Goal: Task Accomplishment & Management: Manage account settings

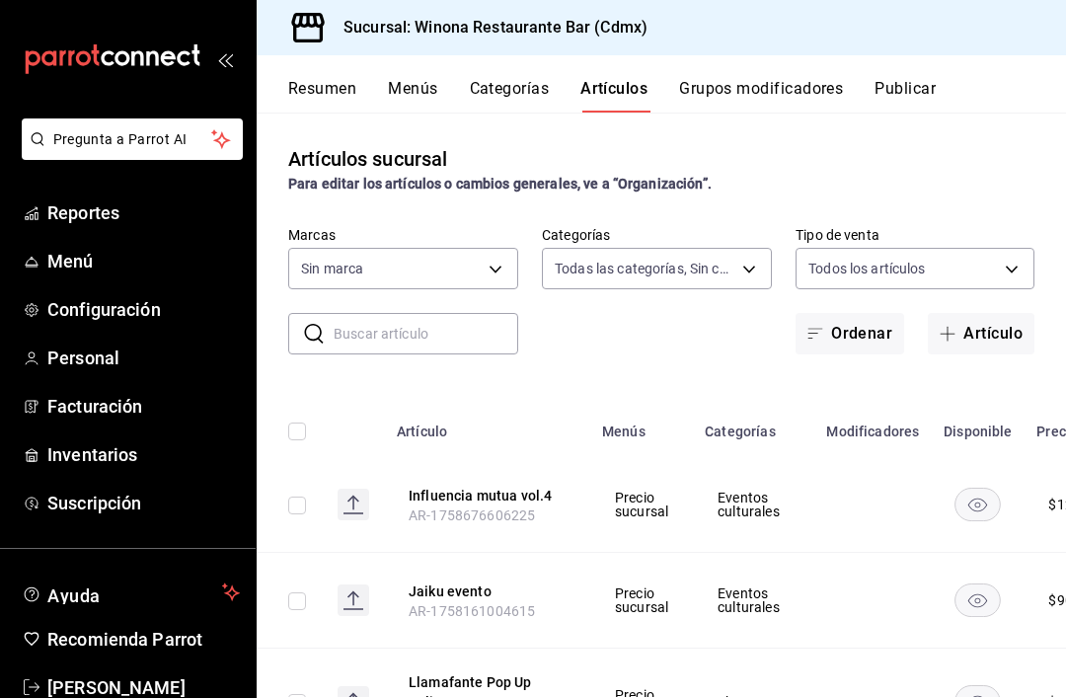
type input "908d6df4-2f26-4775-af38-303bc5da28fc"
type input "d988eb86-8b76-456a-932a-bba2e53dadab,5bf03305-0487-47d5-9649-1ba07f098c26,e7b73…"
click at [1015, 332] on button "Artículo" at bounding box center [981, 333] width 107 height 41
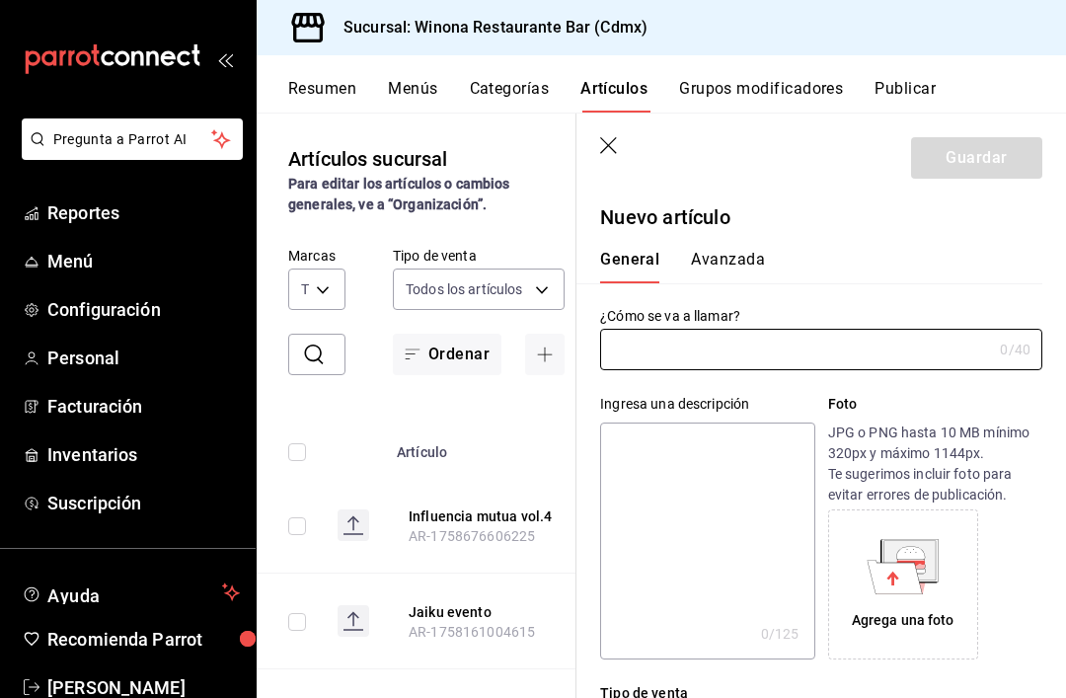
type input "AR-1758754309243"
click at [960, 358] on input "text" at bounding box center [796, 349] width 392 height 39
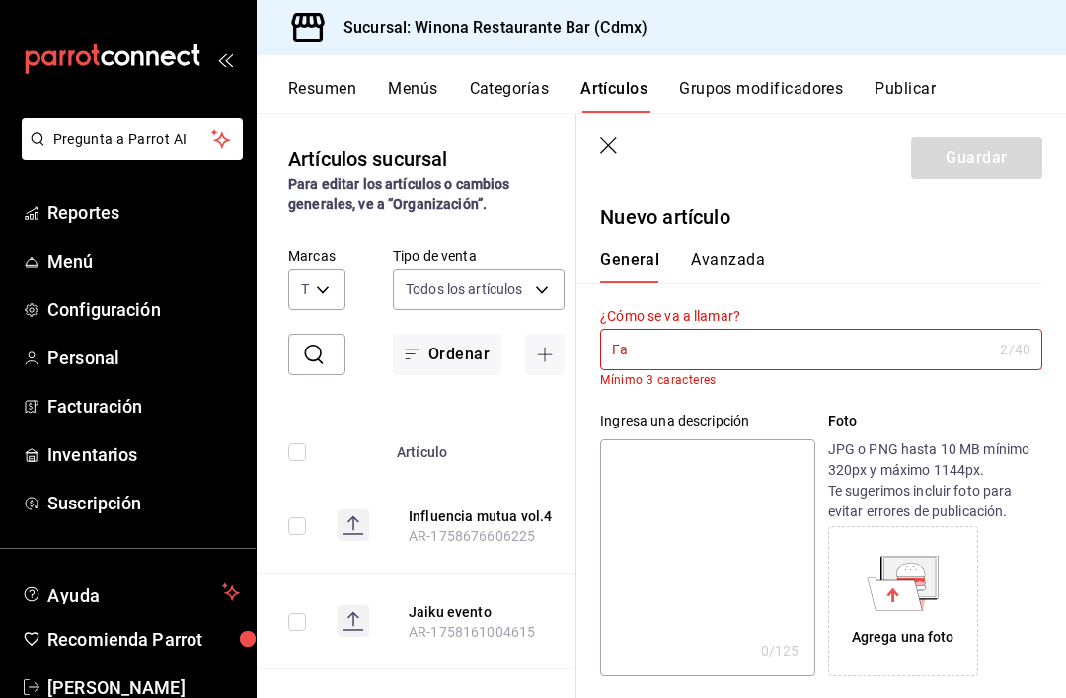
type input "F"
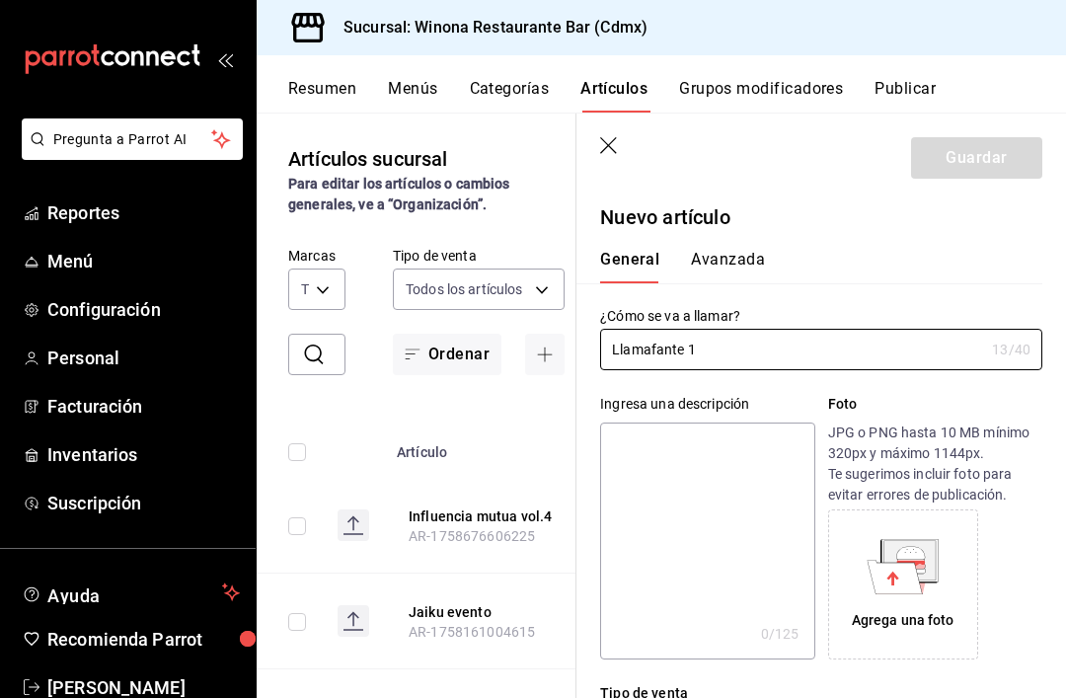
type input "Llamafante 1"
click at [947, 463] on p "JPG o PNG hasta 10 MB mínimo 320px y máximo 1144px. Te sugerimos incluir foto p…" at bounding box center [935, 463] width 214 height 83
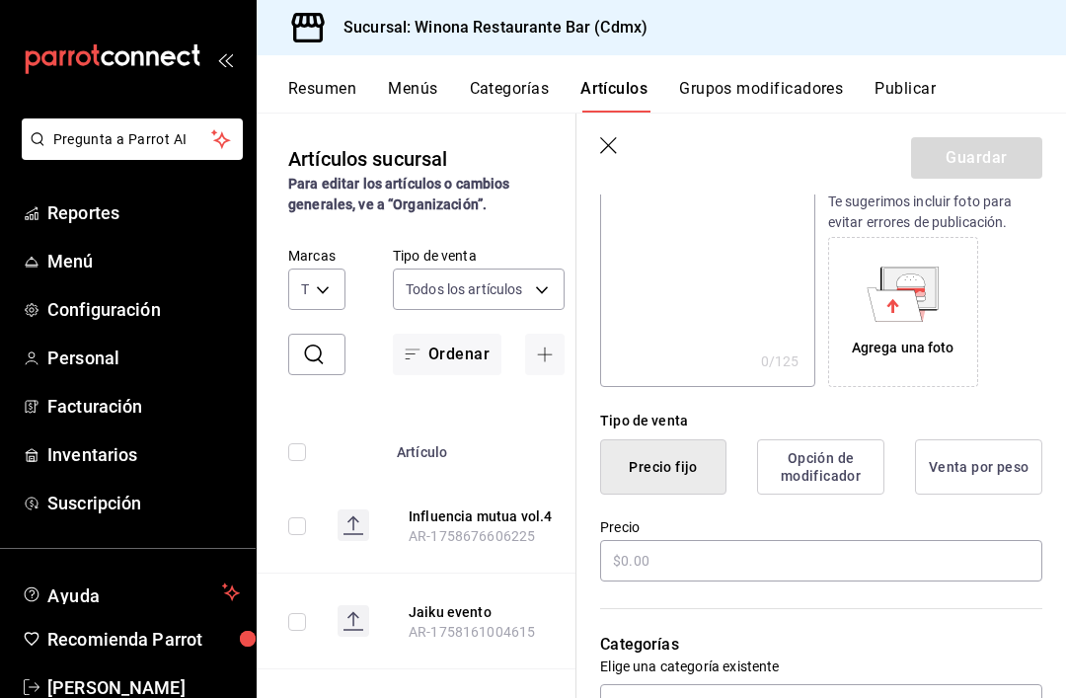
scroll to position [345, 0]
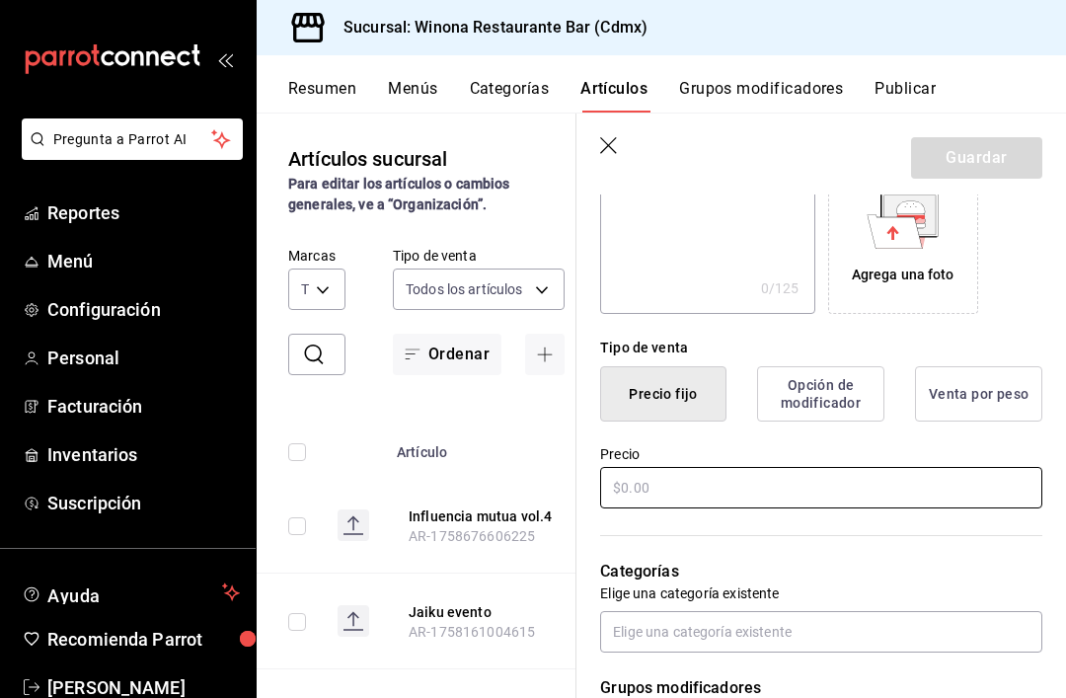
click at [927, 506] on input "text" at bounding box center [821, 487] width 442 height 41
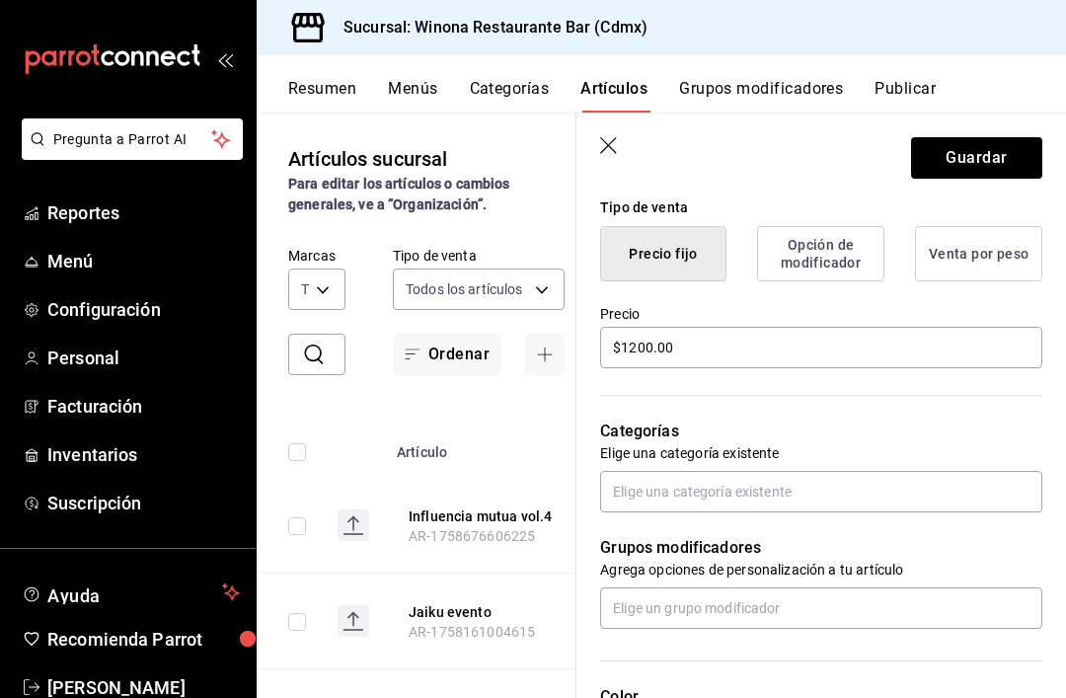
scroll to position [574, 0]
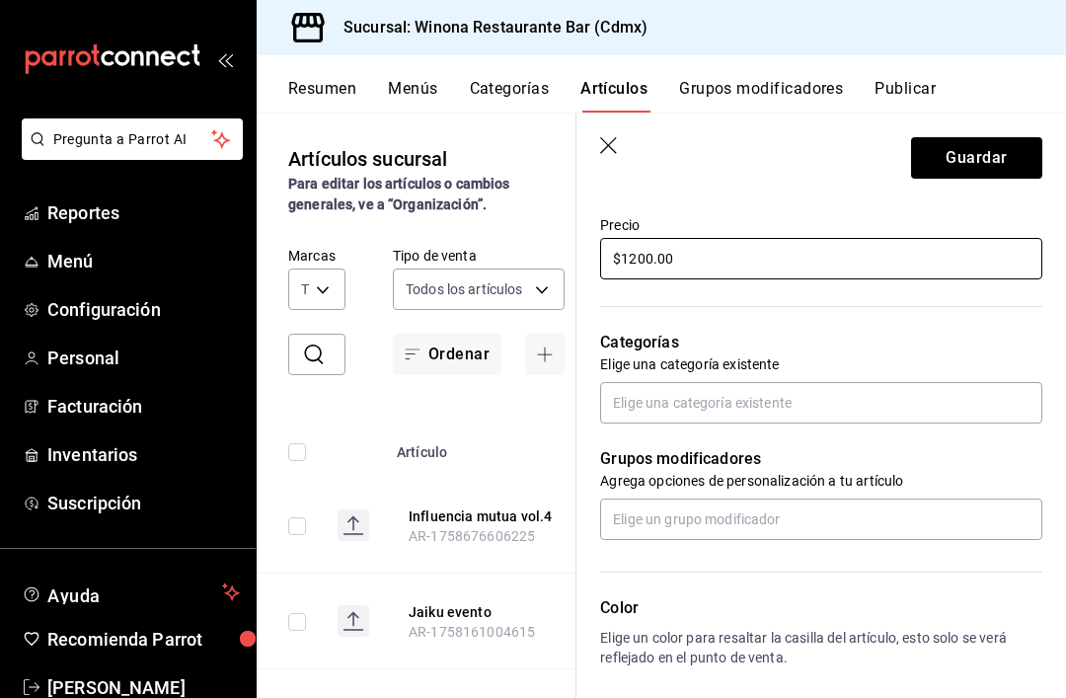
type input "$1200.00"
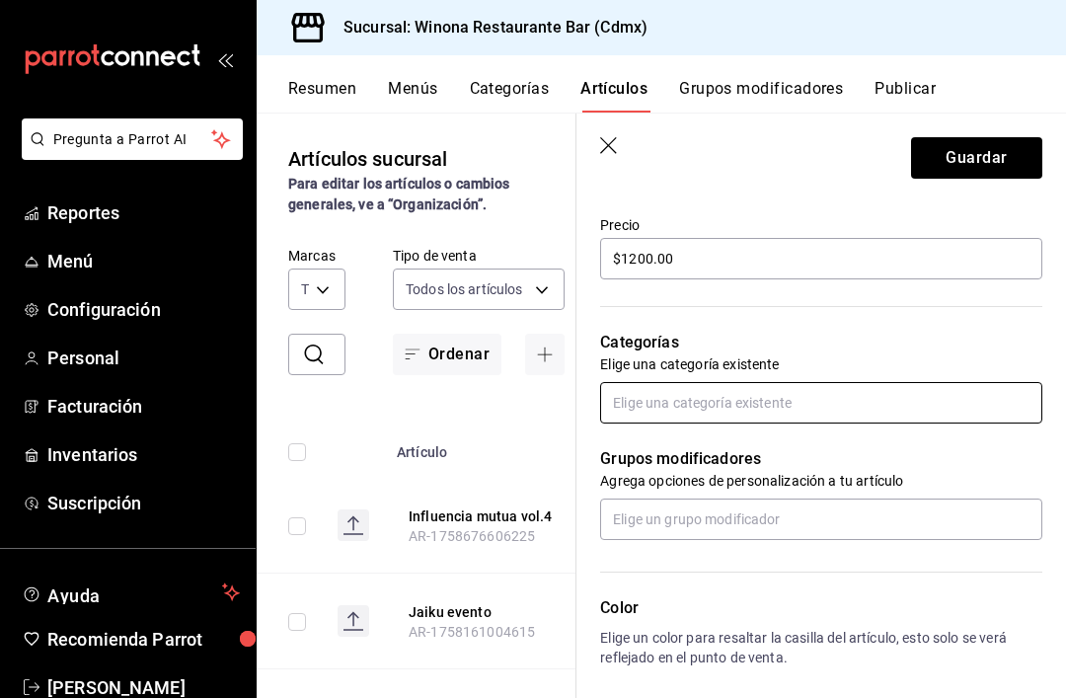
click at [963, 411] on input "text" at bounding box center [821, 402] width 442 height 41
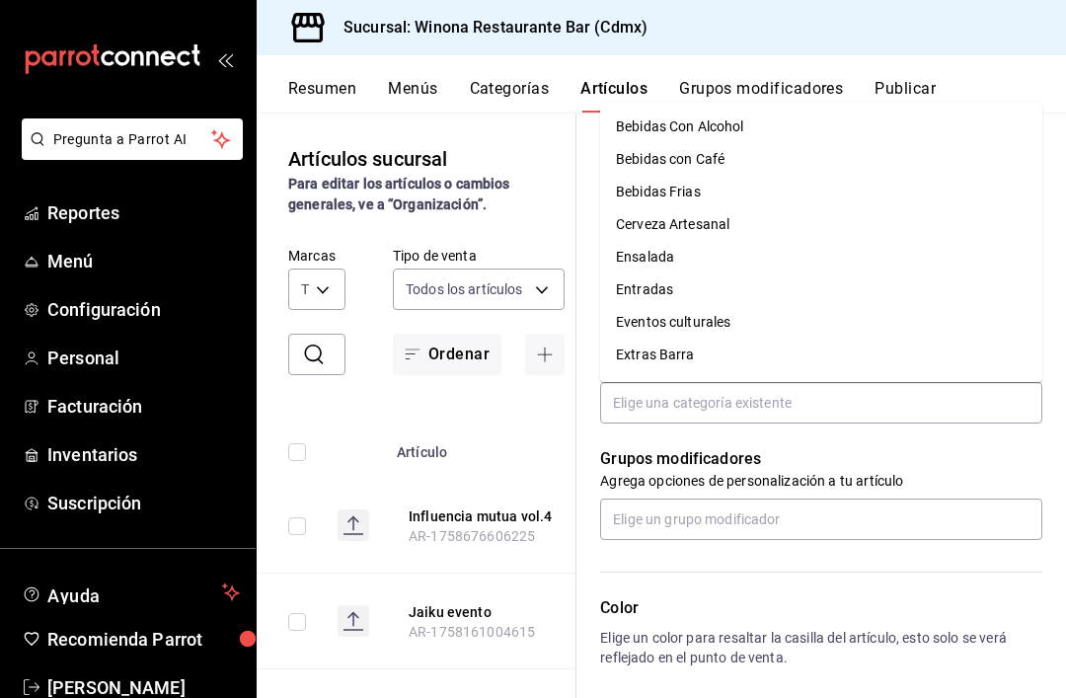
click at [1018, 576] on div "Color Elige un color para resaltar la casilla del artículo, esto solo se verá r…" at bounding box center [809, 648] width 466 height 216
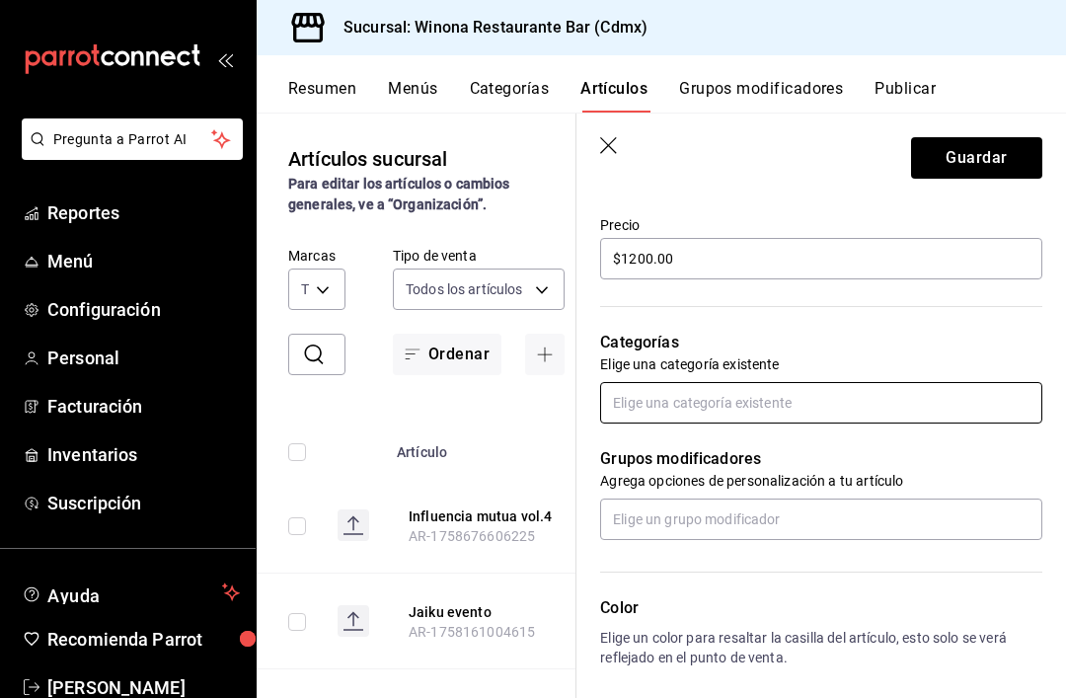
click at [958, 400] on input "text" at bounding box center [821, 402] width 442 height 41
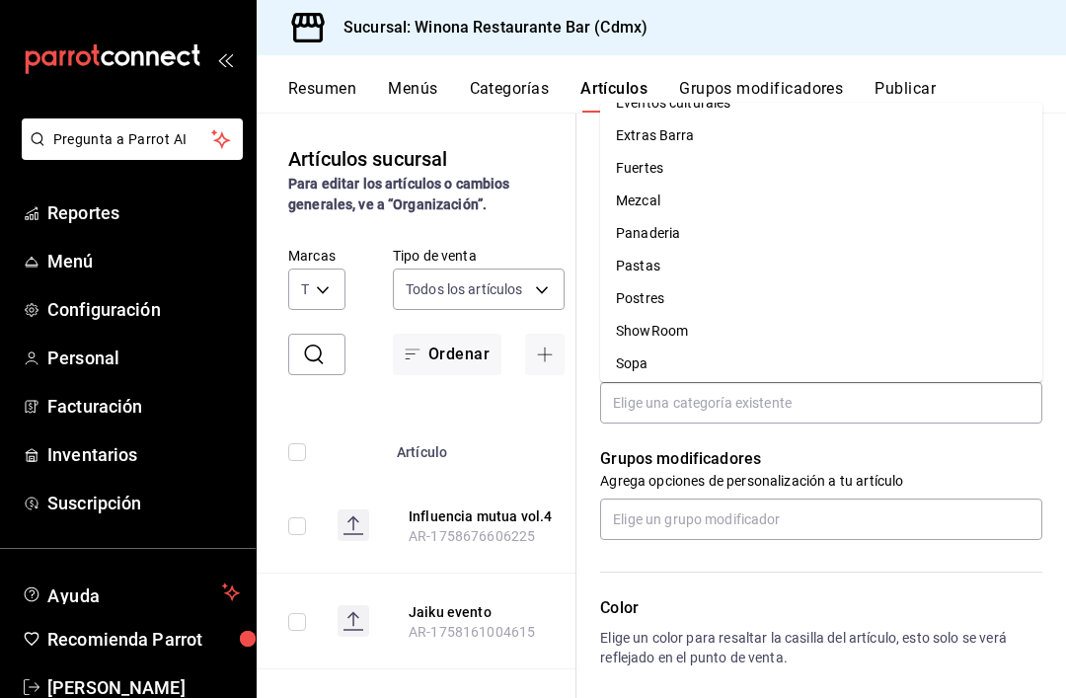
scroll to position [235, 0]
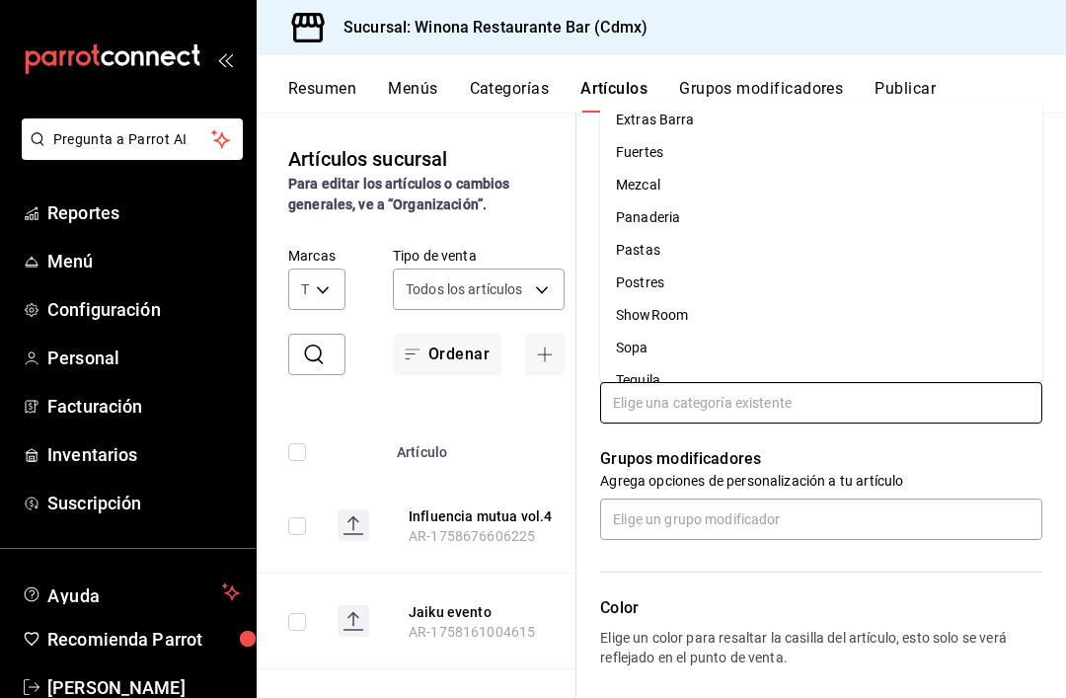
click at [766, 299] on li "ShowRoom" at bounding box center [821, 315] width 442 height 33
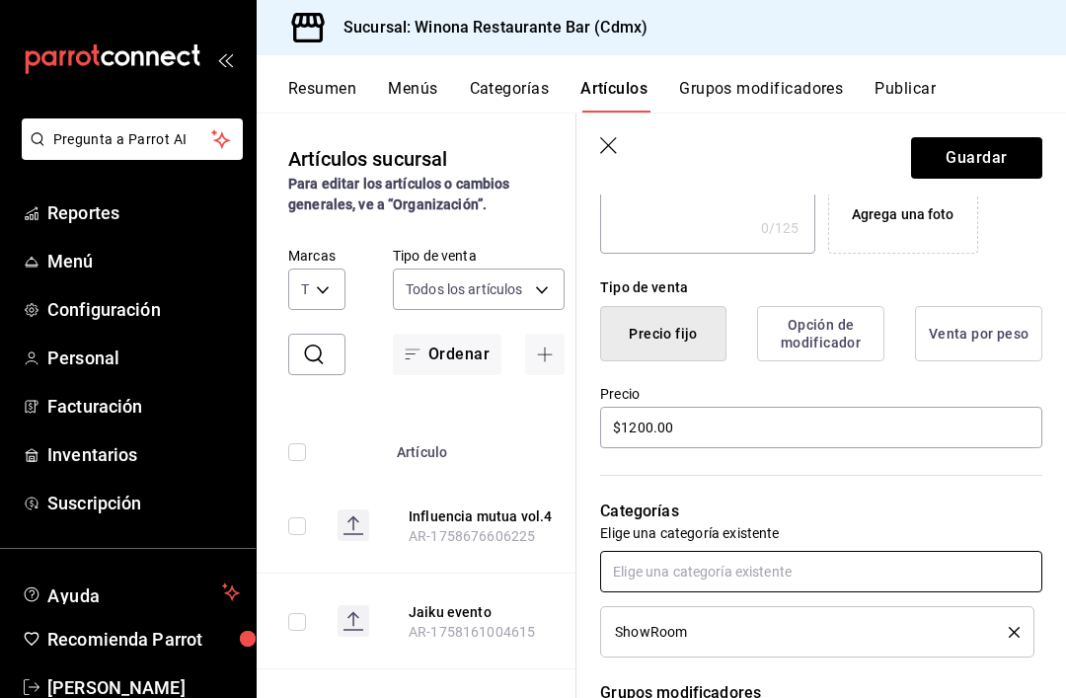
scroll to position [390, 0]
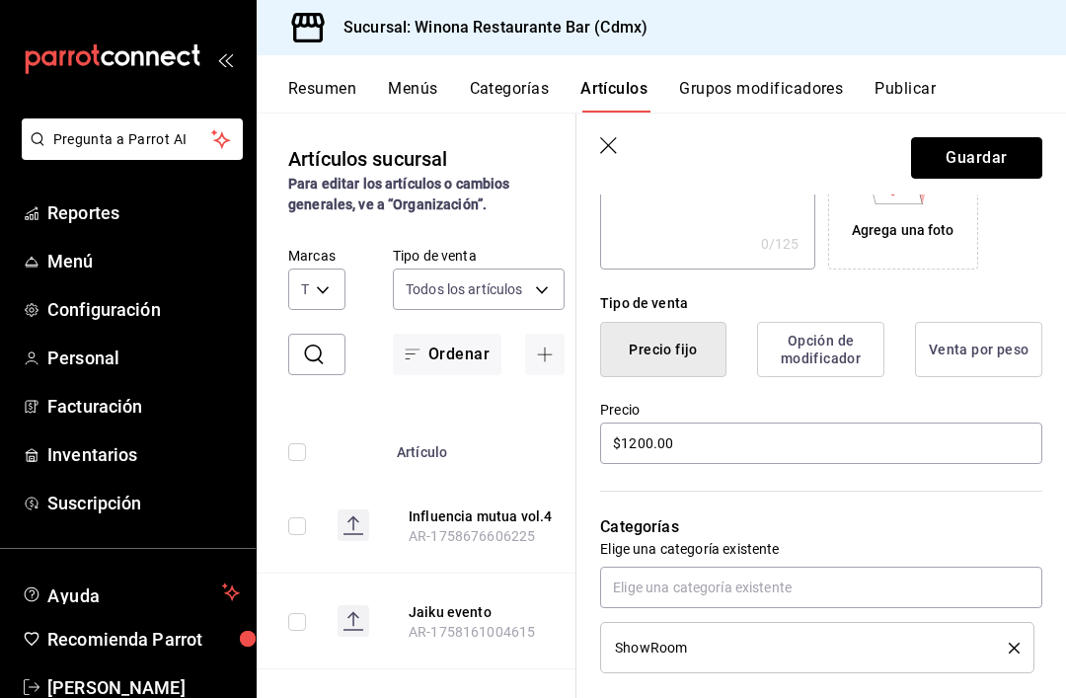
click at [1013, 166] on button "Guardar" at bounding box center [976, 157] width 131 height 41
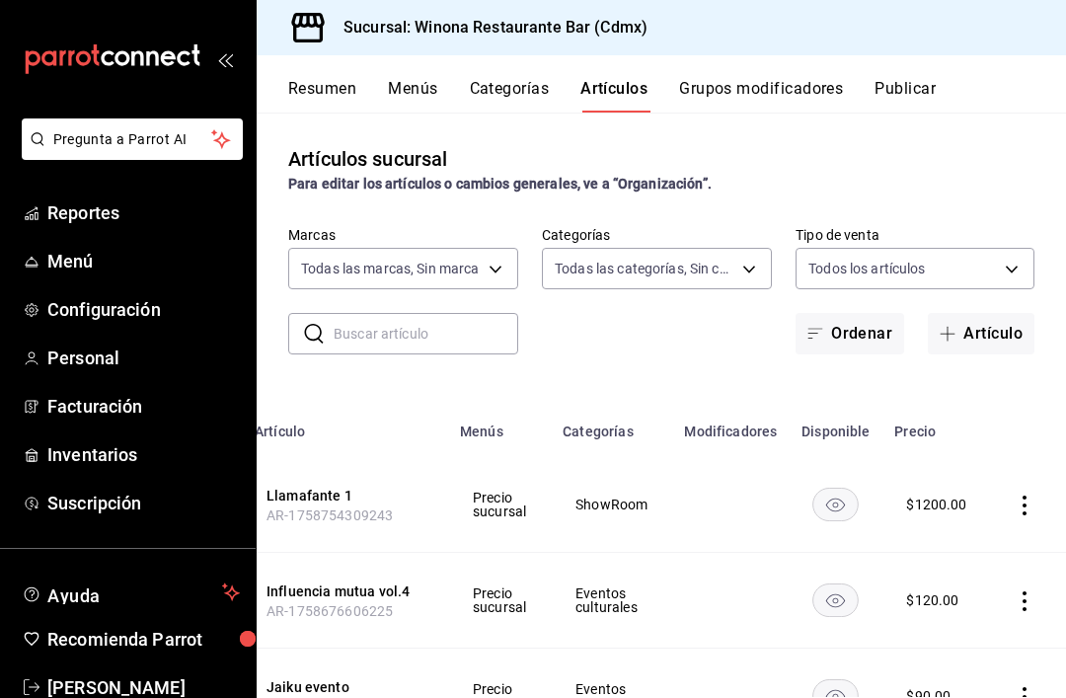
scroll to position [0, 138]
click at [1015, 333] on button "Artículo" at bounding box center [981, 333] width 107 height 41
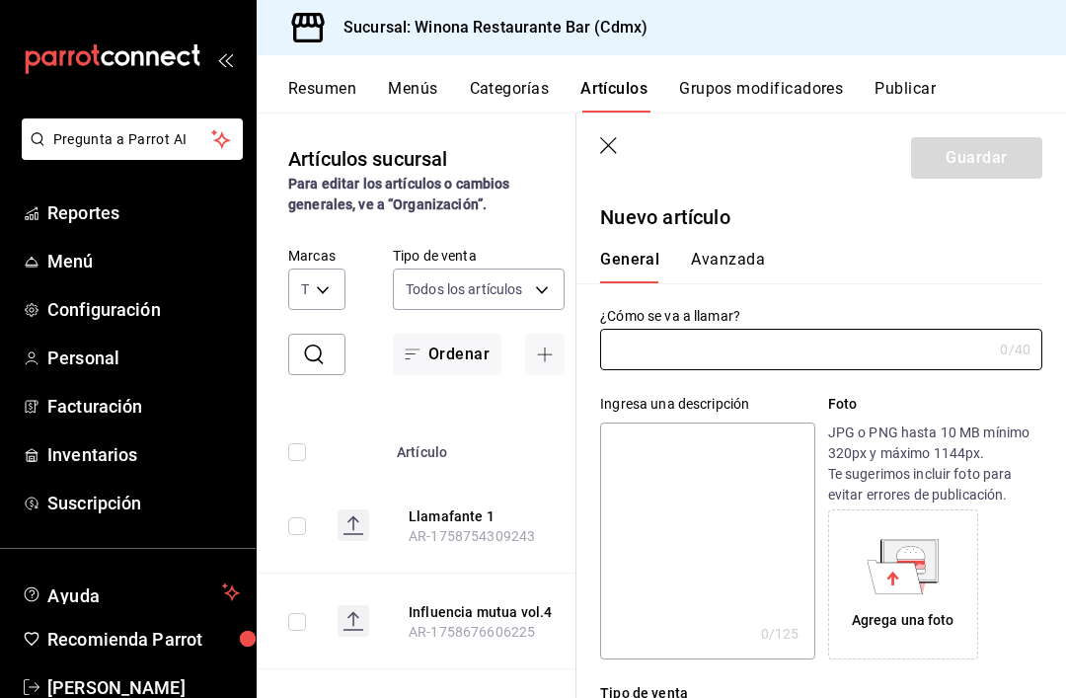
click at [918, 343] on input "text" at bounding box center [796, 349] width 392 height 39
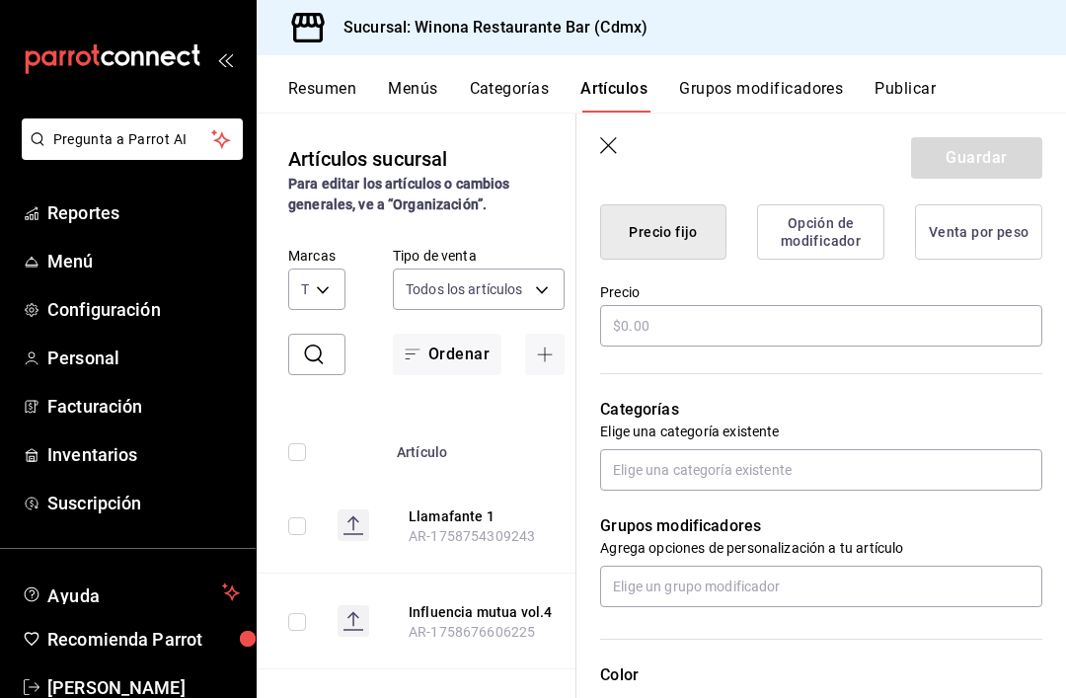
scroll to position [515, 0]
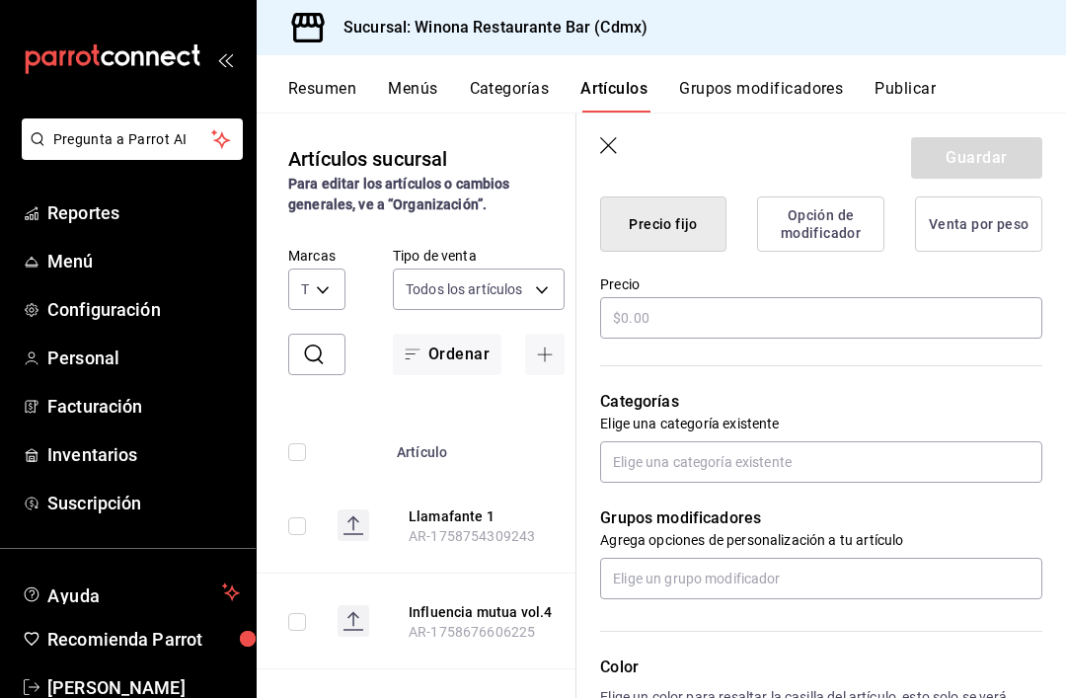
type input "Pañuelo blanco y negro llamafante"
click at [703, 333] on input "text" at bounding box center [821, 317] width 442 height 41
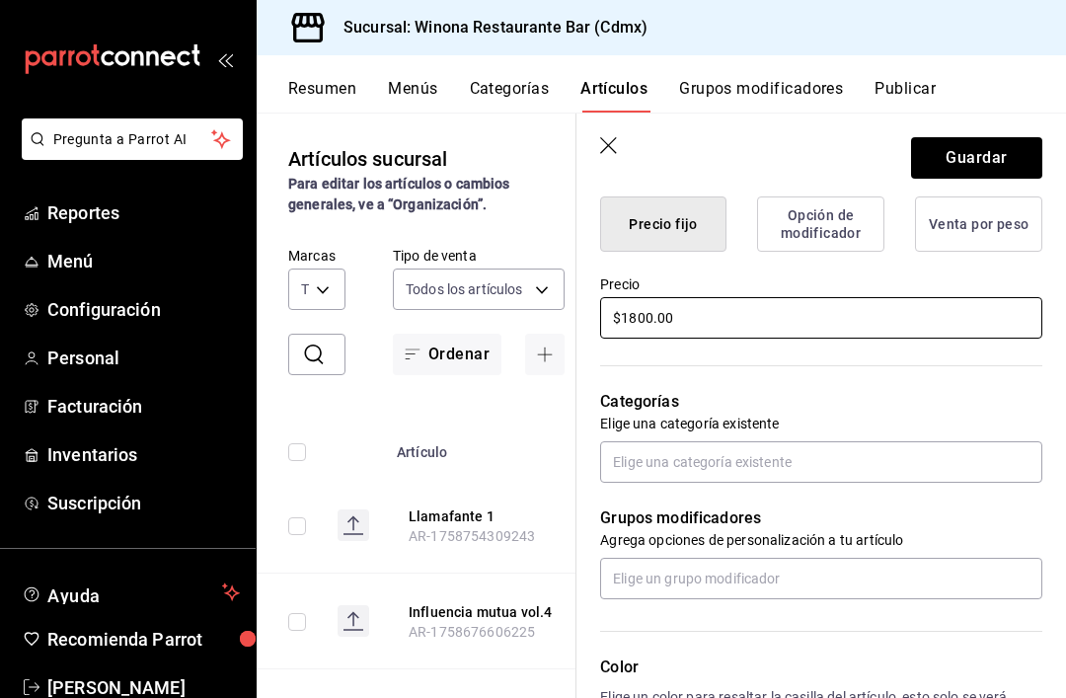
type input "$1800.00"
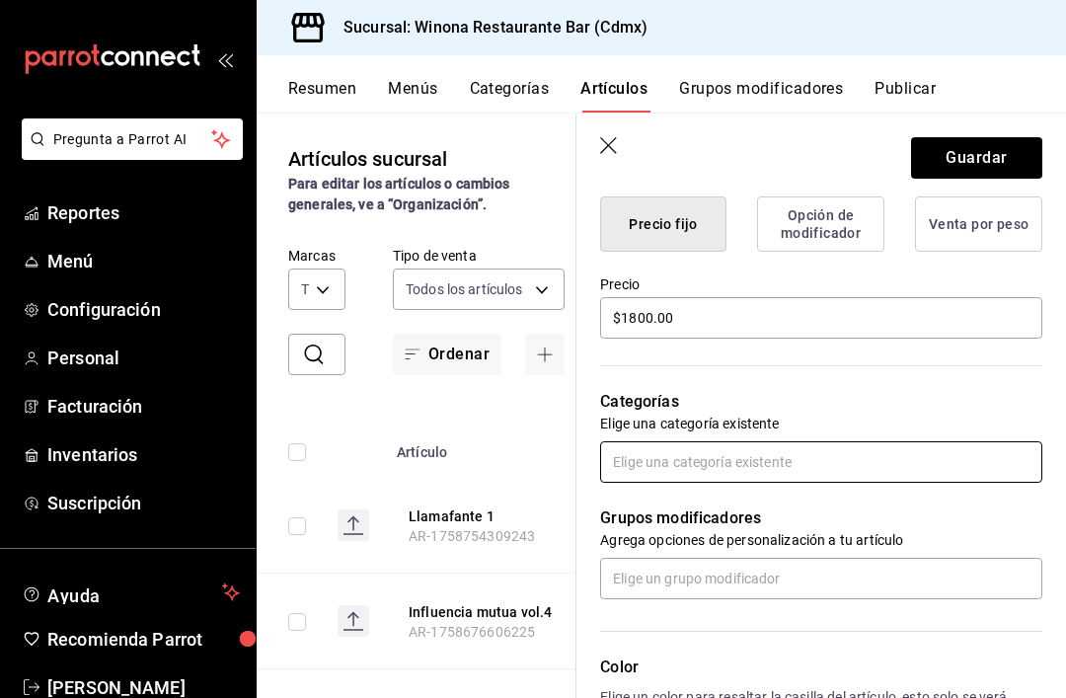
click at [890, 475] on input "text" at bounding box center [821, 461] width 442 height 41
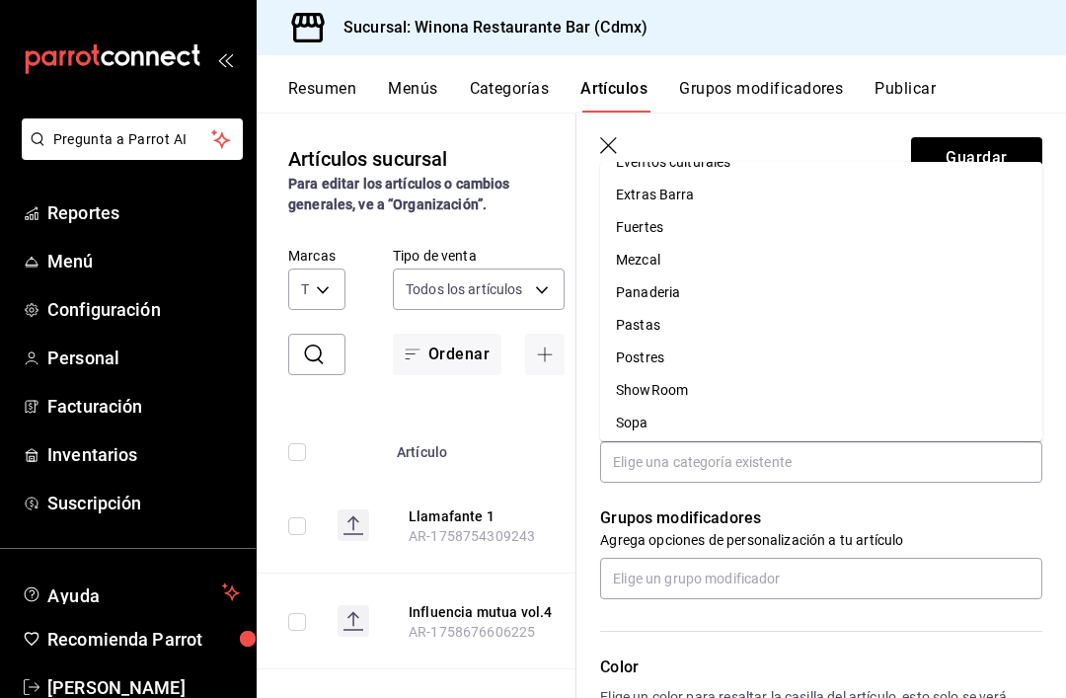
scroll to position [252, 0]
click at [732, 341] on li "ShowRoom" at bounding box center [821, 357] width 442 height 33
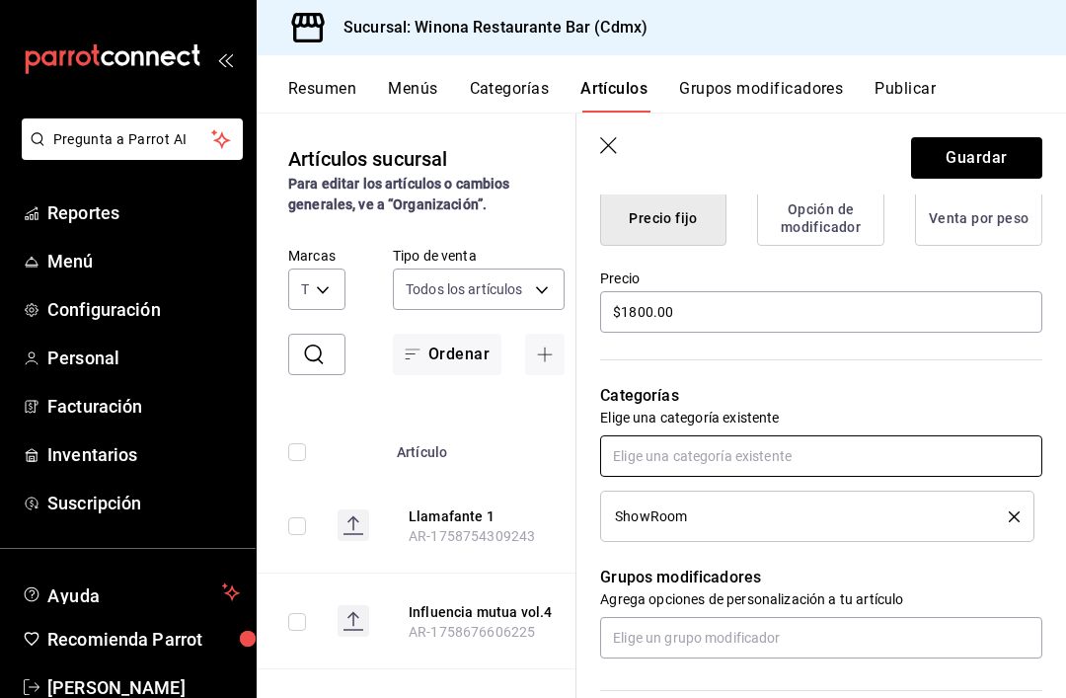
scroll to position [539, 0]
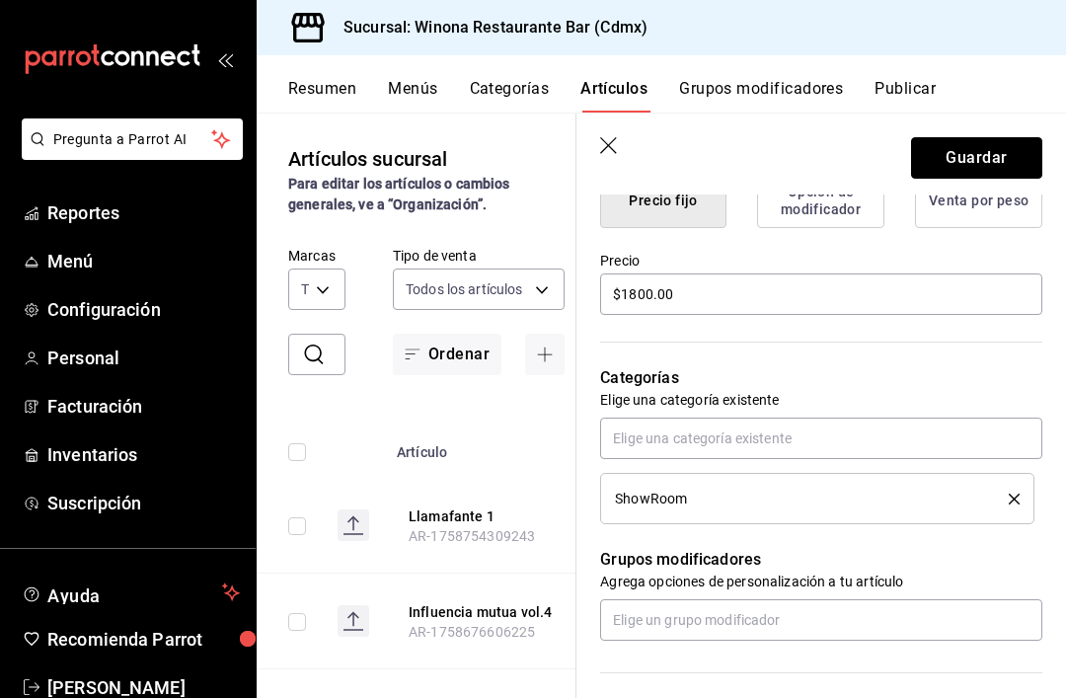
click at [1010, 158] on button "Guardar" at bounding box center [976, 157] width 131 height 41
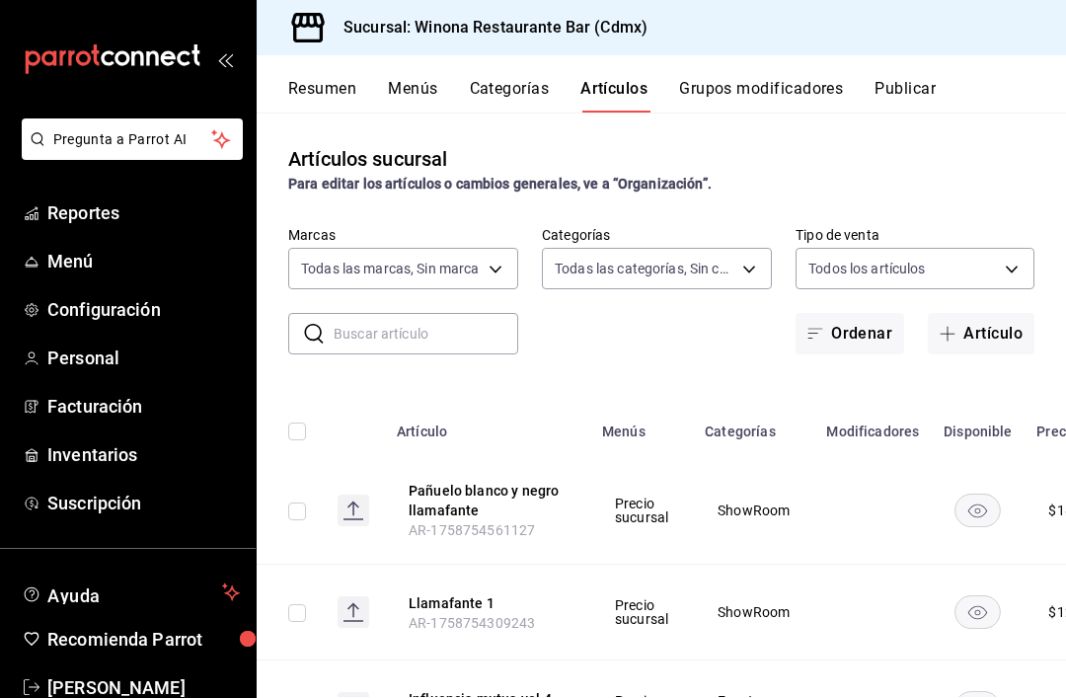
click at [1003, 339] on button "Artículo" at bounding box center [981, 333] width 107 height 41
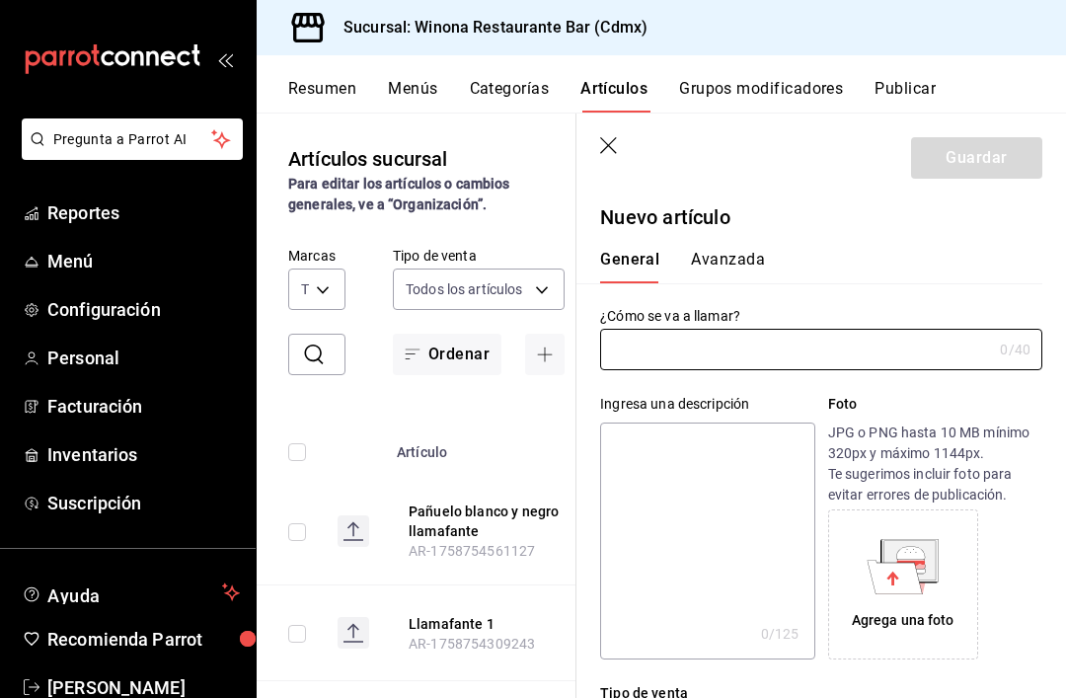
click at [867, 364] on input "text" at bounding box center [796, 349] width 392 height 39
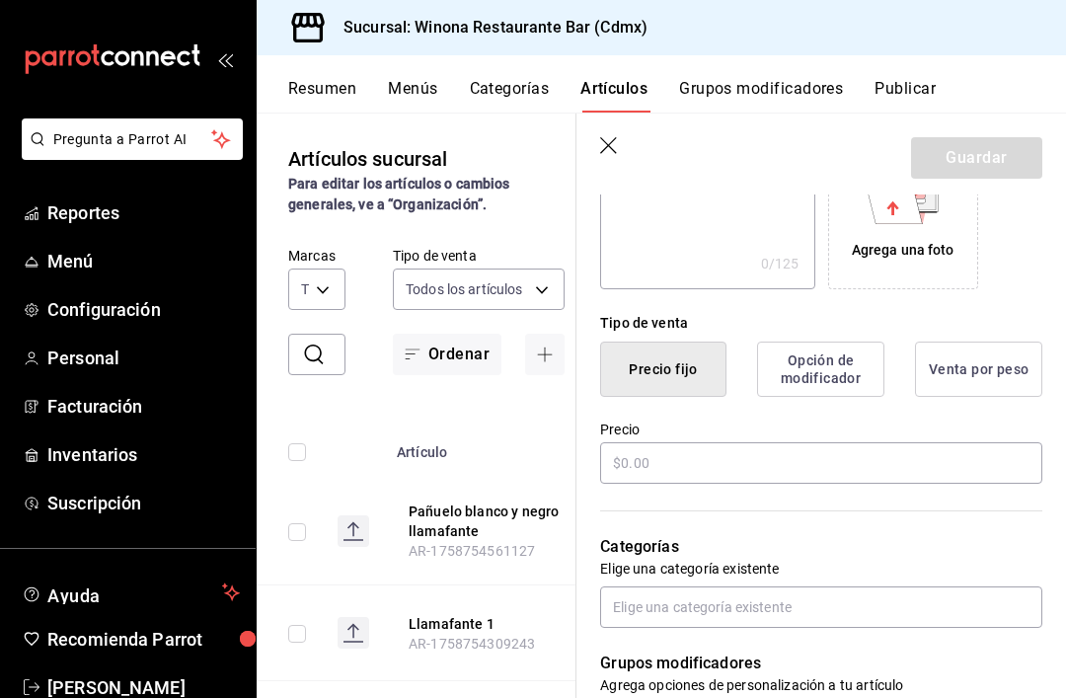
scroll to position [372, 0]
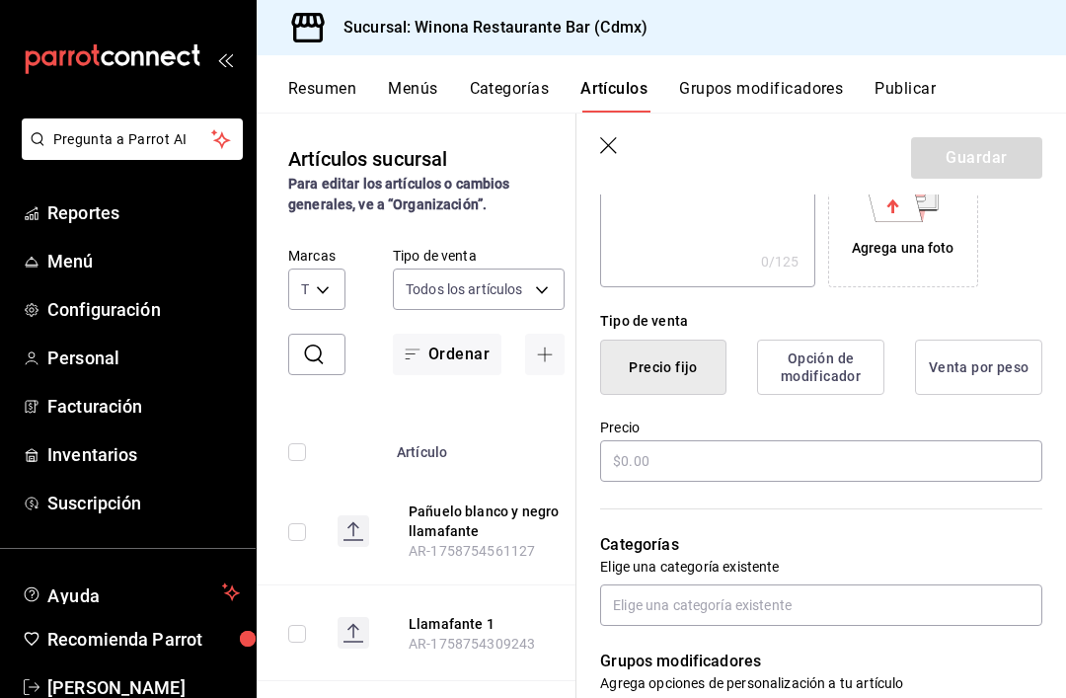
type input "Pañuelo verde y blanco"
click at [687, 453] on input "text" at bounding box center [821, 460] width 442 height 41
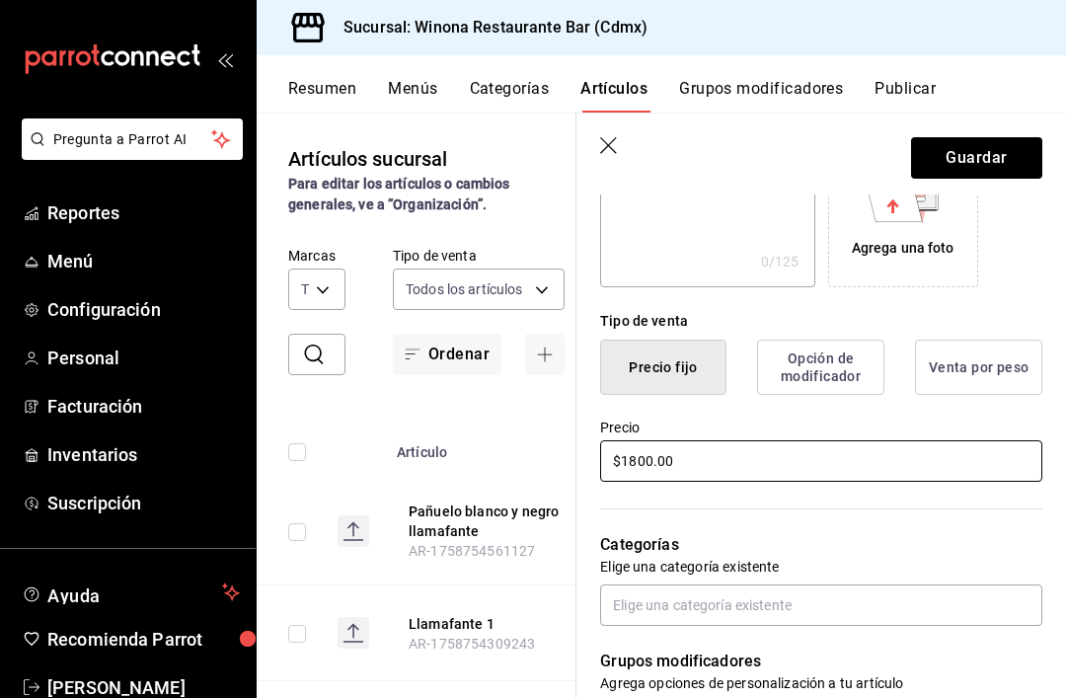
type input "$1800.00"
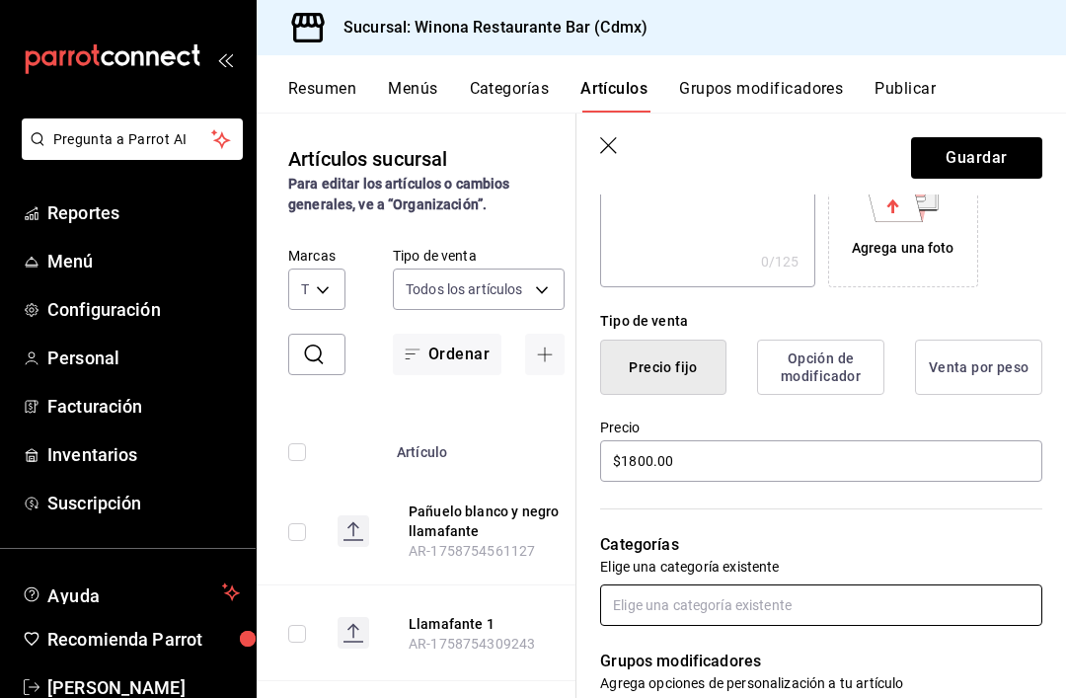
click at [855, 609] on input "text" at bounding box center [821, 604] width 442 height 41
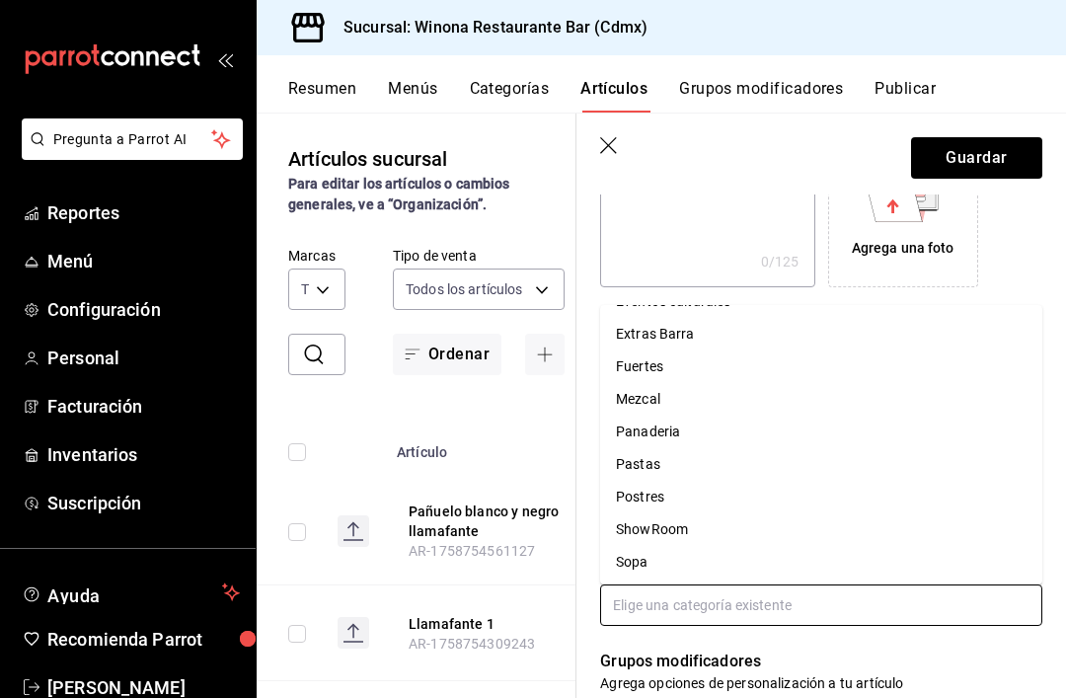
scroll to position [245, 0]
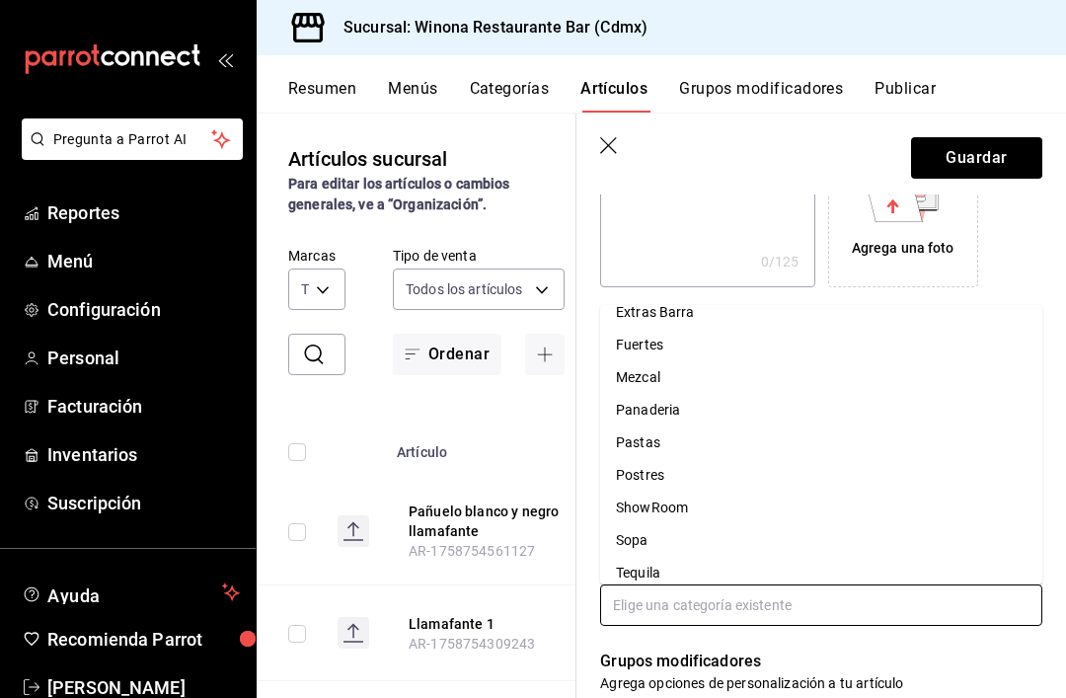
click at [709, 491] on li "ShowRoom" at bounding box center [821, 507] width 442 height 33
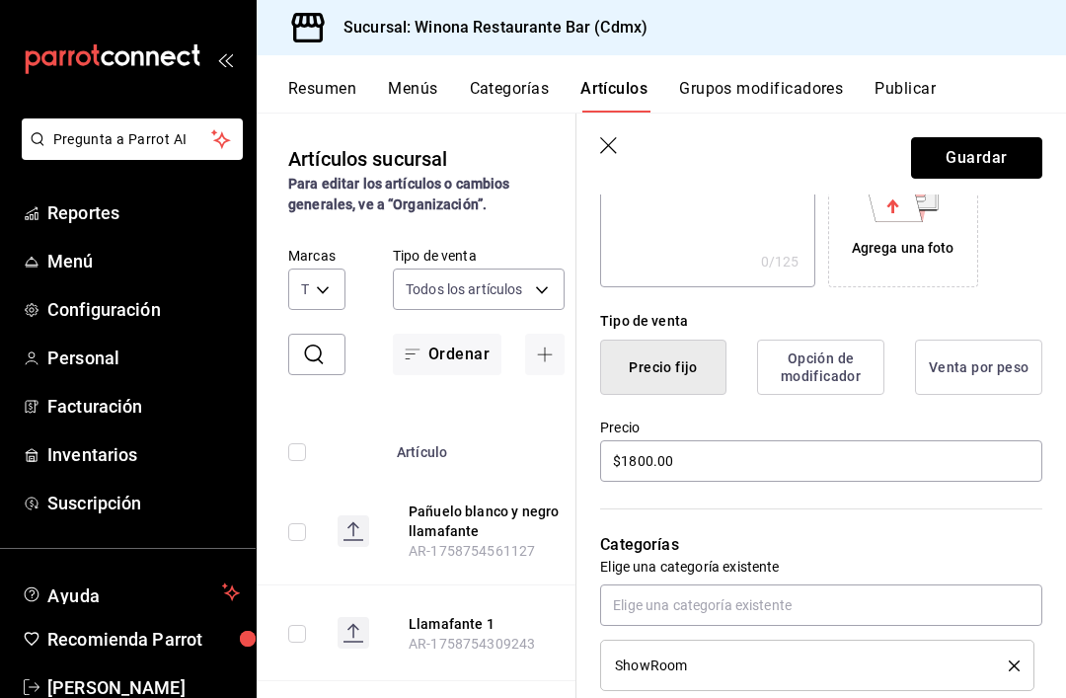
click at [1015, 153] on button "Guardar" at bounding box center [976, 157] width 131 height 41
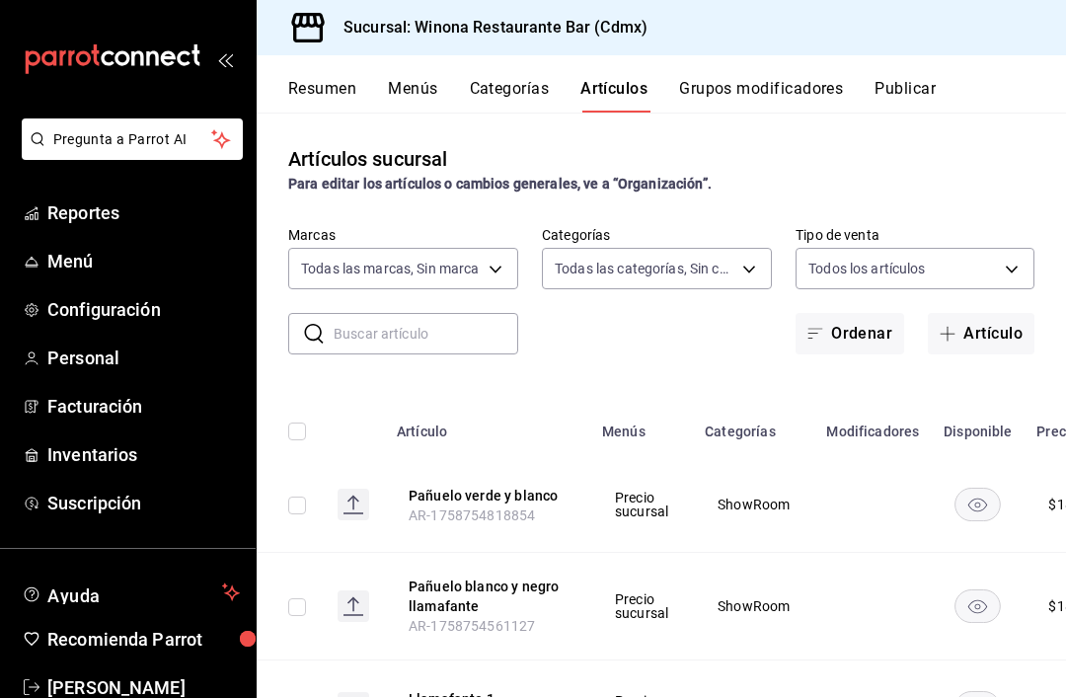
click at [988, 338] on button "Artículo" at bounding box center [981, 333] width 107 height 41
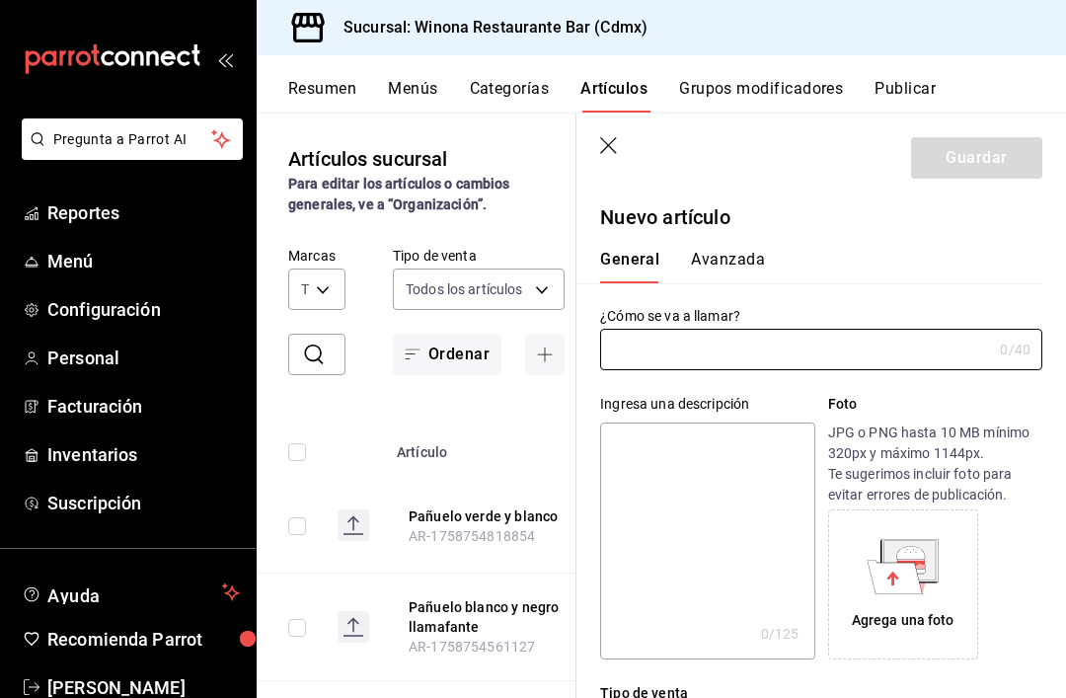
click at [815, 352] on input "text" at bounding box center [796, 349] width 392 height 39
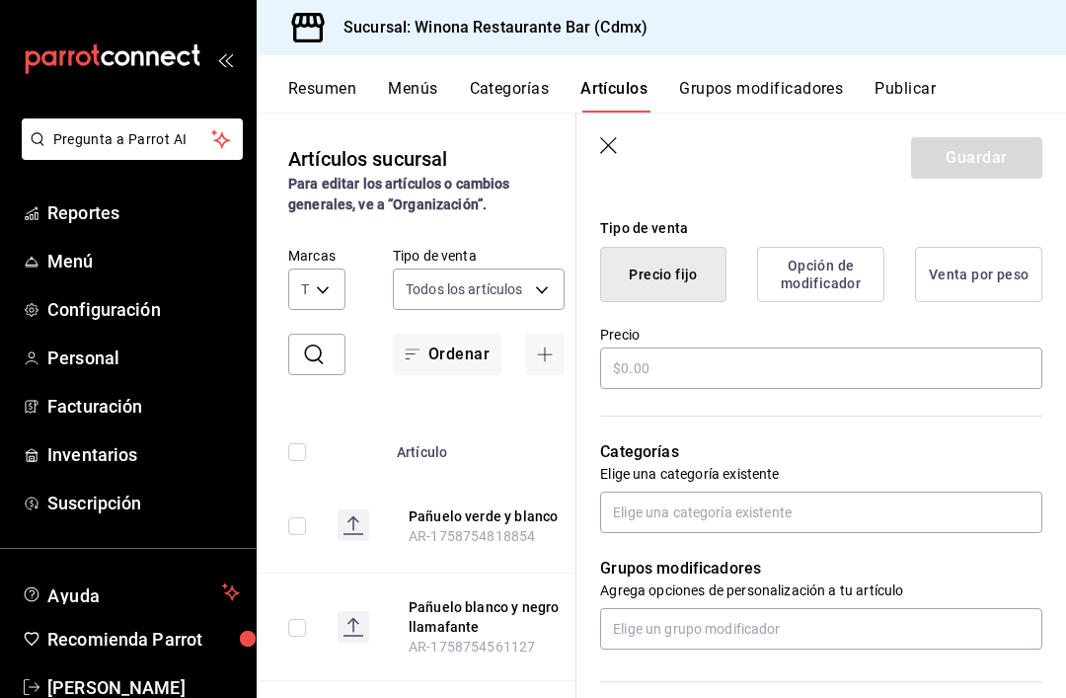
scroll to position [476, 0]
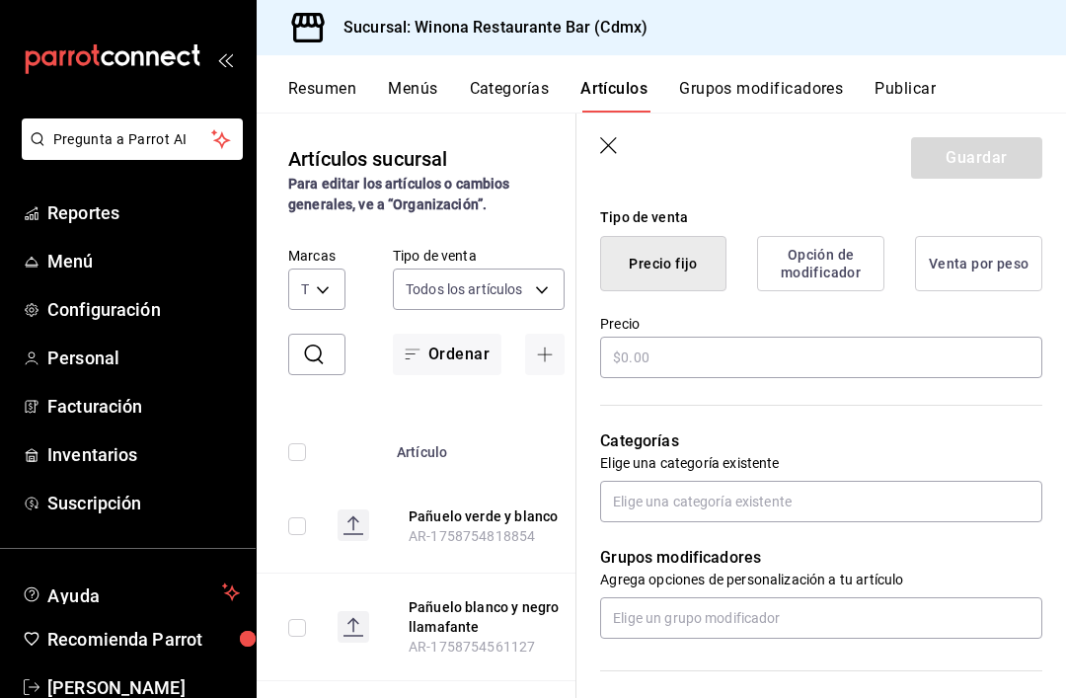
type input "Pañuelo comic"
click at [689, 359] on input "text" at bounding box center [821, 357] width 442 height 41
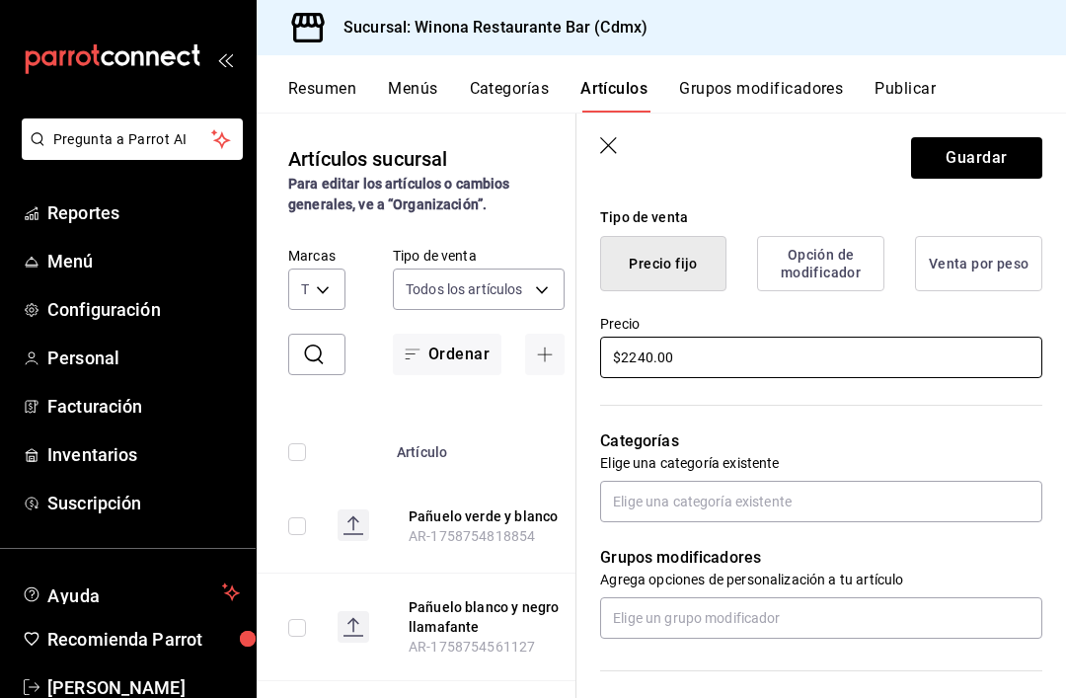
type input "$2240.00"
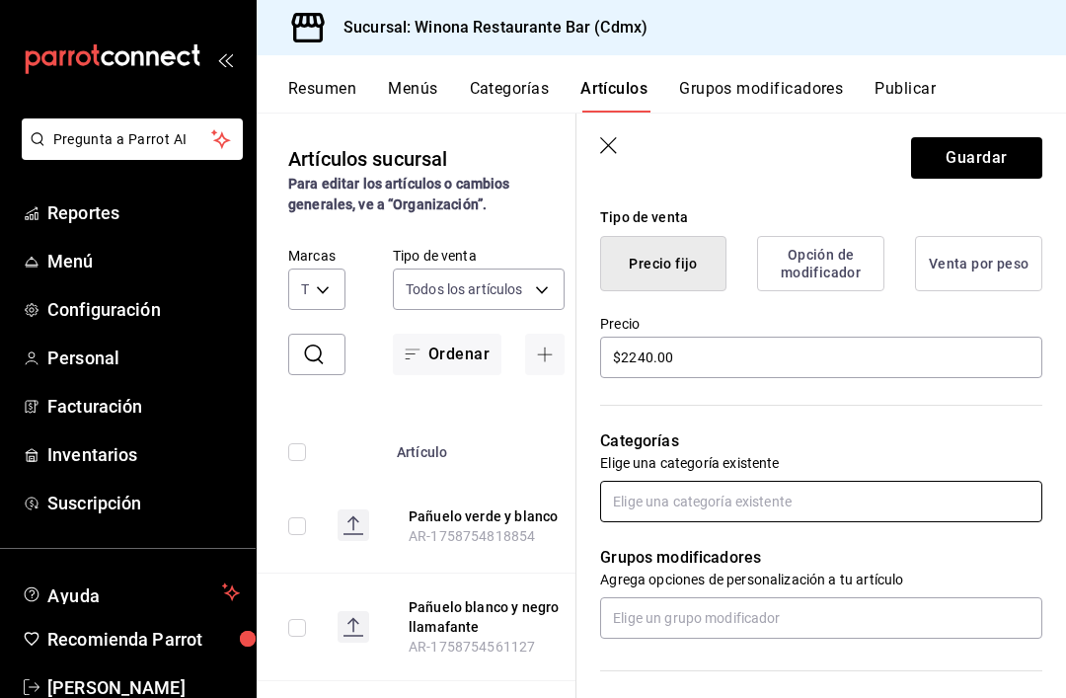
click at [708, 500] on input "text" at bounding box center [821, 501] width 442 height 41
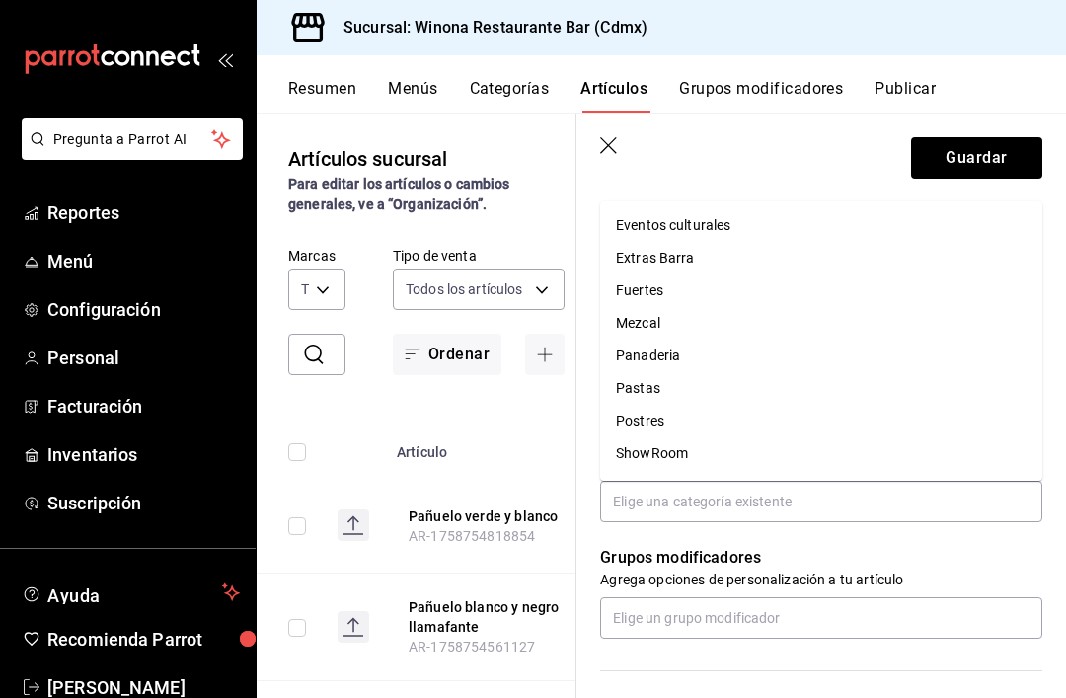
scroll to position [202, 0]
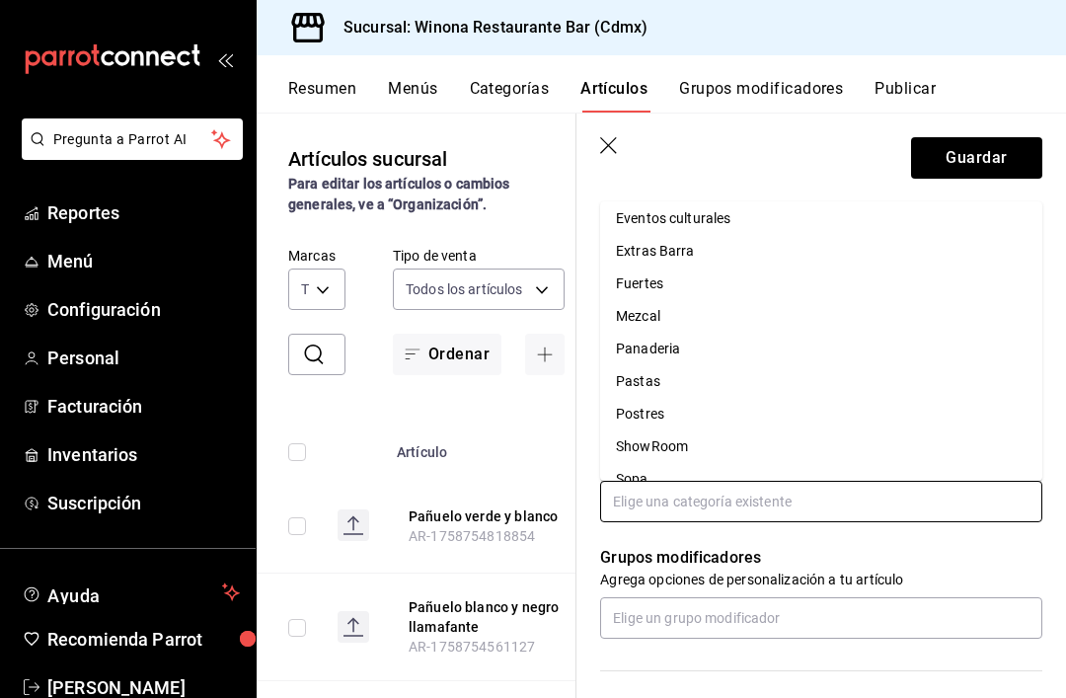
click at [712, 430] on li "ShowRoom" at bounding box center [821, 446] width 442 height 33
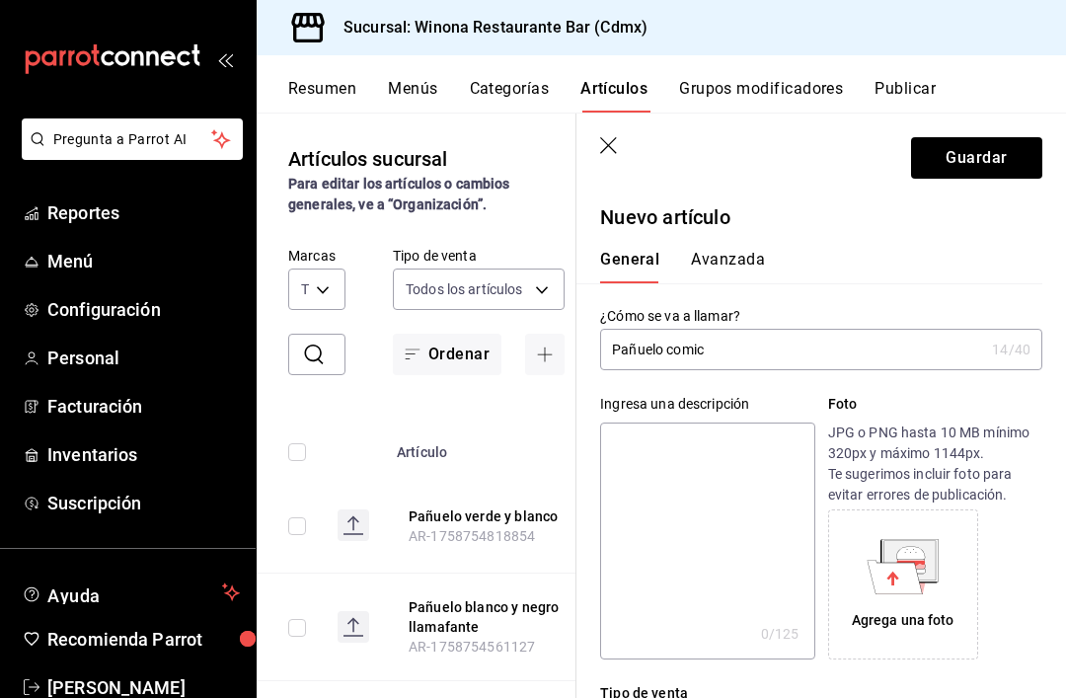
scroll to position [0, 0]
click at [981, 165] on button "Guardar" at bounding box center [976, 157] width 131 height 41
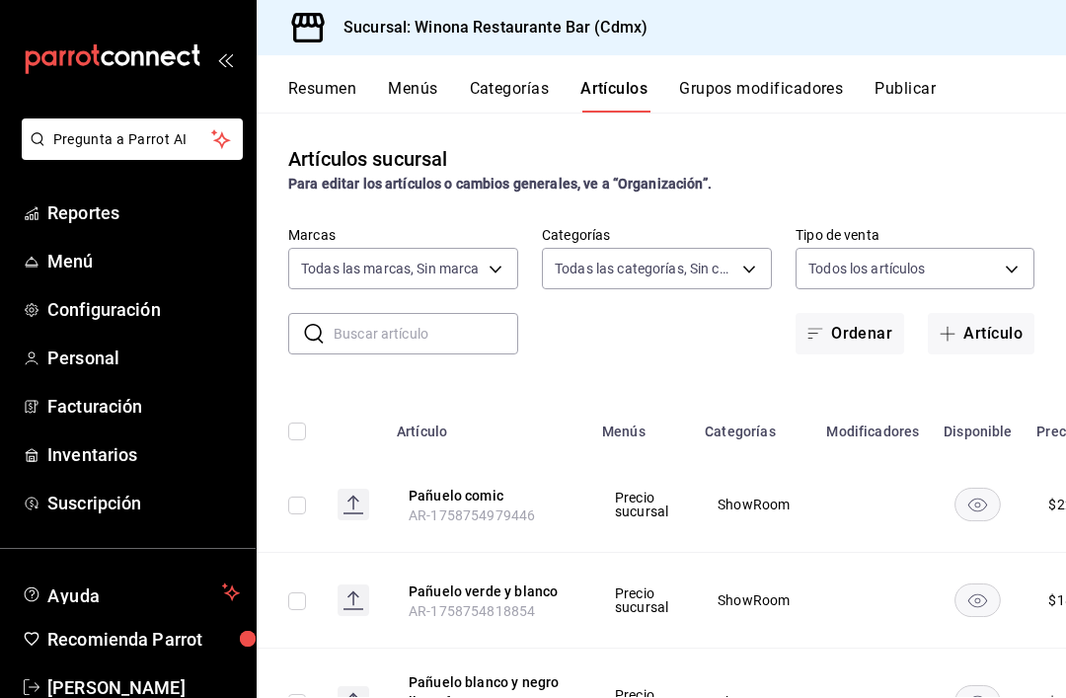
click at [95, 271] on span "Menú" at bounding box center [143, 261] width 192 height 27
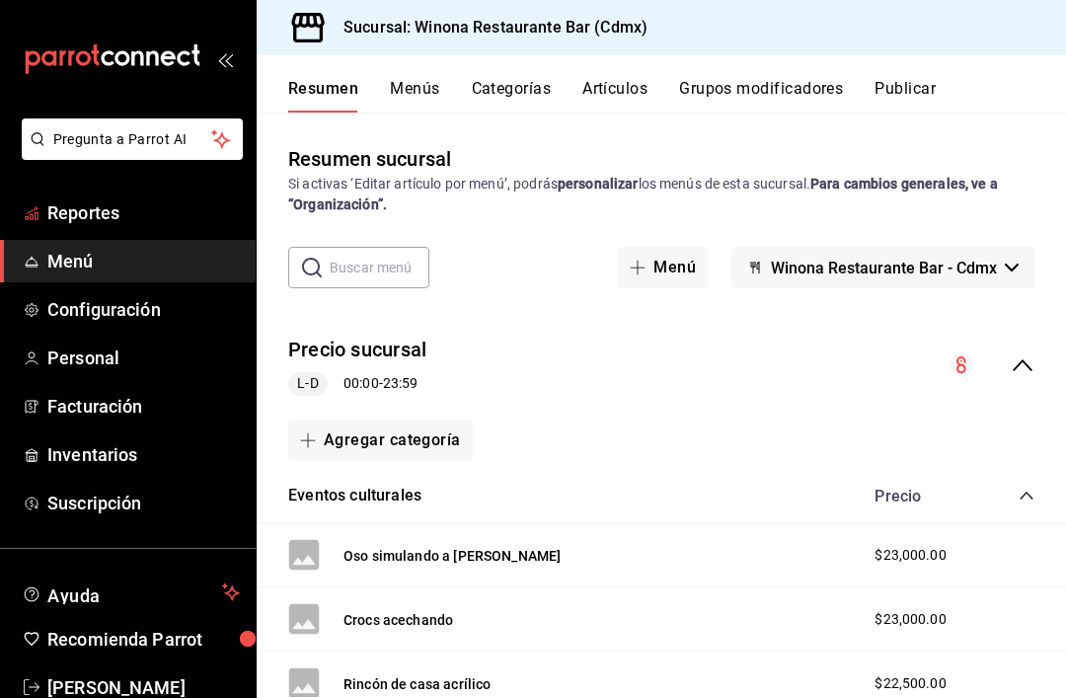
click at [127, 223] on span "Reportes" at bounding box center [143, 212] width 192 height 27
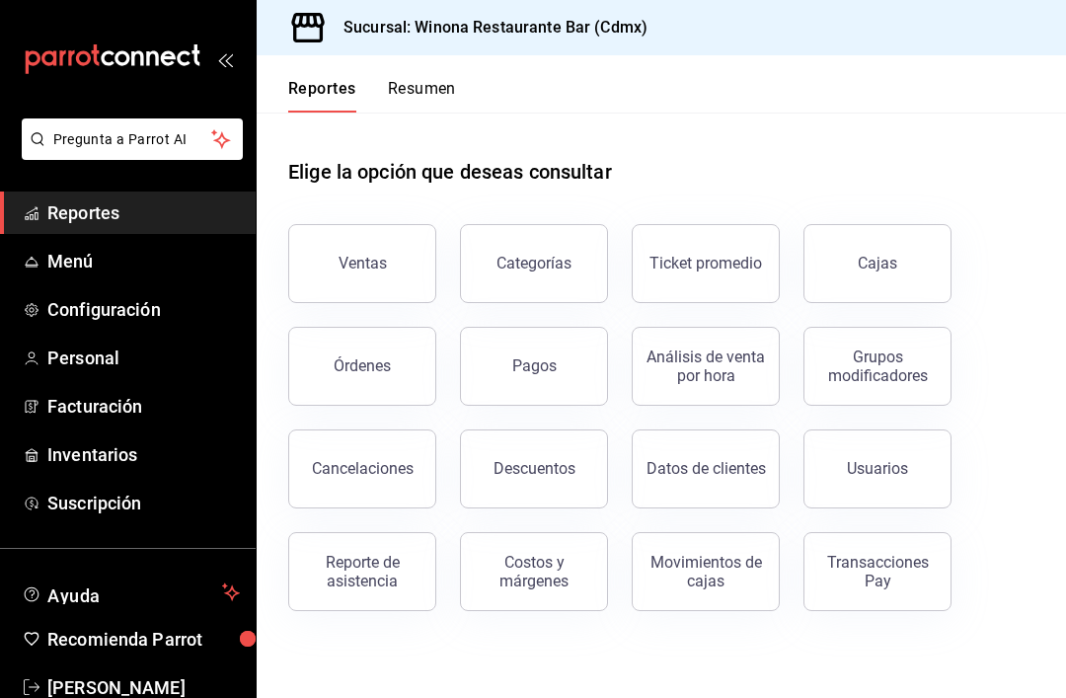
click at [385, 274] on button "Ventas" at bounding box center [362, 263] width 148 height 79
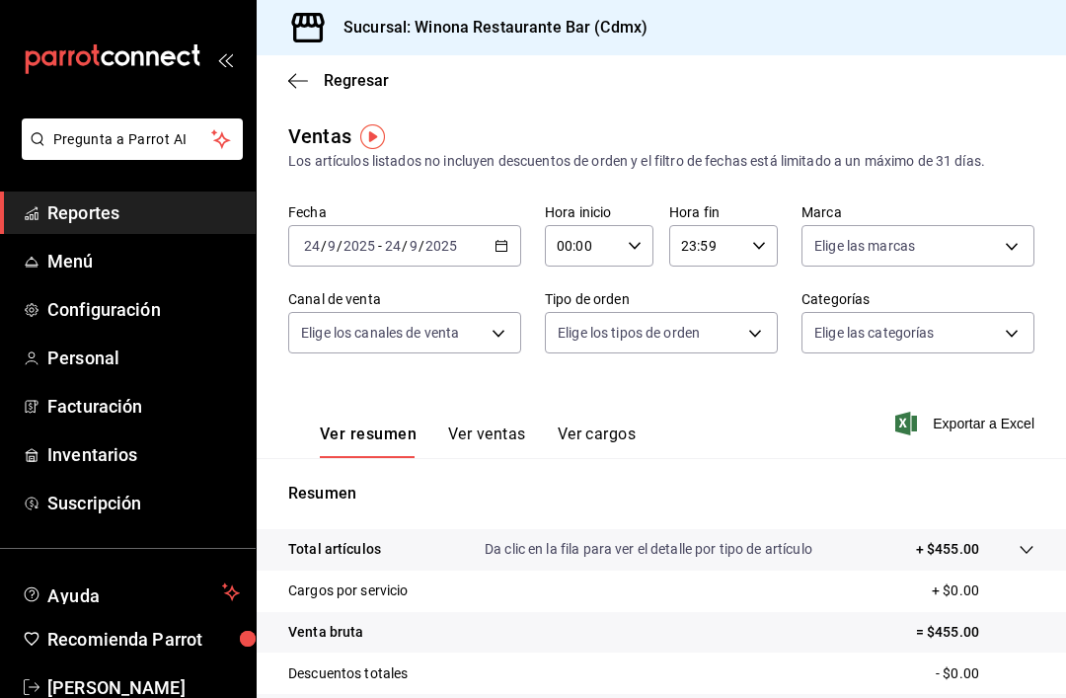
click at [518, 250] on div "[DATE] [DATE] - [DATE] [DATE]" at bounding box center [404, 245] width 233 height 41
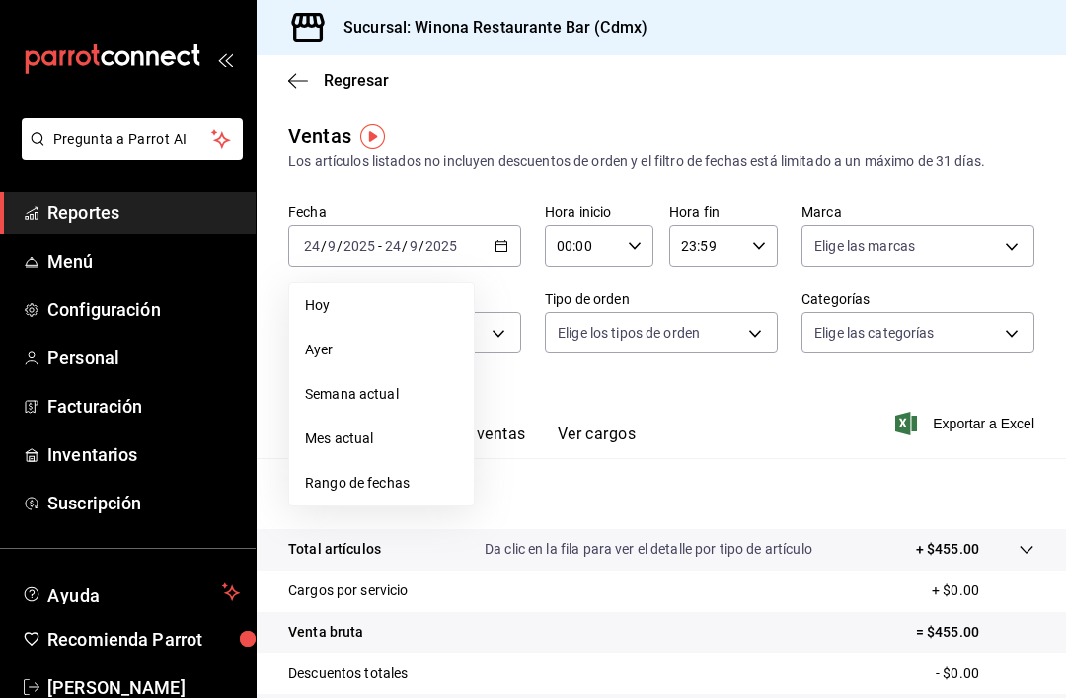
click at [438, 501] on li "Rango de fechas" at bounding box center [381, 483] width 185 height 44
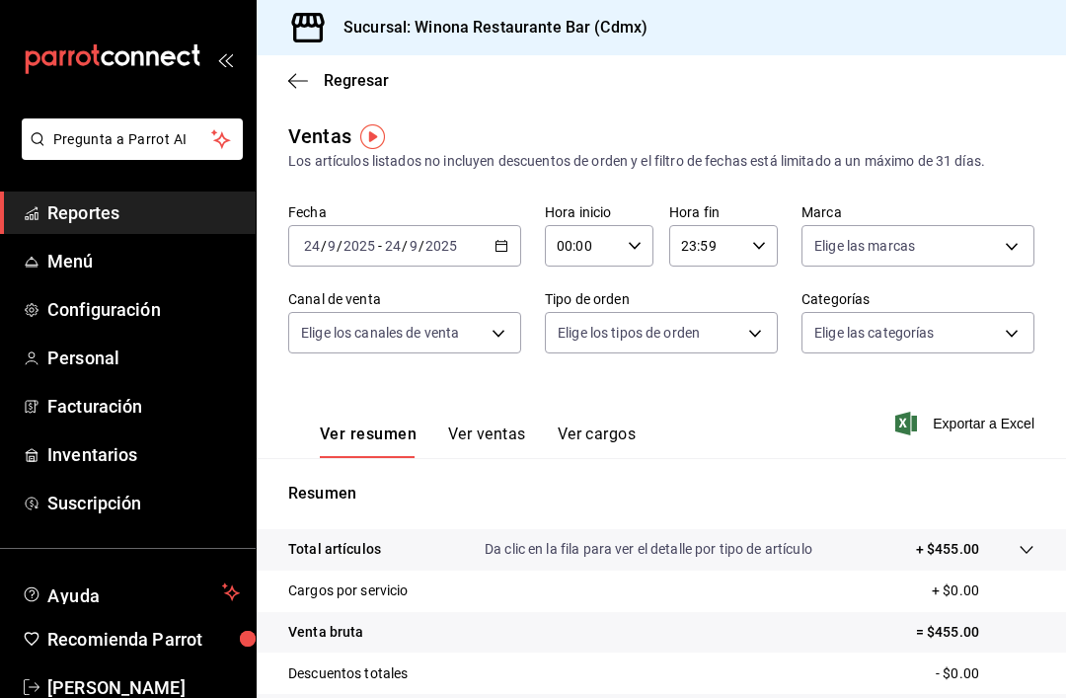
click at [491, 254] on div "[DATE] [DATE] - [DATE] [DATE]" at bounding box center [404, 245] width 233 height 41
click at [496, 253] on div "[DATE] [DATE] - [DATE] [DATE]" at bounding box center [404, 245] width 233 height 41
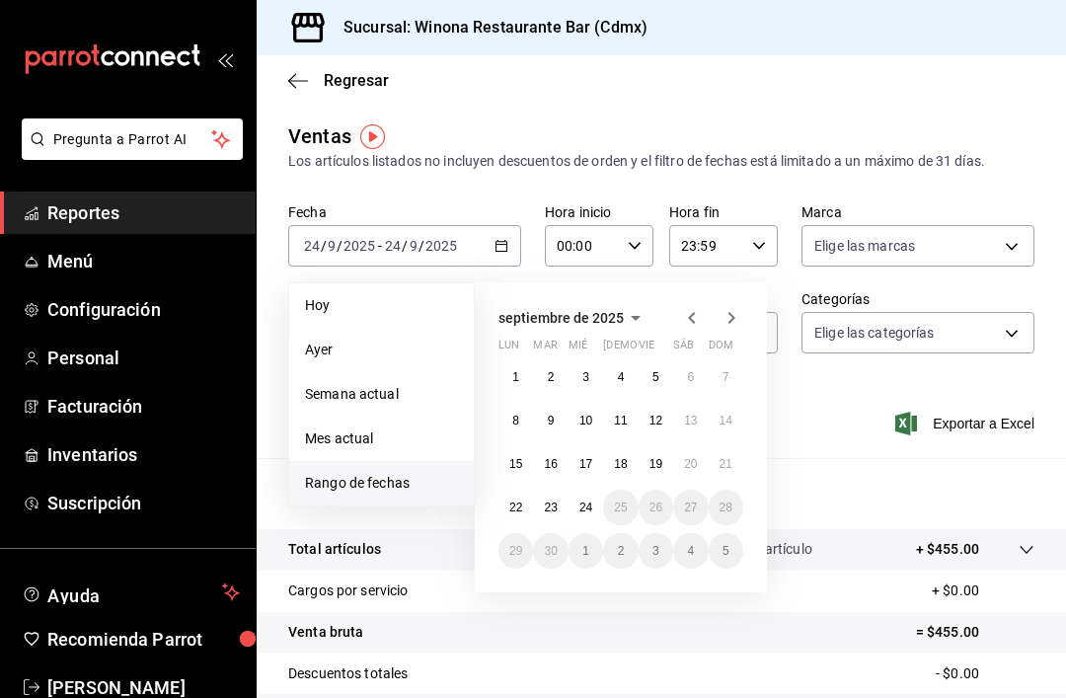
click at [691, 323] on icon "button" at bounding box center [692, 318] width 24 height 24
click at [695, 326] on icon "button" at bounding box center [692, 318] width 24 height 24
click at [695, 325] on icon "button" at bounding box center [692, 318] width 24 height 24
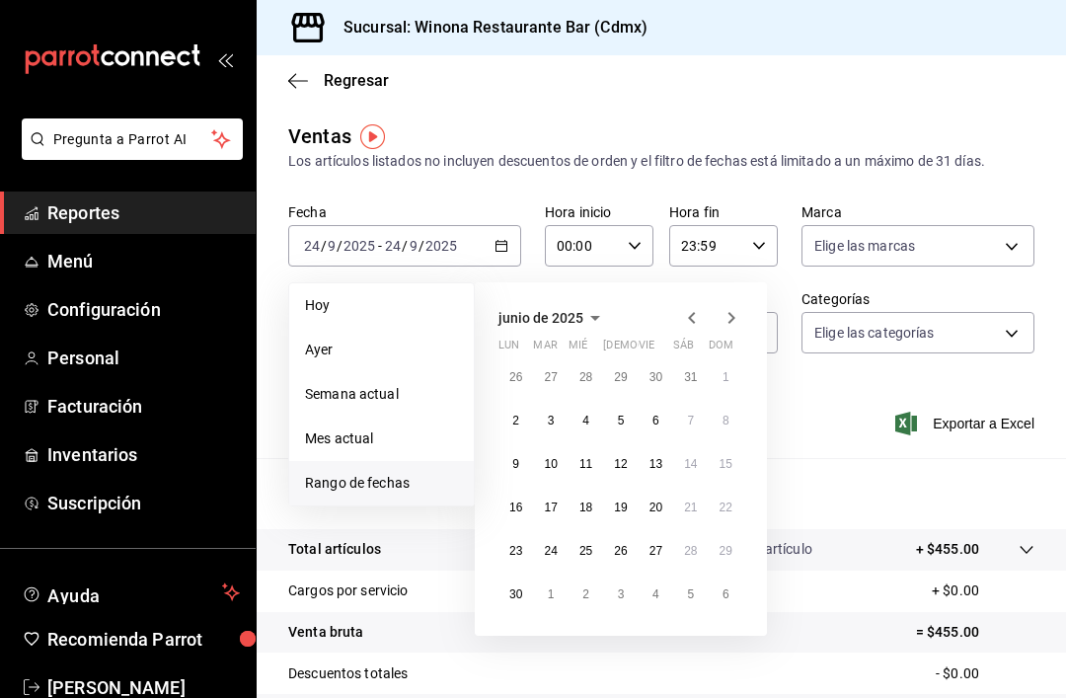
click at [701, 315] on icon "button" at bounding box center [692, 318] width 24 height 24
click at [703, 318] on icon "button" at bounding box center [692, 318] width 24 height 24
click at [698, 314] on icon "button" at bounding box center [692, 318] width 24 height 24
click at [697, 313] on icon "button" at bounding box center [692, 318] width 24 height 24
click at [700, 319] on icon "button" at bounding box center [692, 318] width 24 height 24
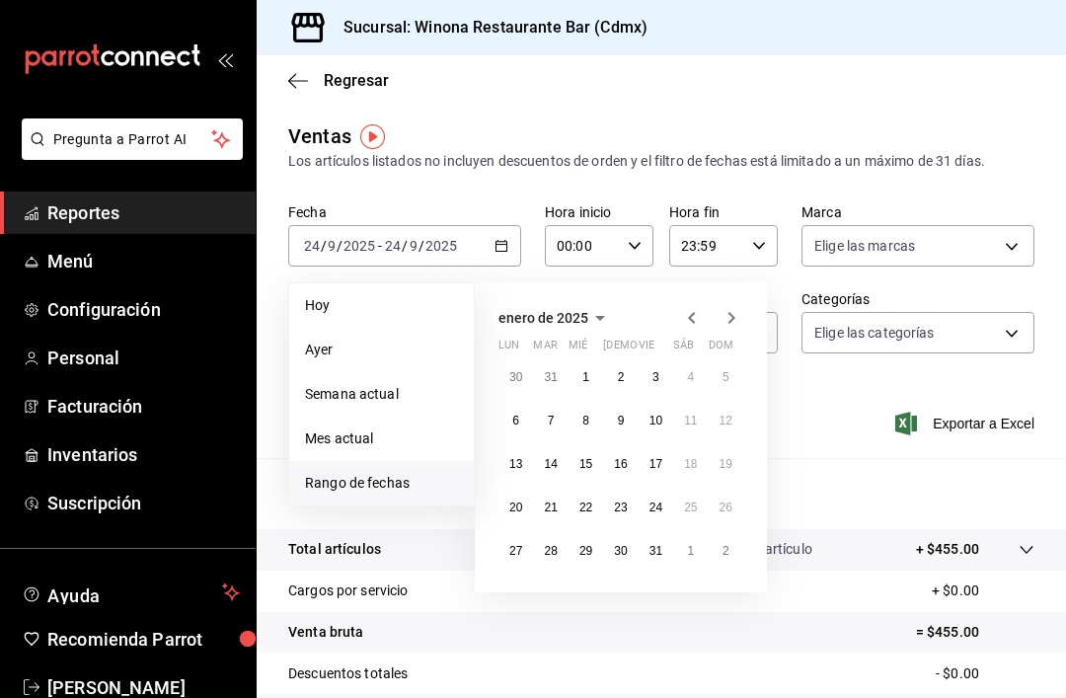
click at [700, 318] on icon "button" at bounding box center [692, 318] width 24 height 24
click at [728, 325] on icon "button" at bounding box center [731, 318] width 24 height 24
click at [687, 316] on icon "button" at bounding box center [692, 318] width 24 height 24
click at [727, 377] on abbr "1" at bounding box center [725, 377] width 7 height 14
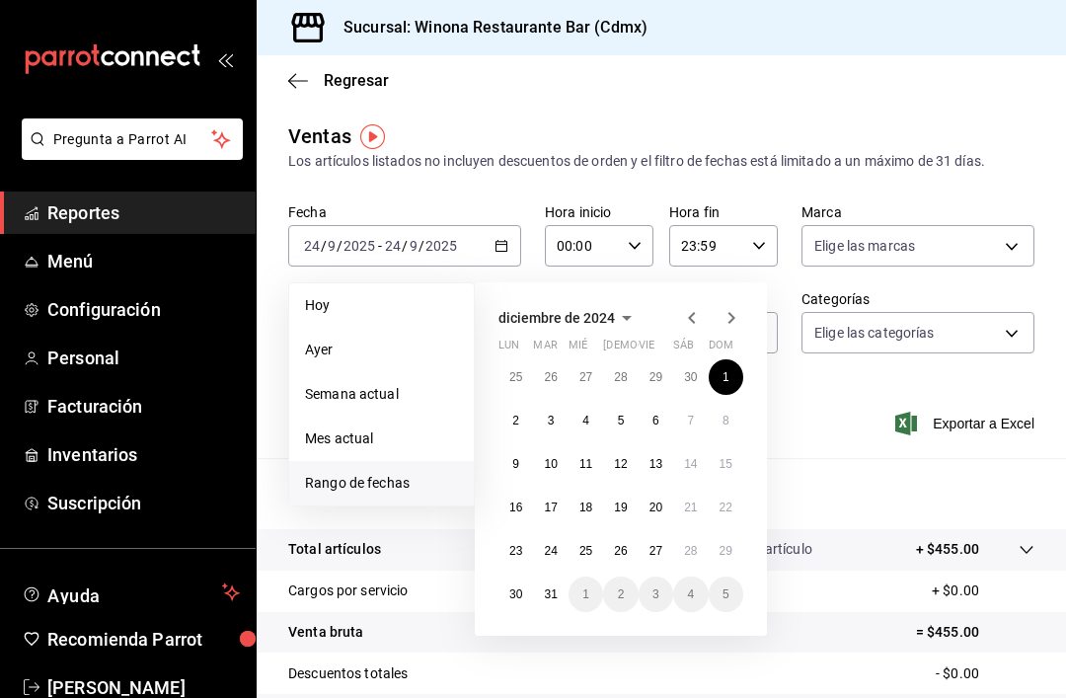
click at [739, 322] on icon "button" at bounding box center [731, 318] width 24 height 24
click at [738, 321] on icon "button" at bounding box center [731, 318] width 24 height 24
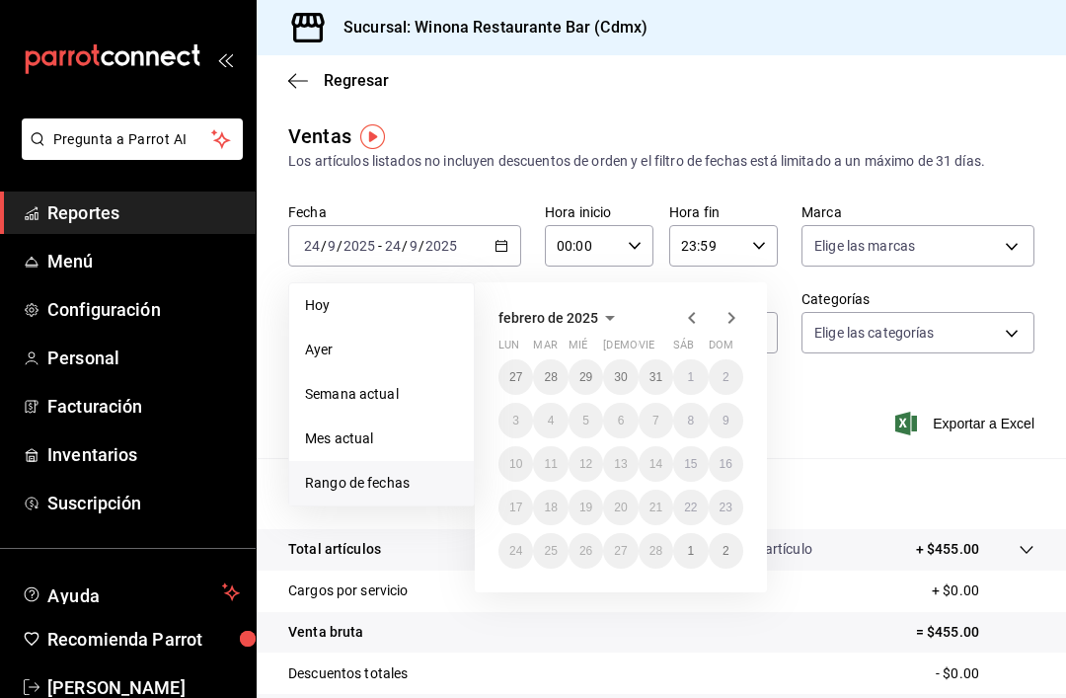
click at [724, 322] on icon "button" at bounding box center [731, 318] width 24 height 24
click at [724, 321] on icon "button" at bounding box center [731, 318] width 24 height 24
click at [740, 321] on icon "button" at bounding box center [731, 318] width 24 height 24
click at [740, 320] on icon "button" at bounding box center [731, 318] width 24 height 24
click at [729, 326] on icon "button" at bounding box center [731, 318] width 24 height 24
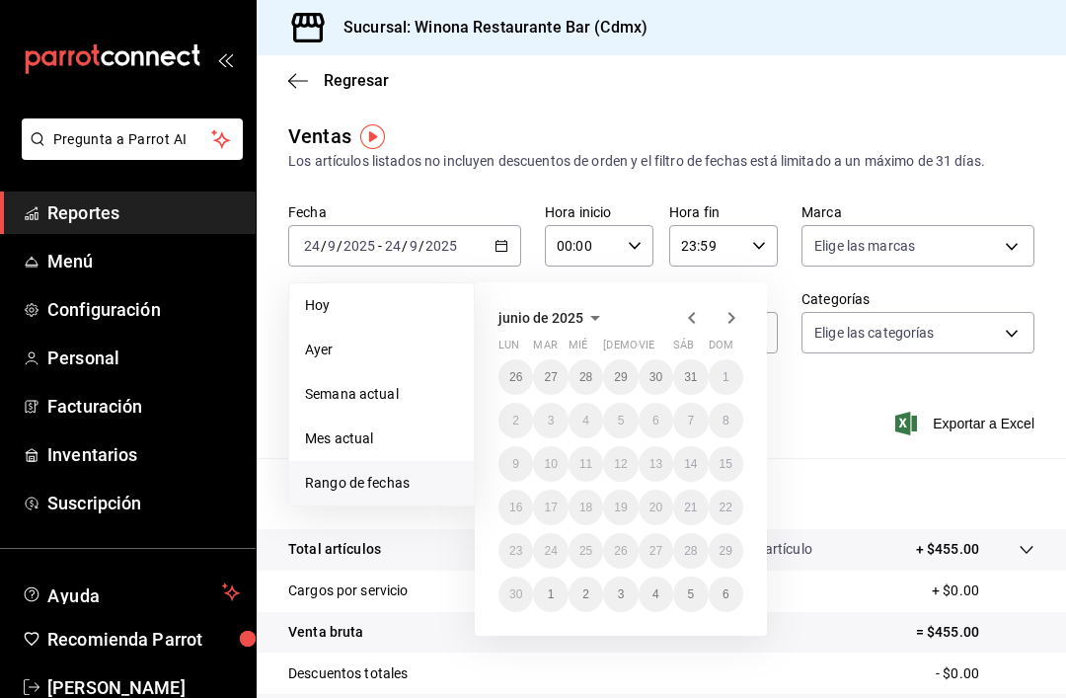
click at [729, 326] on icon "button" at bounding box center [731, 318] width 24 height 24
click at [733, 323] on icon "button" at bounding box center [731, 318] width 24 height 24
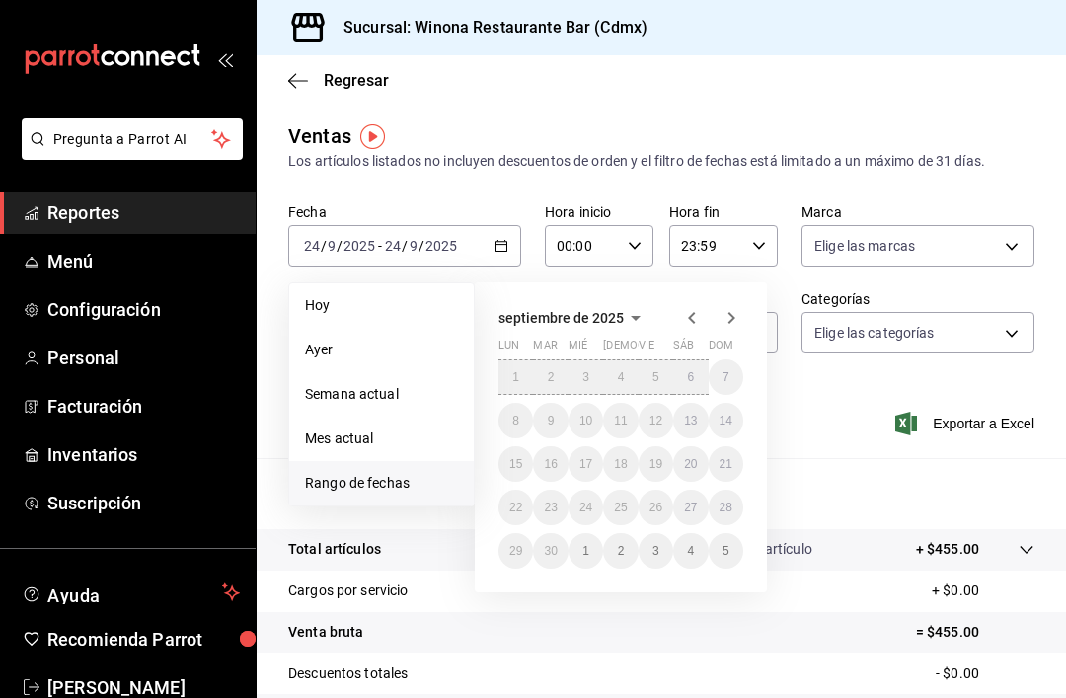
click at [691, 324] on icon "button" at bounding box center [692, 318] width 24 height 24
click at [395, 430] on span "Mes actual" at bounding box center [381, 438] width 153 height 21
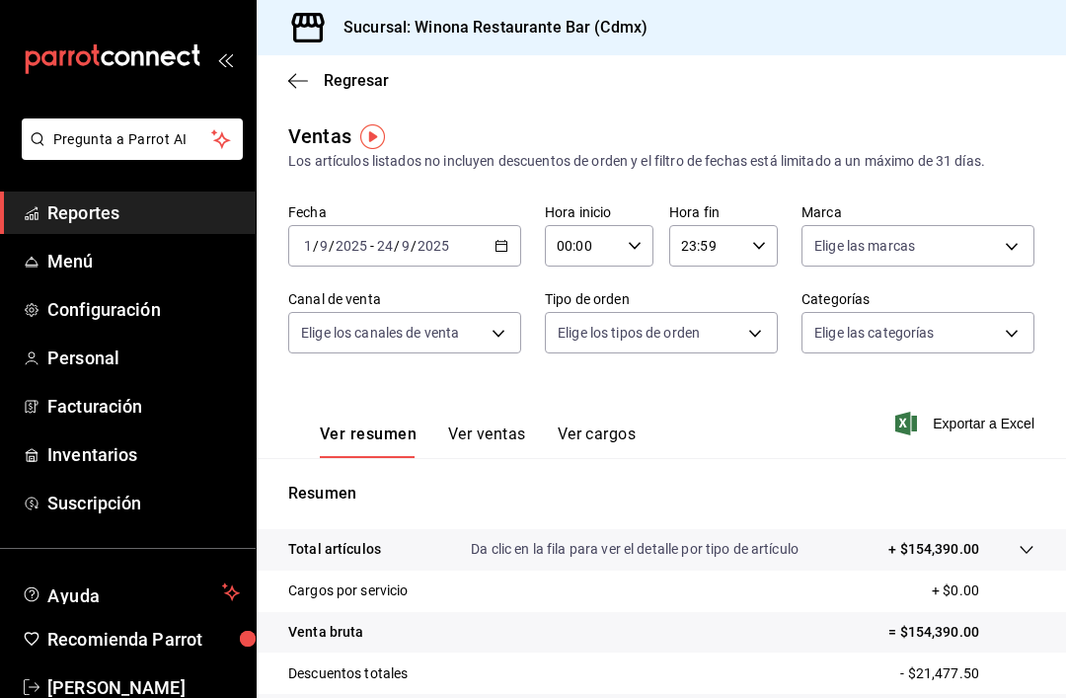
click at [506, 239] on icon "button" at bounding box center [501, 246] width 14 height 14
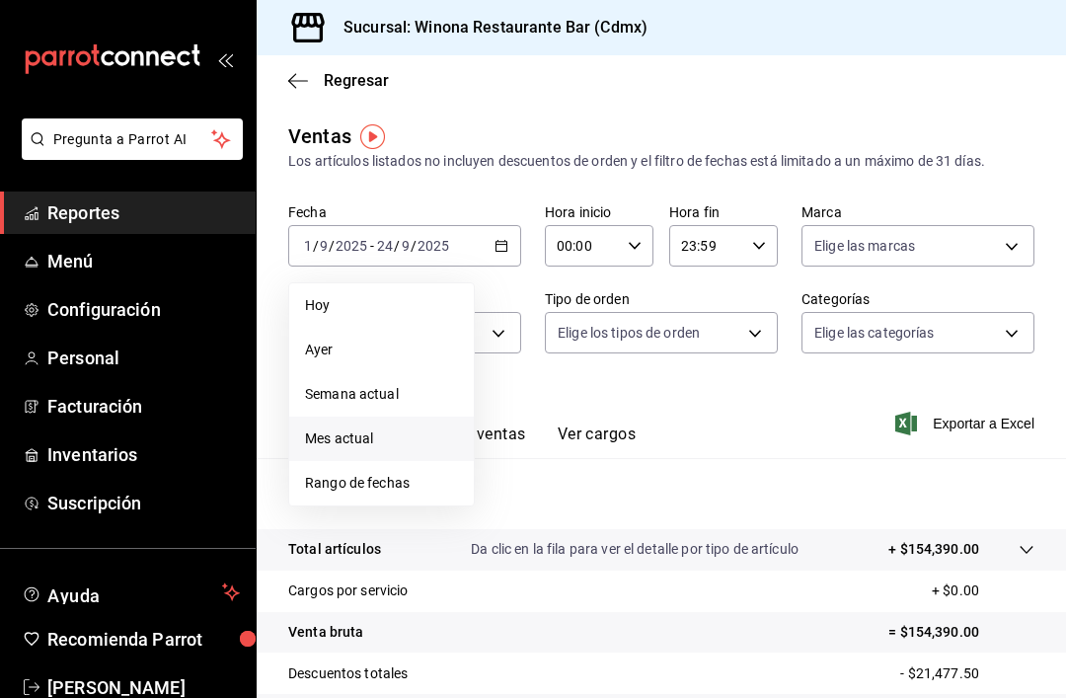
click at [406, 499] on li "Rango de fechas" at bounding box center [381, 483] width 185 height 44
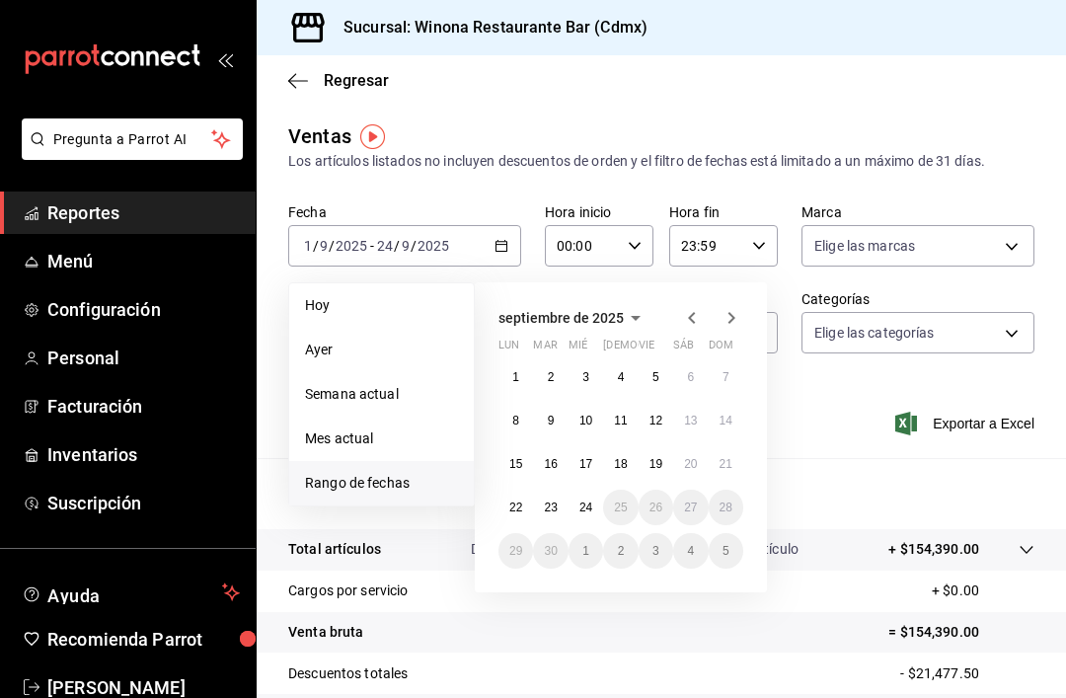
click at [691, 328] on icon "button" at bounding box center [692, 318] width 24 height 24
click at [694, 331] on div "[DATE] lun mar mié jue vie sáb dom 28 29 30 31 1 2 3 4 5 6 7 8 9 10 11 12 13 14…" at bounding box center [621, 437] width 292 height 310
click at [723, 327] on icon "button" at bounding box center [731, 318] width 24 height 24
click at [730, 333] on div "[DATE] lun mar mié jue vie sáb dom 1 2 3 4 5 6 7 8 9 10 11 12 13 14 15 16 17 18…" at bounding box center [621, 437] width 292 height 310
click at [684, 323] on icon "button" at bounding box center [692, 318] width 24 height 24
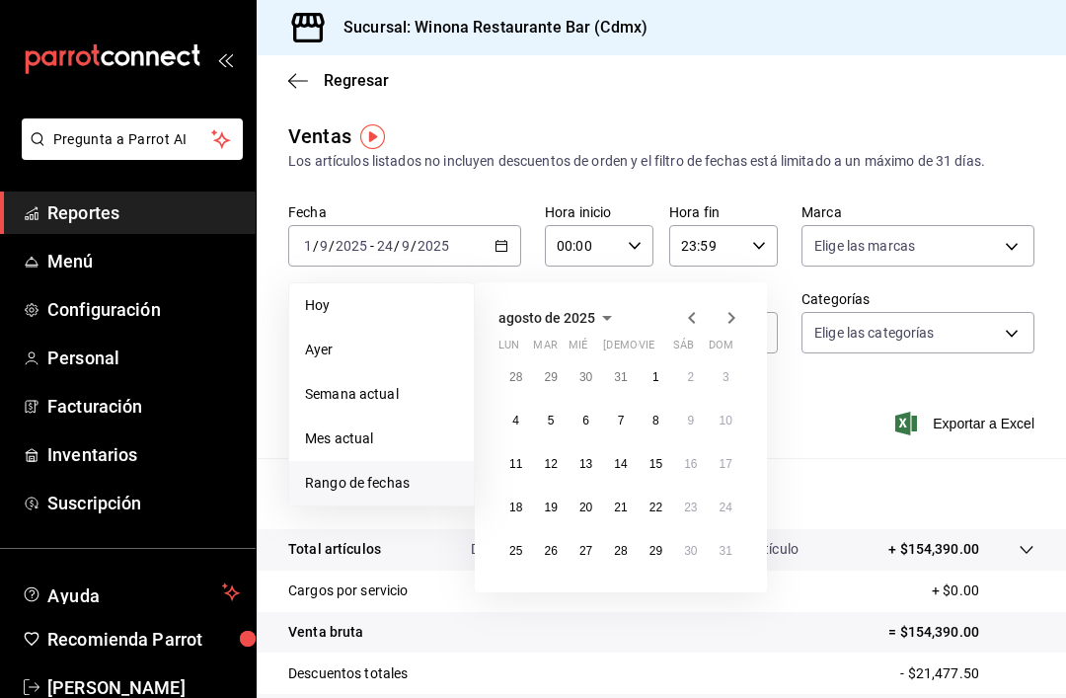
click at [684, 323] on icon "button" at bounding box center [692, 318] width 24 height 24
click at [695, 318] on icon "button" at bounding box center [692, 318] width 24 height 24
click at [694, 317] on icon "button" at bounding box center [692, 318] width 24 height 24
click at [694, 324] on icon "button" at bounding box center [691, 318] width 7 height 12
click at [693, 323] on icon "button" at bounding box center [691, 318] width 7 height 12
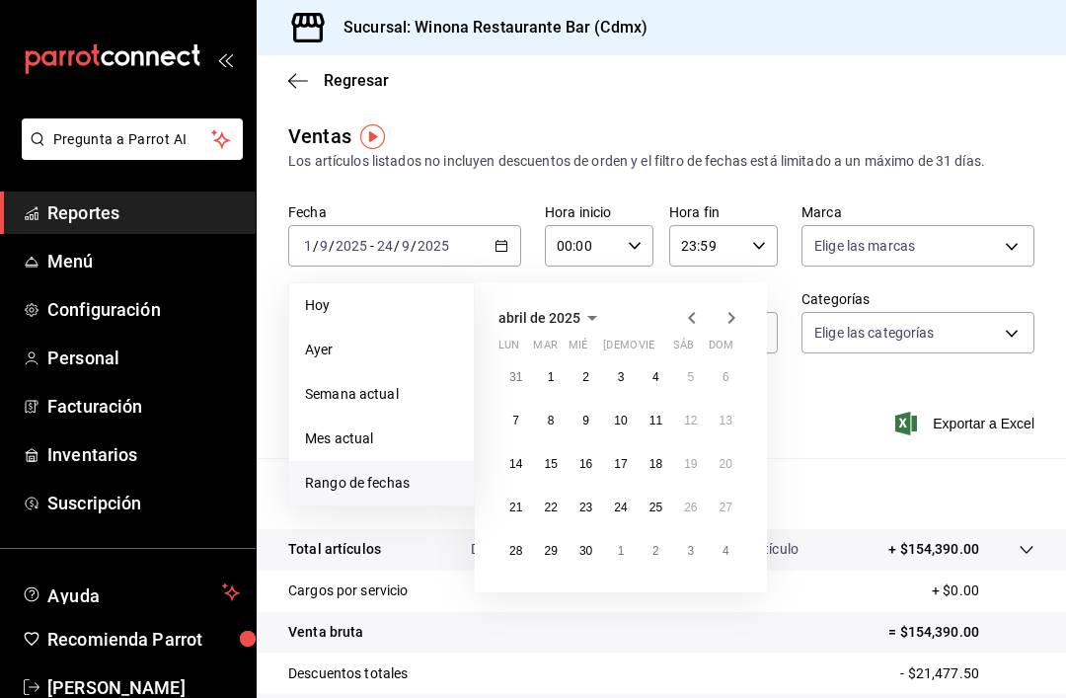
click at [696, 324] on icon "button" at bounding box center [692, 318] width 24 height 24
click at [693, 321] on icon "button" at bounding box center [691, 318] width 7 height 12
click at [524, 424] on button "2" at bounding box center [515, 421] width 35 height 36
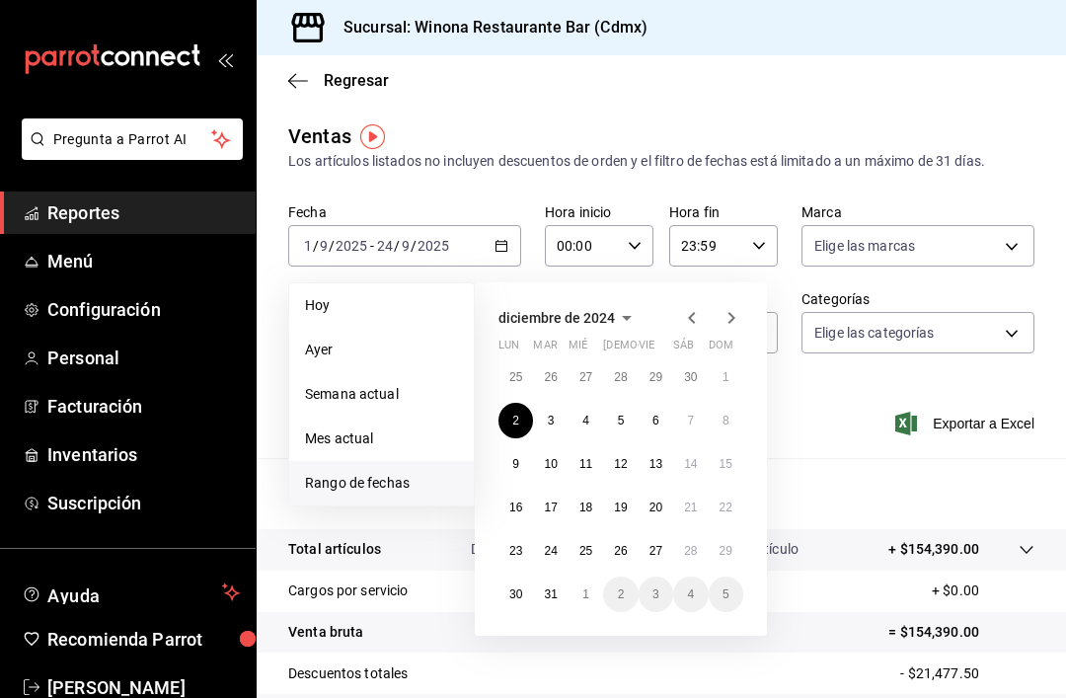
click at [739, 326] on icon "button" at bounding box center [731, 318] width 24 height 24
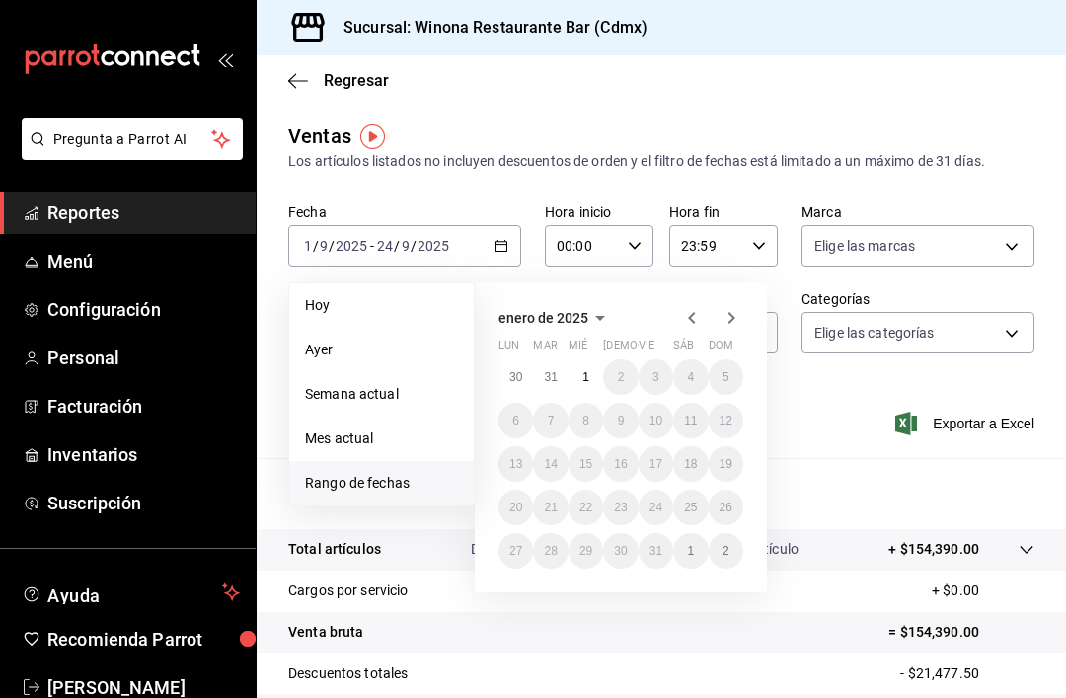
click at [738, 325] on icon "button" at bounding box center [731, 318] width 24 height 24
click at [732, 324] on icon "button" at bounding box center [731, 318] width 24 height 24
click at [391, 400] on span "Semana actual" at bounding box center [381, 394] width 153 height 21
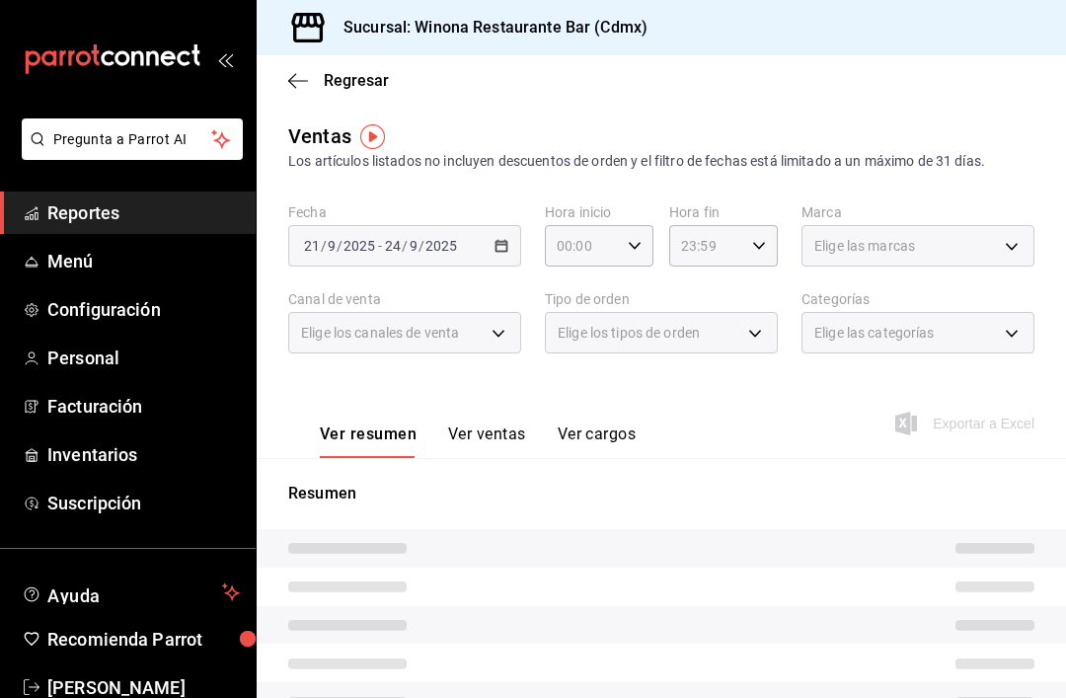
click at [396, 445] on button "Ver resumen" at bounding box center [368, 441] width 97 height 34
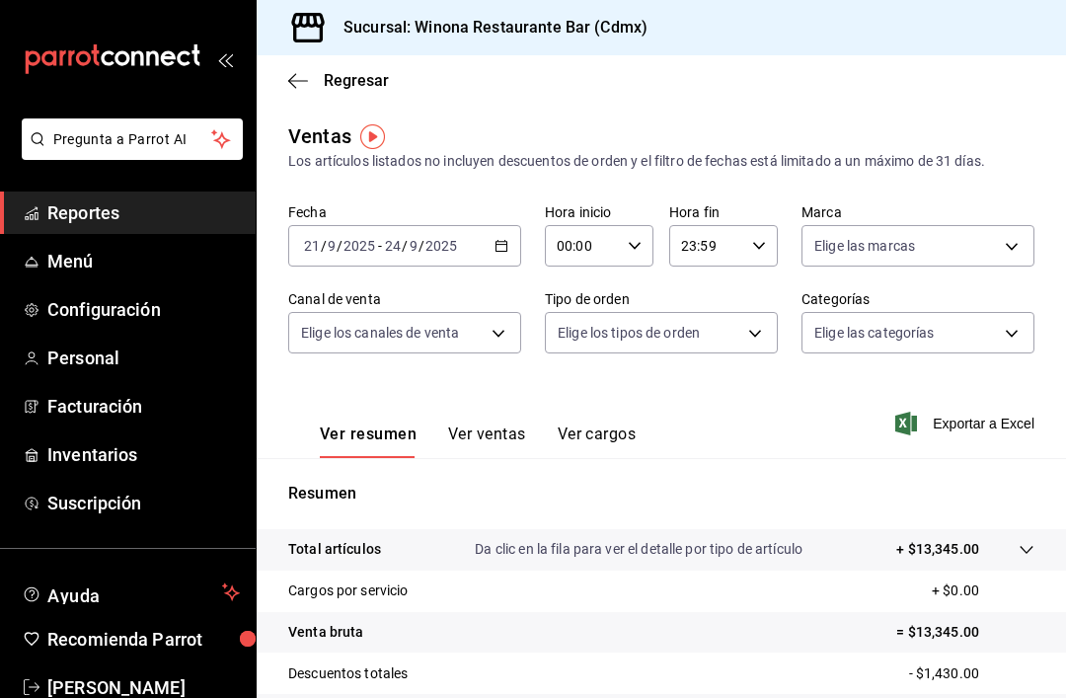
click at [496, 251] on \(Stroke\) "button" at bounding box center [501, 246] width 12 height 11
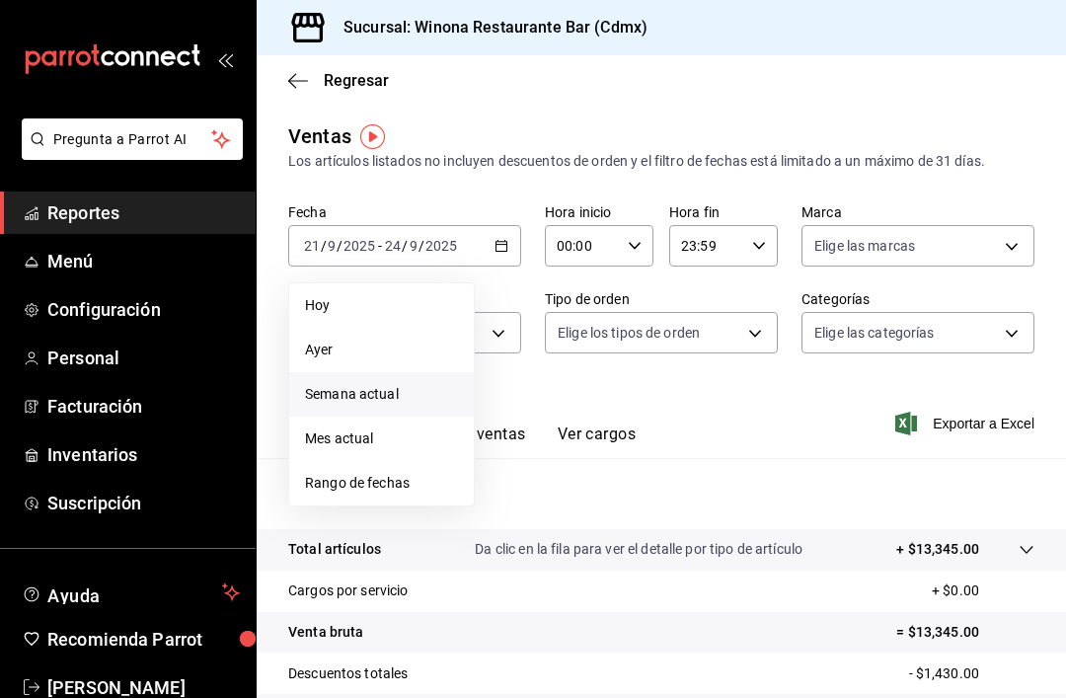
click at [423, 482] on span "Rango de fechas" at bounding box center [381, 483] width 153 height 21
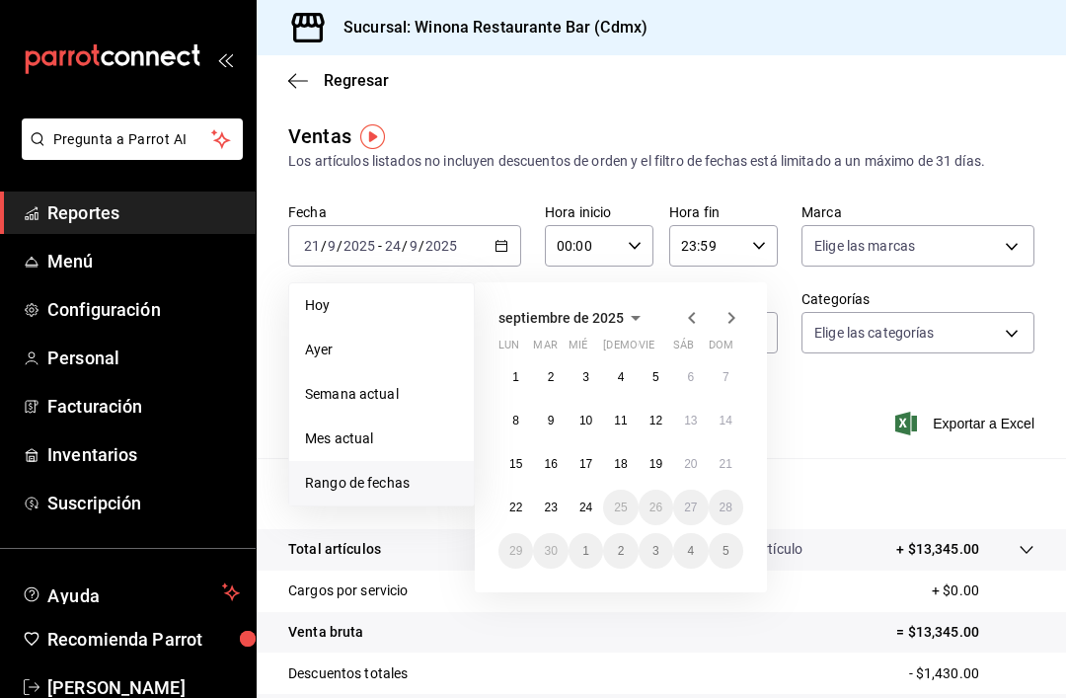
click at [592, 507] on abbr "24" at bounding box center [585, 507] width 13 height 14
click at [694, 310] on icon "button" at bounding box center [692, 318] width 24 height 24
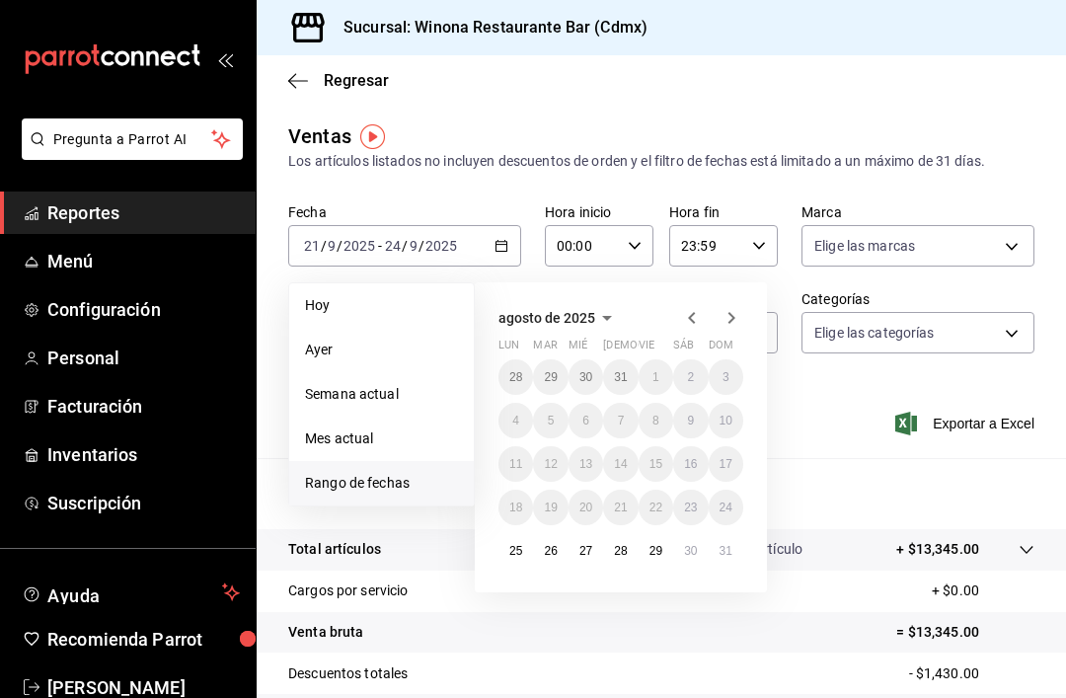
click at [694, 310] on icon "button" at bounding box center [692, 318] width 24 height 24
click at [702, 316] on icon "button" at bounding box center [692, 318] width 24 height 24
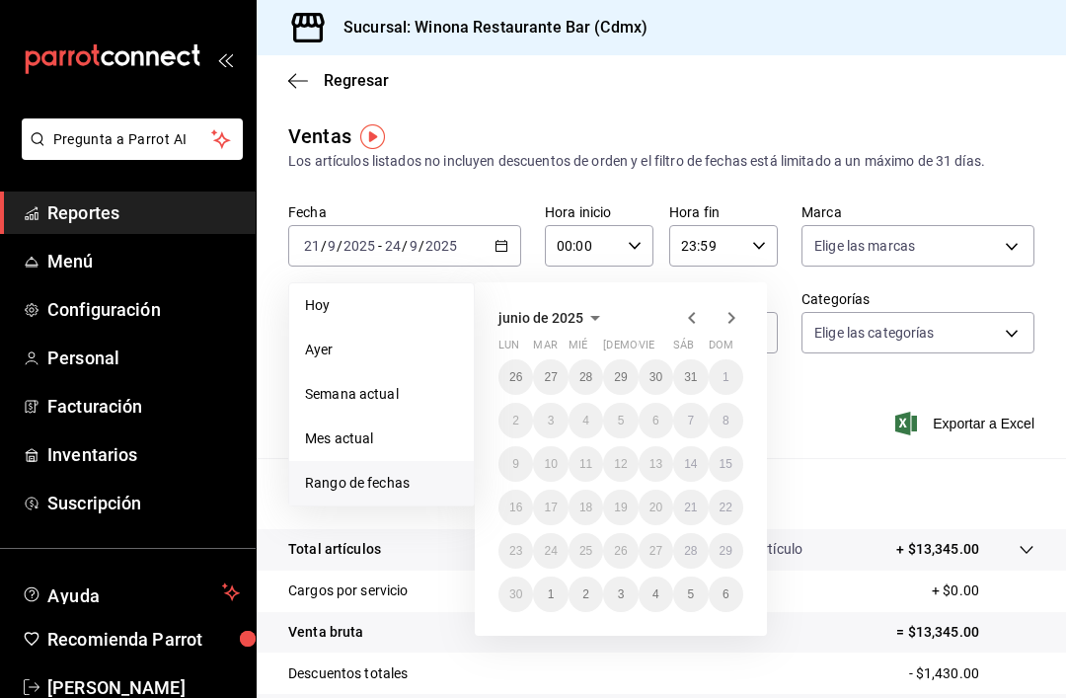
click at [705, 318] on div at bounding box center [711, 318] width 63 height 24
click at [734, 326] on icon "button" at bounding box center [731, 318] width 24 height 24
click at [734, 325] on icon "button" at bounding box center [731, 318] width 24 height 24
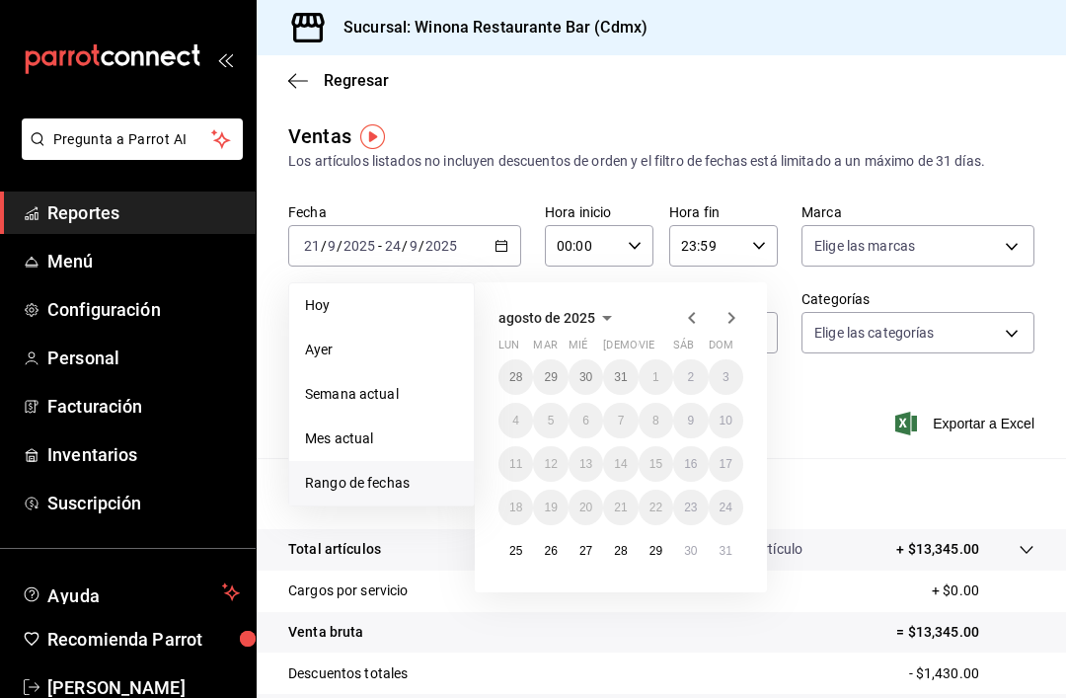
click at [730, 327] on icon "button" at bounding box center [731, 318] width 24 height 24
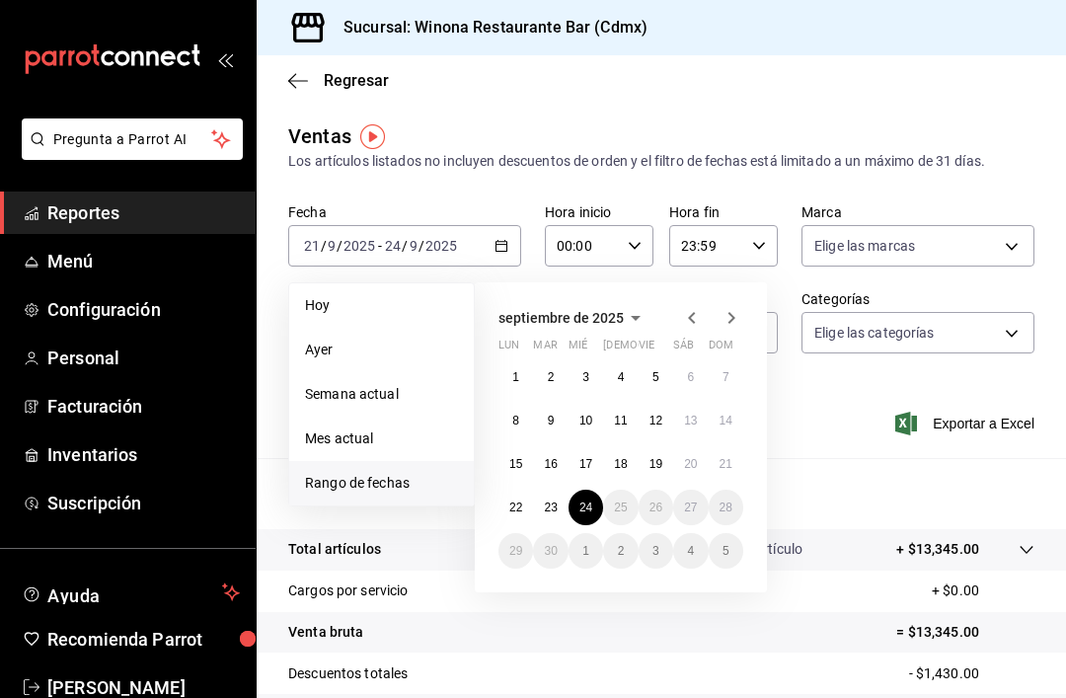
click at [411, 491] on span "Rango de fechas" at bounding box center [381, 483] width 153 height 21
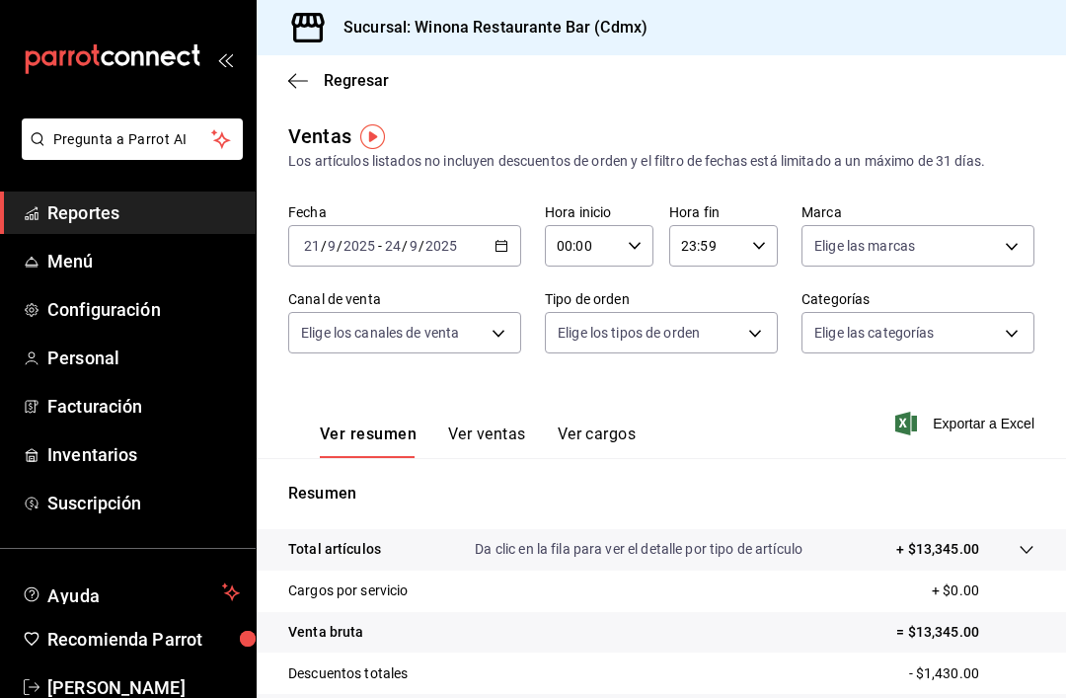
click at [507, 244] on \(Stroke\) "button" at bounding box center [501, 246] width 12 height 11
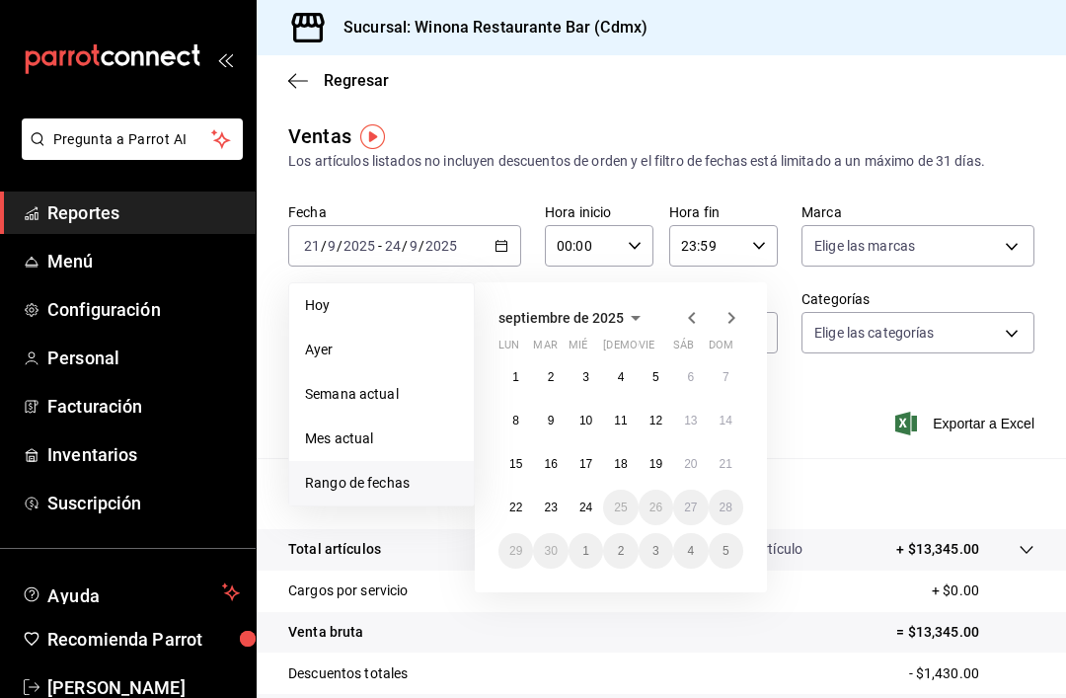
click at [408, 304] on span "Hoy" at bounding box center [381, 305] width 153 height 21
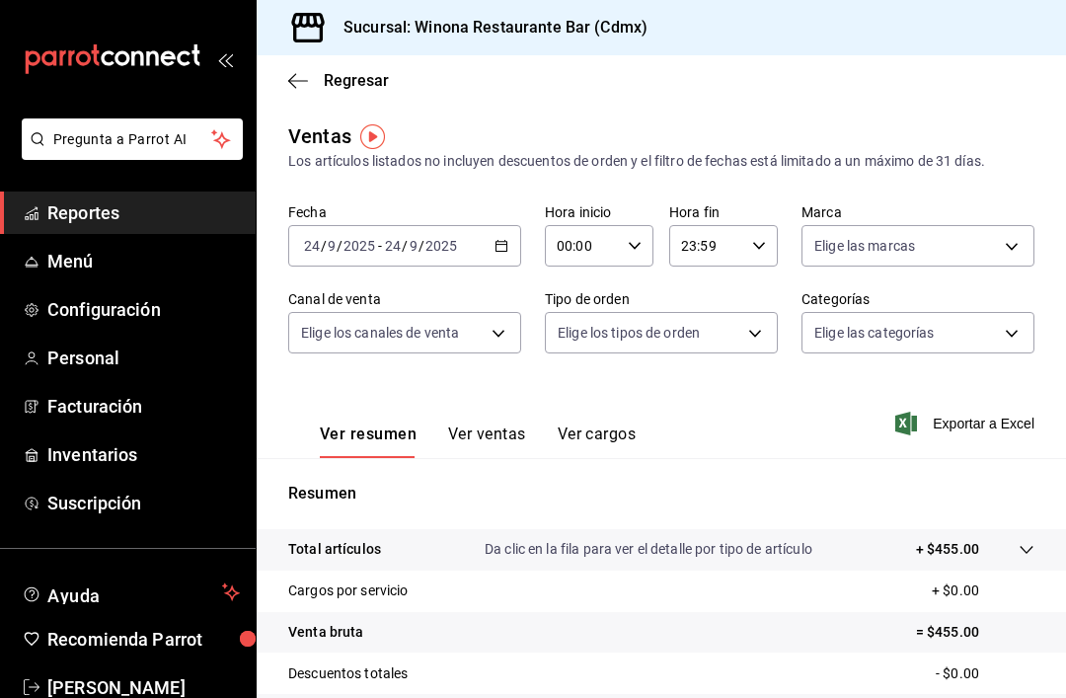
click at [505, 252] on \(Stroke\) "button" at bounding box center [501, 246] width 12 height 11
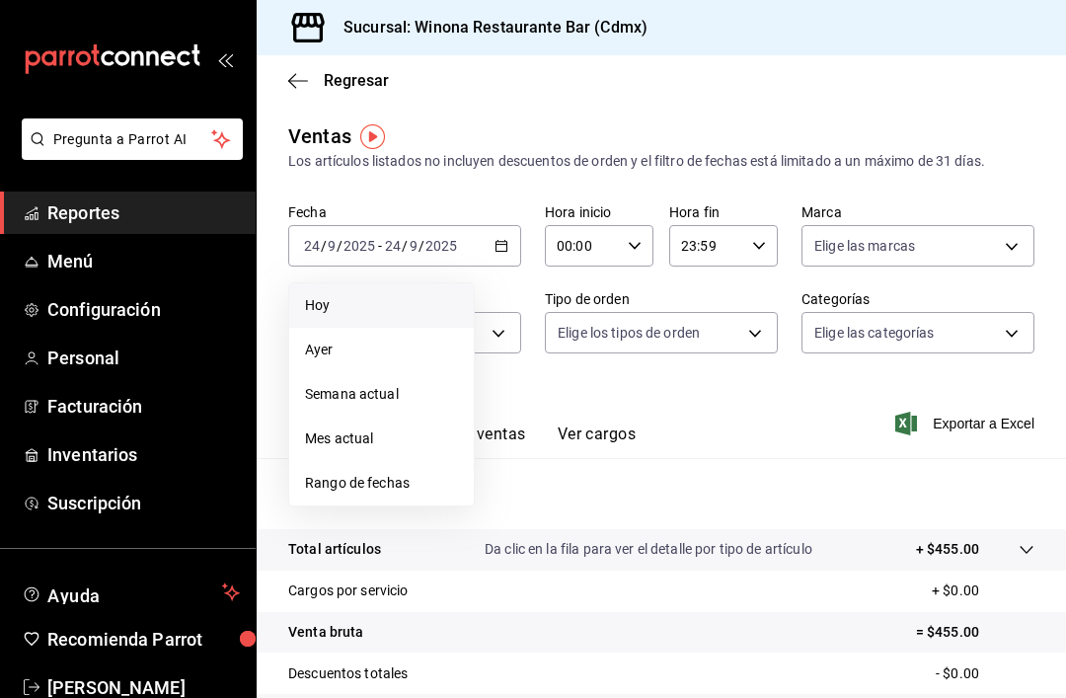
click at [418, 486] on span "Rango de fechas" at bounding box center [381, 483] width 153 height 21
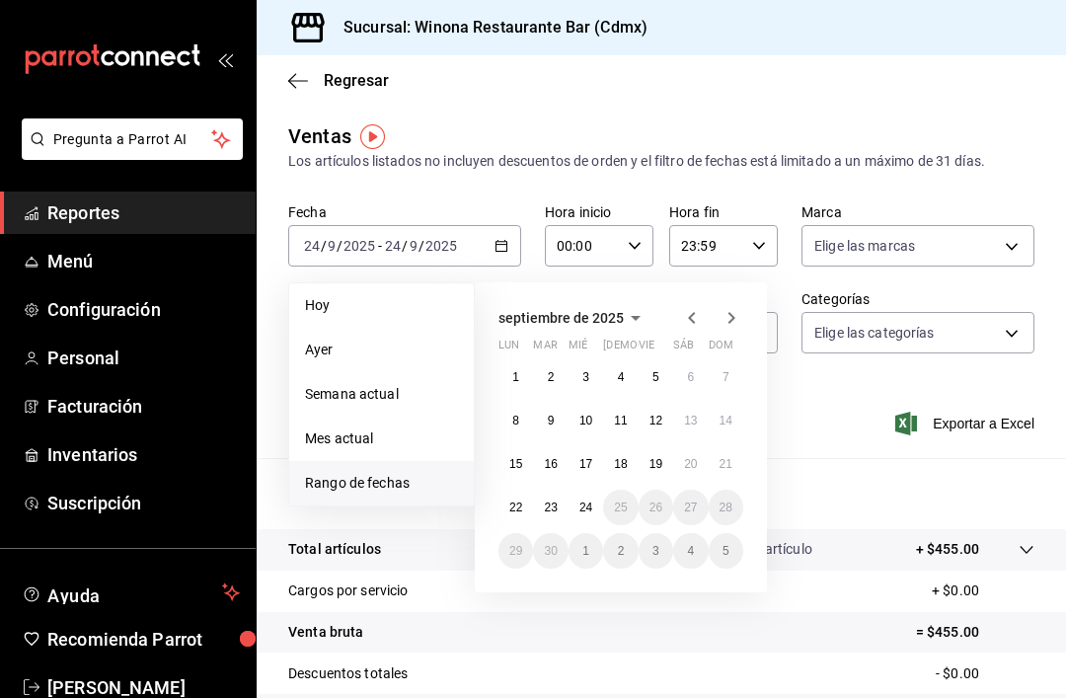
click at [563, 380] on button "2" at bounding box center [550, 377] width 35 height 36
click at [994, 181] on div "Ventas Los artículos listados no incluyen descuentos de orden y el filtro de fe…" at bounding box center [661, 517] width 809 height 792
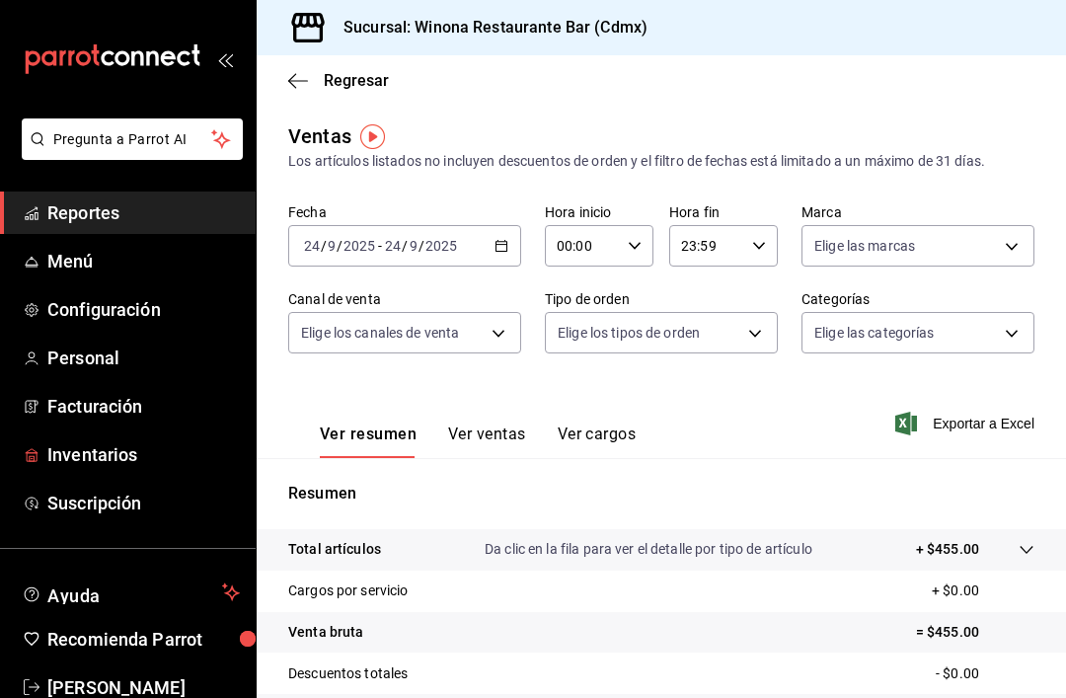
click at [149, 473] on link "Inventarios" at bounding box center [128, 454] width 256 height 42
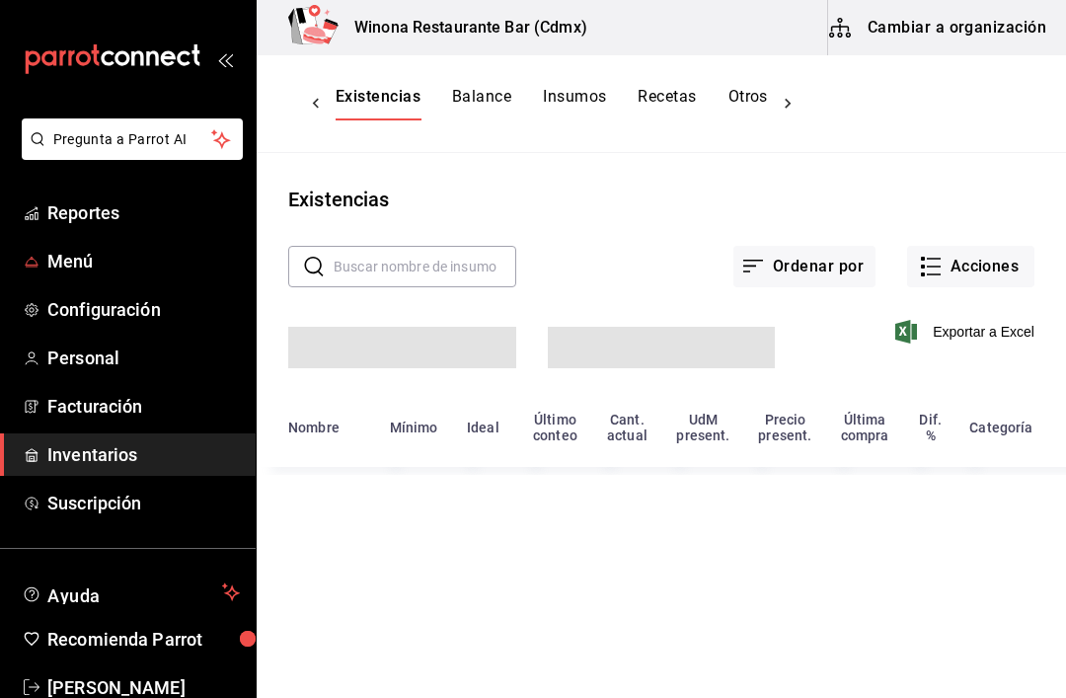
click at [136, 256] on span "Menú" at bounding box center [143, 261] width 192 height 27
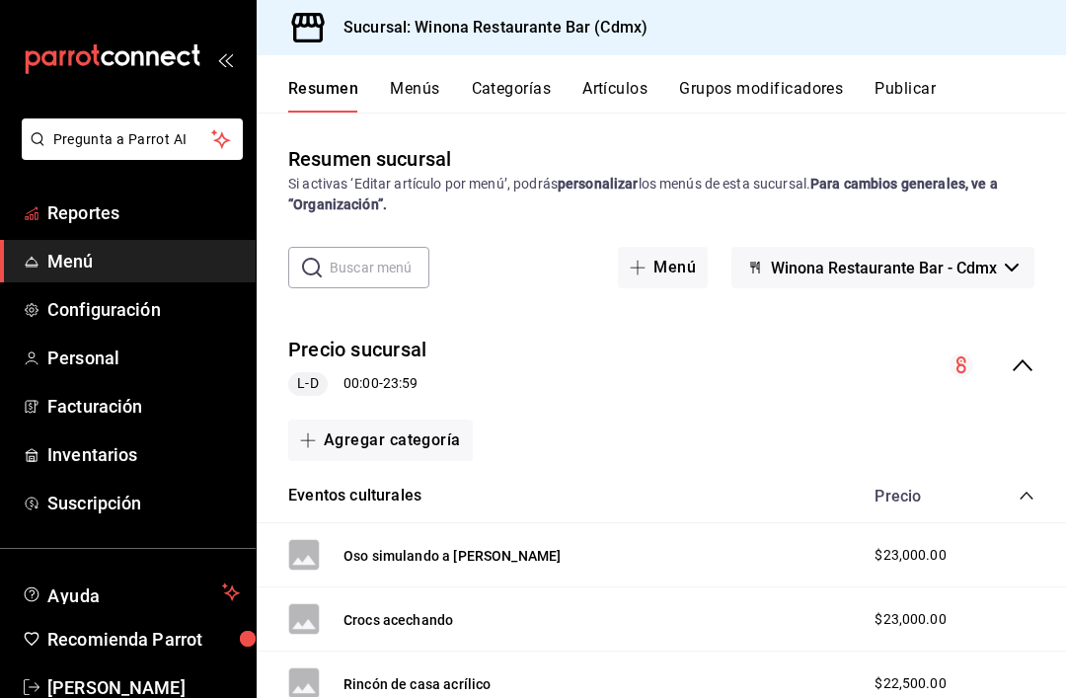
click at [125, 208] on span "Reportes" at bounding box center [143, 212] width 192 height 27
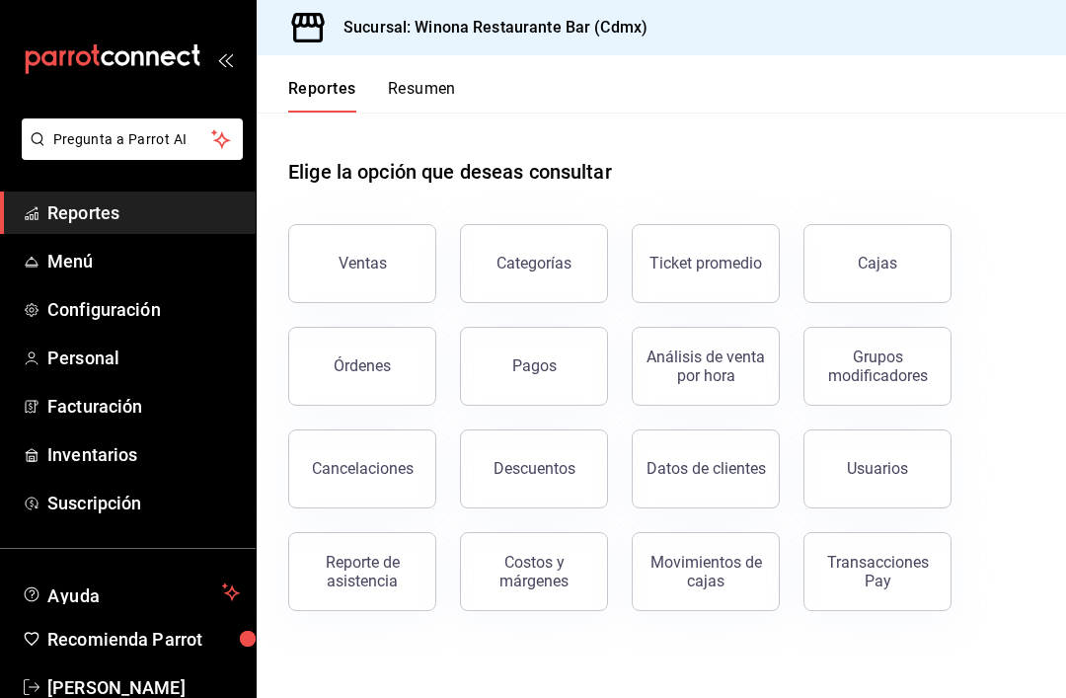
click at [382, 267] on div "Ventas" at bounding box center [363, 263] width 48 height 19
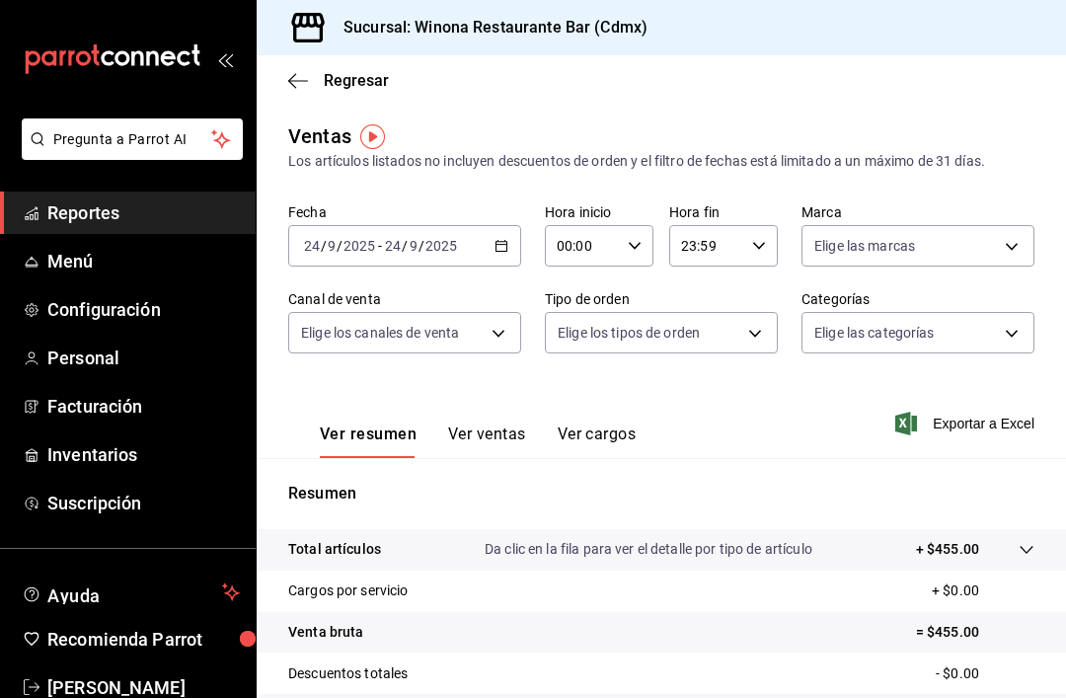
click at [507, 242] on \(Stroke\) "button" at bounding box center [501, 246] width 12 height 11
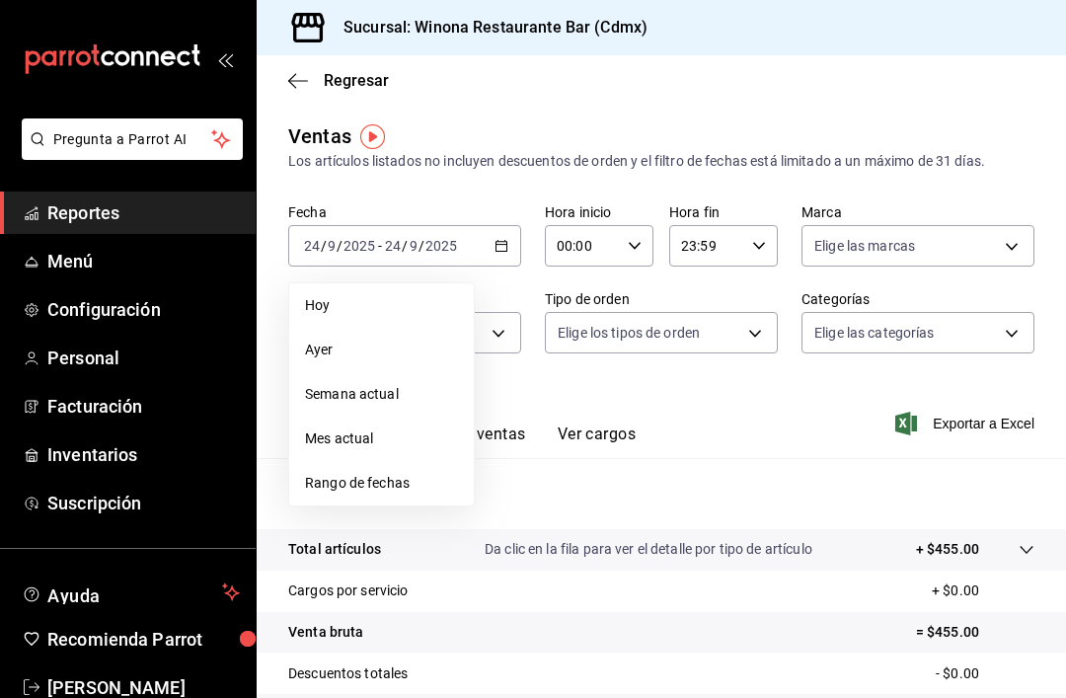
click at [417, 495] on li "Rango de fechas" at bounding box center [381, 483] width 185 height 44
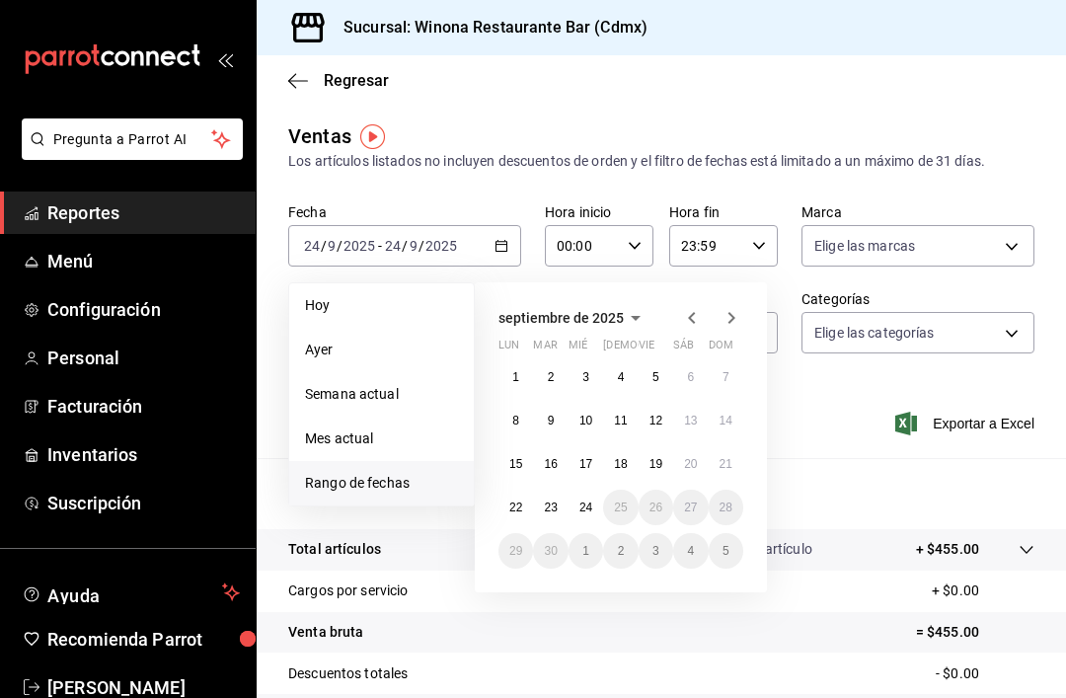
click at [699, 318] on icon "button" at bounding box center [692, 318] width 24 height 24
click at [698, 317] on icon "button" at bounding box center [692, 318] width 24 height 24
click at [691, 312] on icon "button" at bounding box center [692, 318] width 24 height 24
click at [701, 310] on icon "button" at bounding box center [692, 318] width 24 height 24
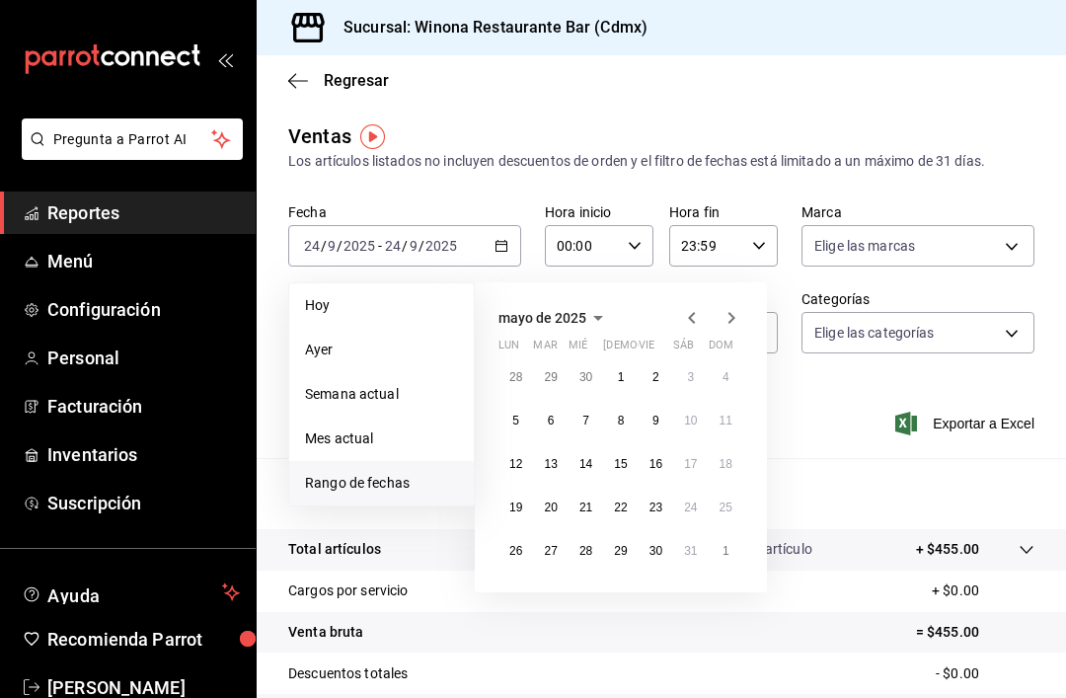
click at [701, 309] on icon "button" at bounding box center [692, 318] width 24 height 24
click at [691, 306] on icon "button" at bounding box center [692, 318] width 24 height 24
click at [692, 307] on icon "button" at bounding box center [692, 318] width 24 height 24
click at [750, 304] on div "[DATE] lun mar mié jue vie sáb dom 25 26 27 28 29 30 1 2 3 4 5 6 7 8 9 10 11 12…" at bounding box center [621, 458] width 292 height 353
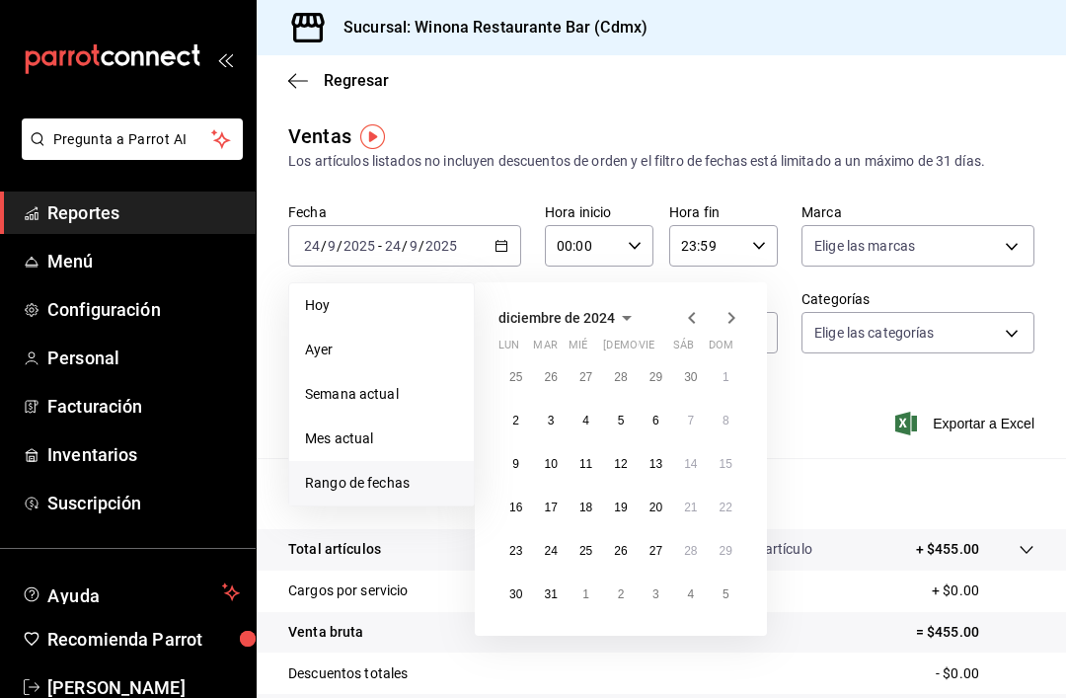
click at [741, 324] on icon "button" at bounding box center [731, 318] width 24 height 24
click at [577, 373] on button "1" at bounding box center [585, 377] width 35 height 36
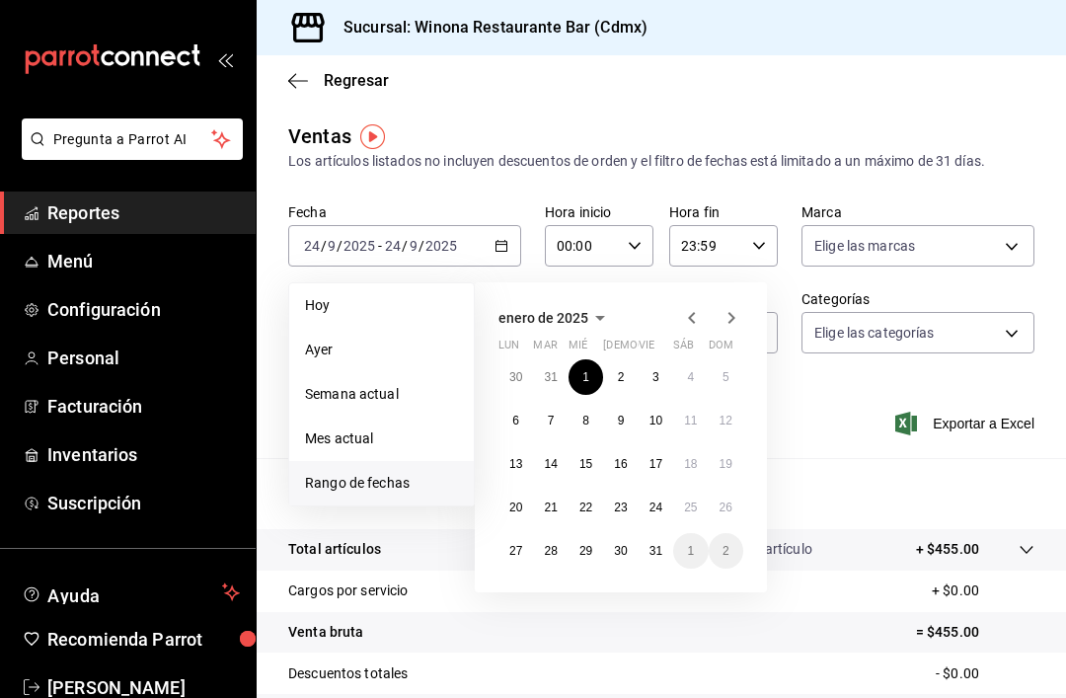
click at [734, 323] on icon "button" at bounding box center [731, 318] width 24 height 24
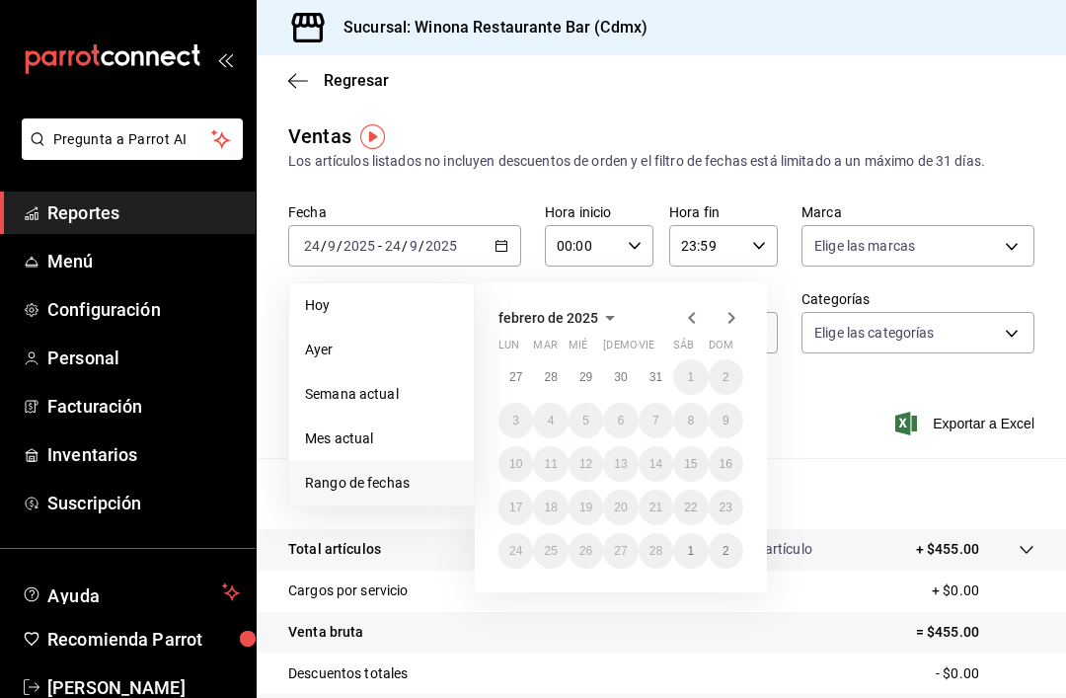
click at [695, 320] on icon "button" at bounding box center [692, 318] width 24 height 24
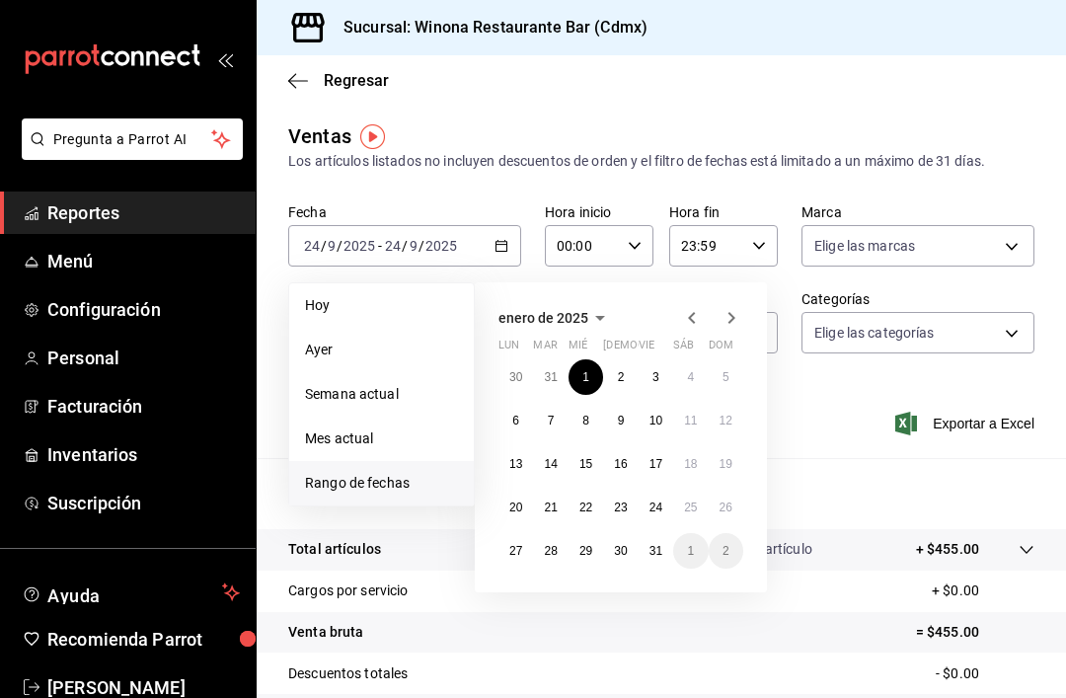
click at [1003, 126] on div "Ventas Los artículos listados no incluyen descuentos de orden y el filtro de fe…" at bounding box center [661, 146] width 746 height 50
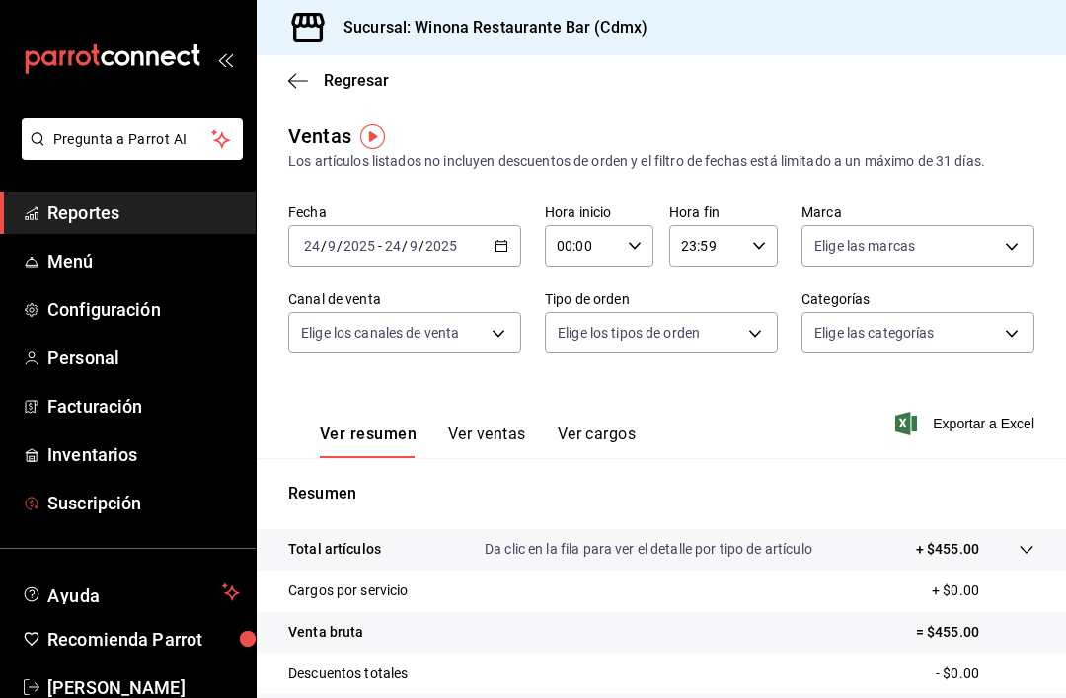
click at [146, 510] on span "Suscripción" at bounding box center [143, 503] width 192 height 27
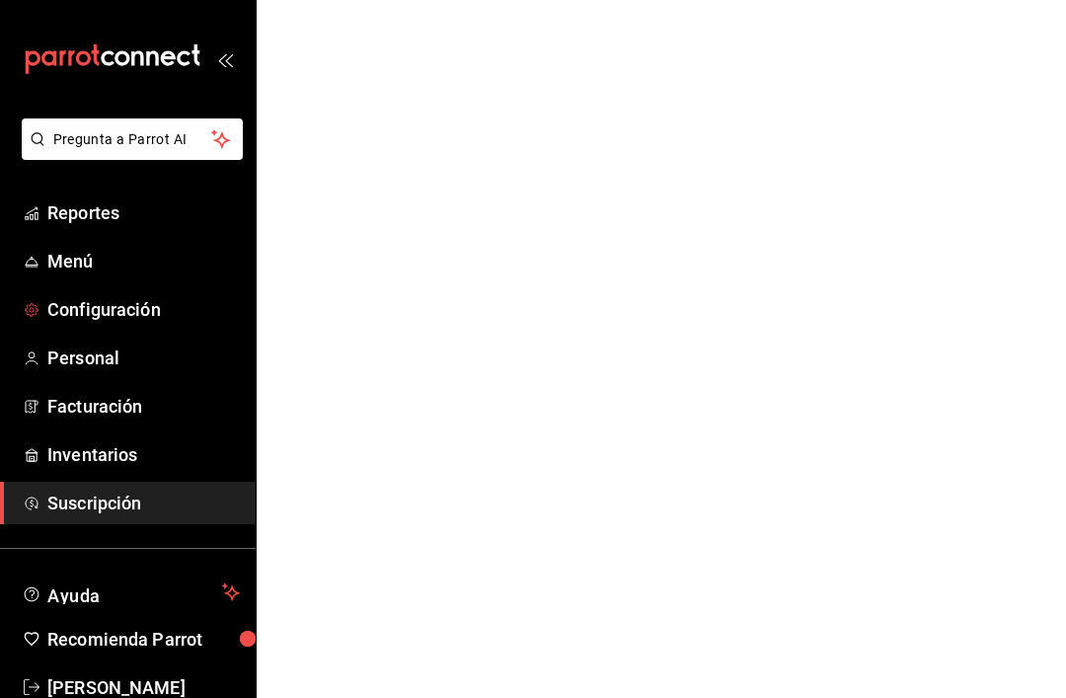
click at [160, 327] on link "Configuración" at bounding box center [128, 309] width 256 height 42
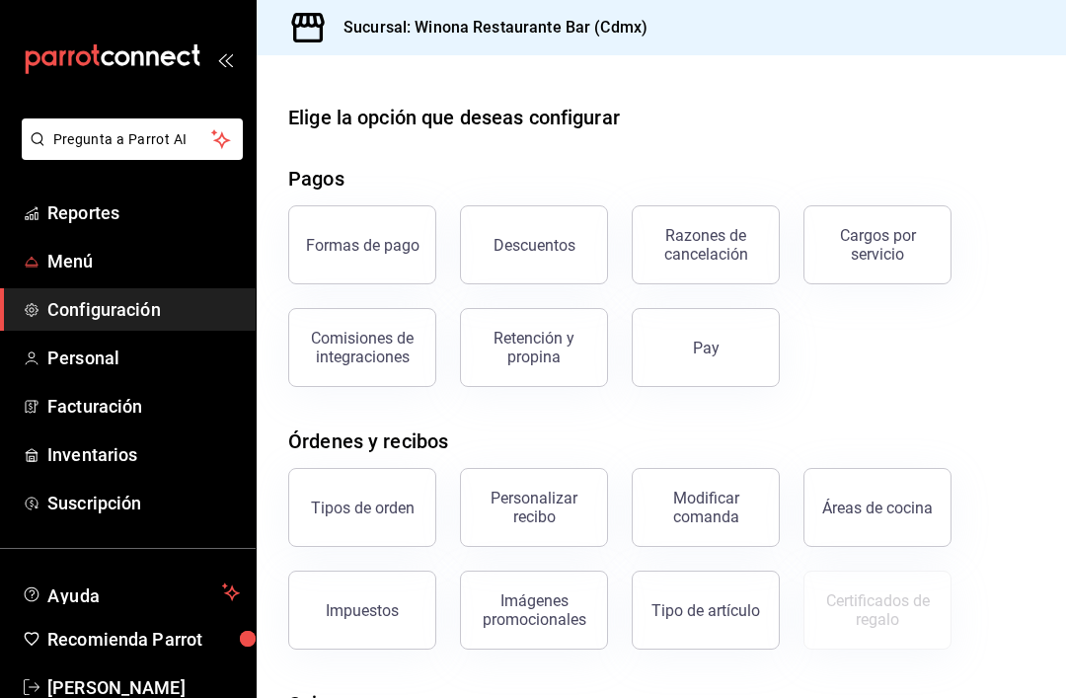
click at [109, 267] on span "Menú" at bounding box center [143, 261] width 192 height 27
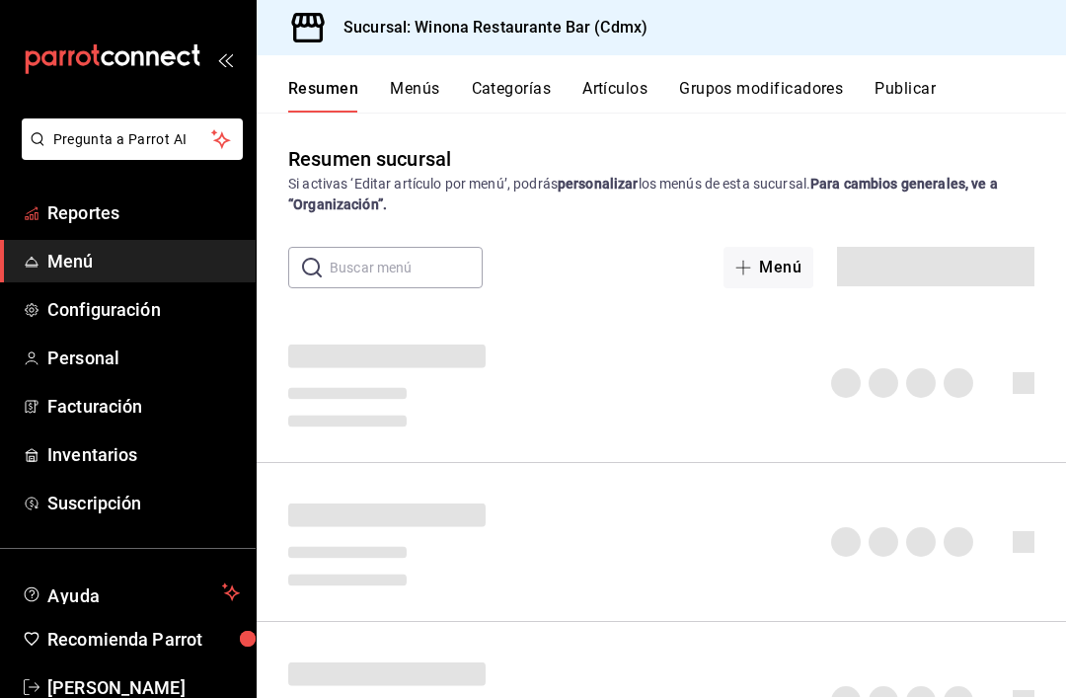
click at [153, 216] on span "Reportes" at bounding box center [143, 212] width 192 height 27
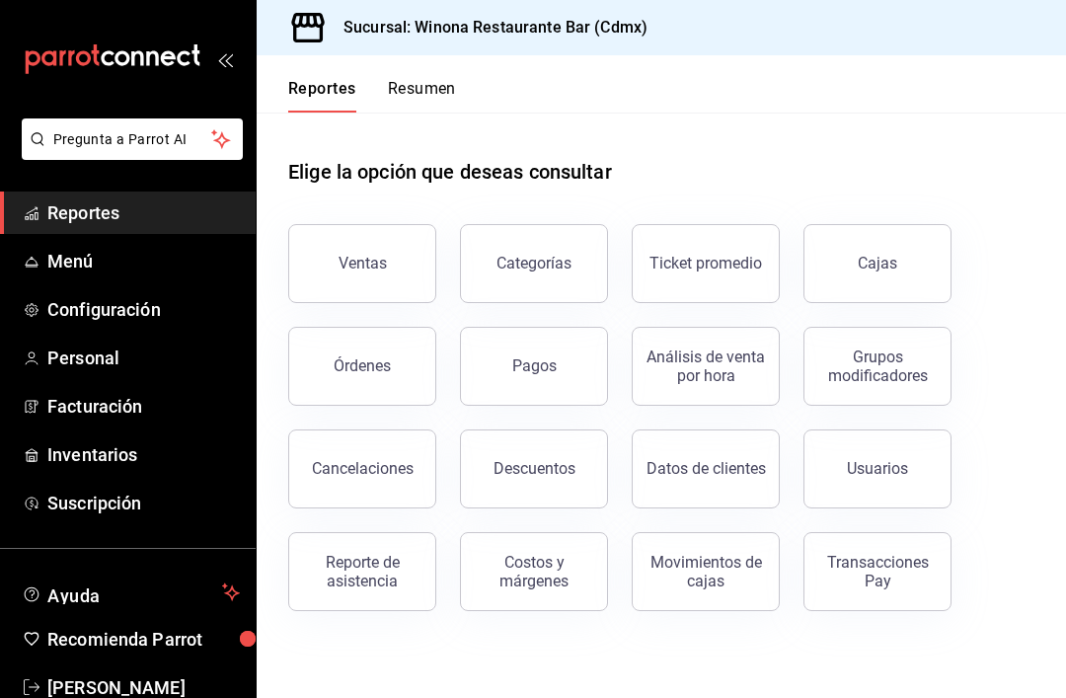
click at [728, 279] on button "Ticket promedio" at bounding box center [706, 263] width 148 height 79
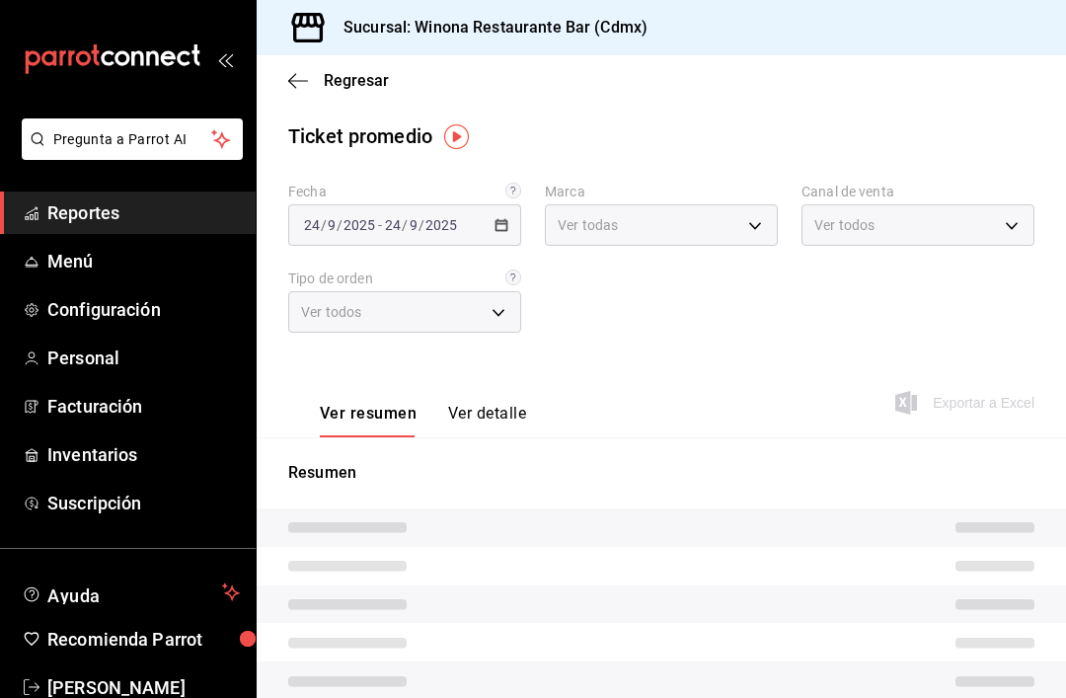
type input "908d6df4-2f26-4775-af38-303bc5da28fc"
type input "PARROT,UBER_EATS,RAPPI,DIDI_FOOD,ONLINE"
type input "647861da-375c-4f1c-a225-262562e97522,2a7e2ac4-f1f0-48f5-abb5-62348e761713,EXTER…"
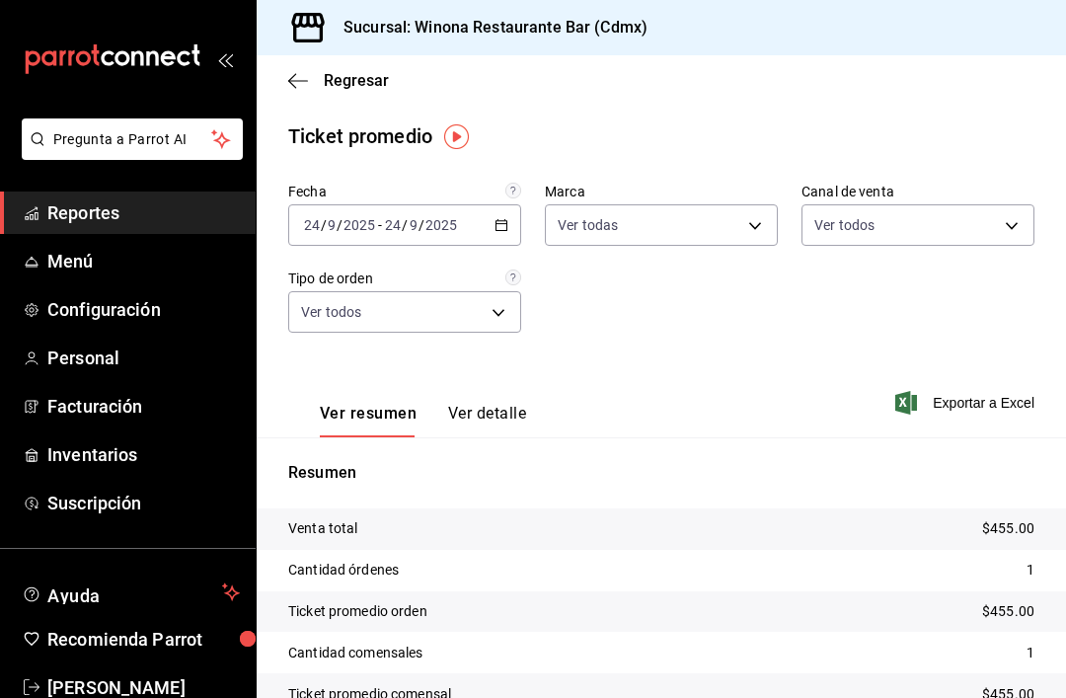
click at [497, 229] on icon "button" at bounding box center [501, 225] width 14 height 14
click at [294, 93] on div "Regresar" at bounding box center [661, 80] width 809 height 50
click at [278, 73] on div "Regresar" at bounding box center [661, 80] width 809 height 50
click at [304, 79] on icon "button" at bounding box center [298, 81] width 20 height 18
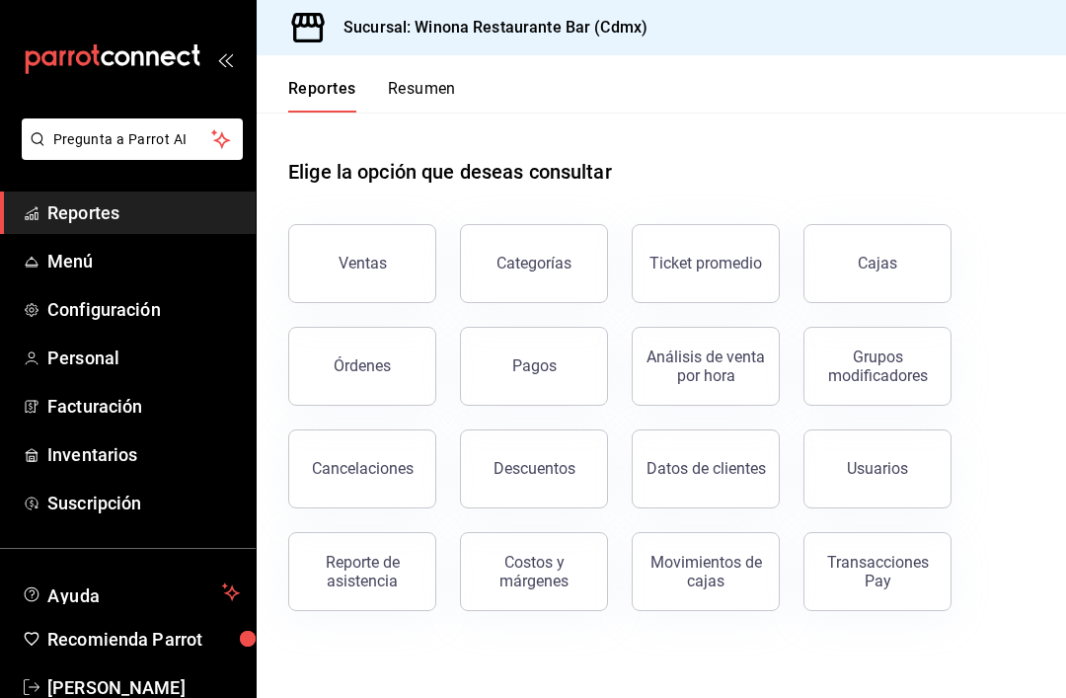
click at [383, 277] on button "Ventas" at bounding box center [362, 263] width 148 height 79
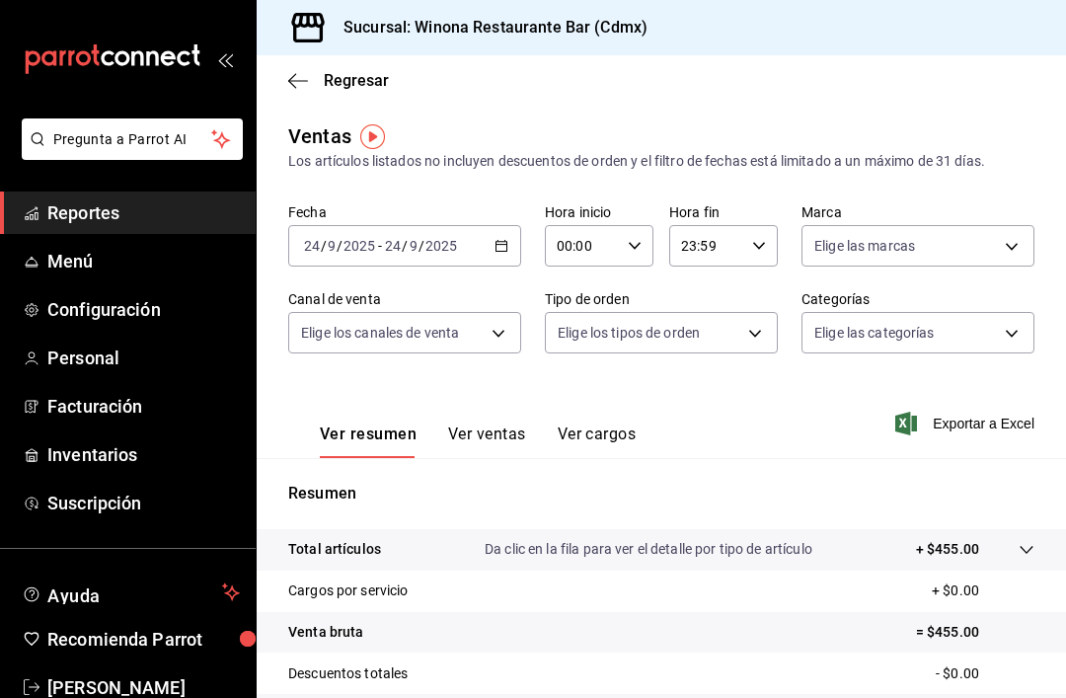
click at [510, 436] on button "Ver ventas" at bounding box center [487, 441] width 78 height 34
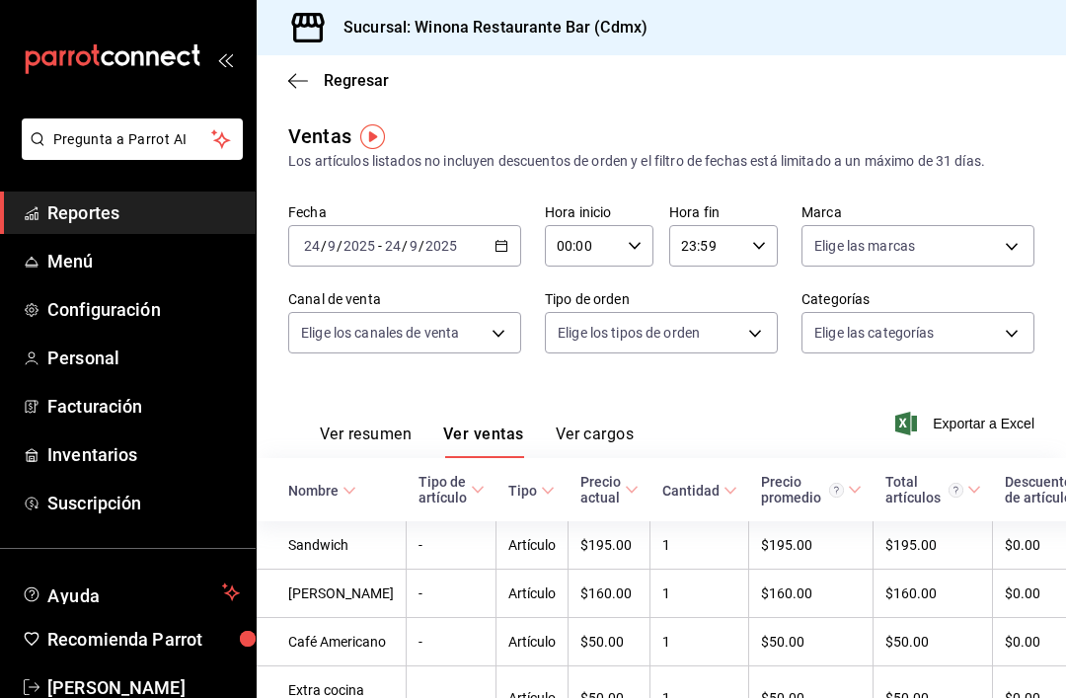
click at [503, 248] on icon "button" at bounding box center [501, 246] width 14 height 14
click at [505, 244] on icon "button" at bounding box center [501, 246] width 14 height 14
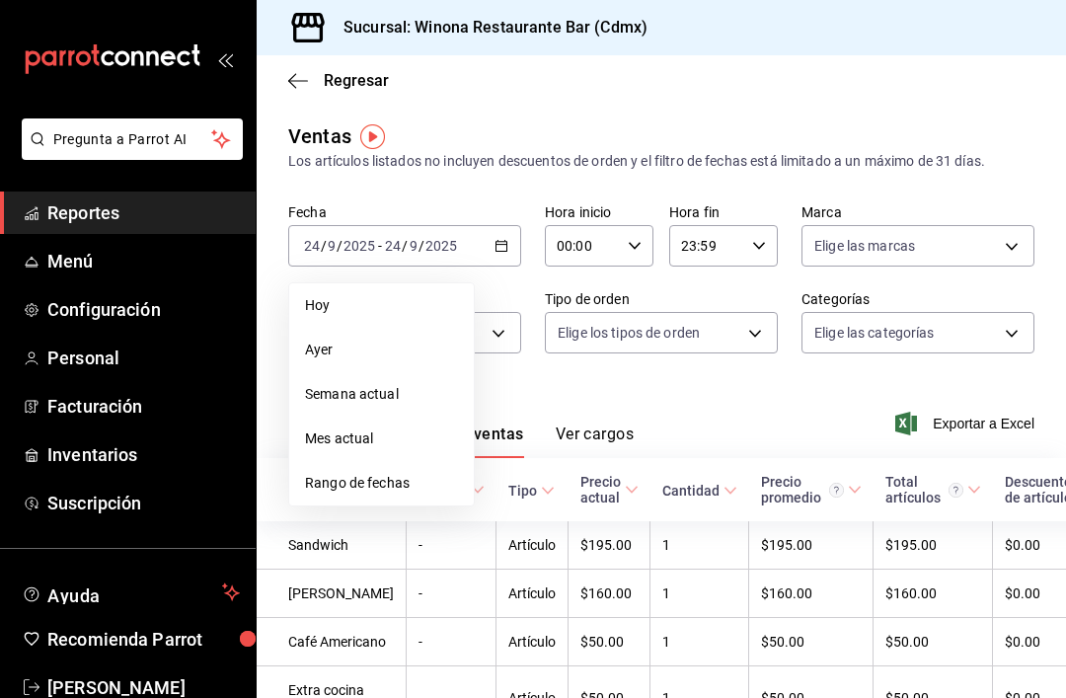
click at [407, 478] on span "Rango de fechas" at bounding box center [381, 483] width 153 height 21
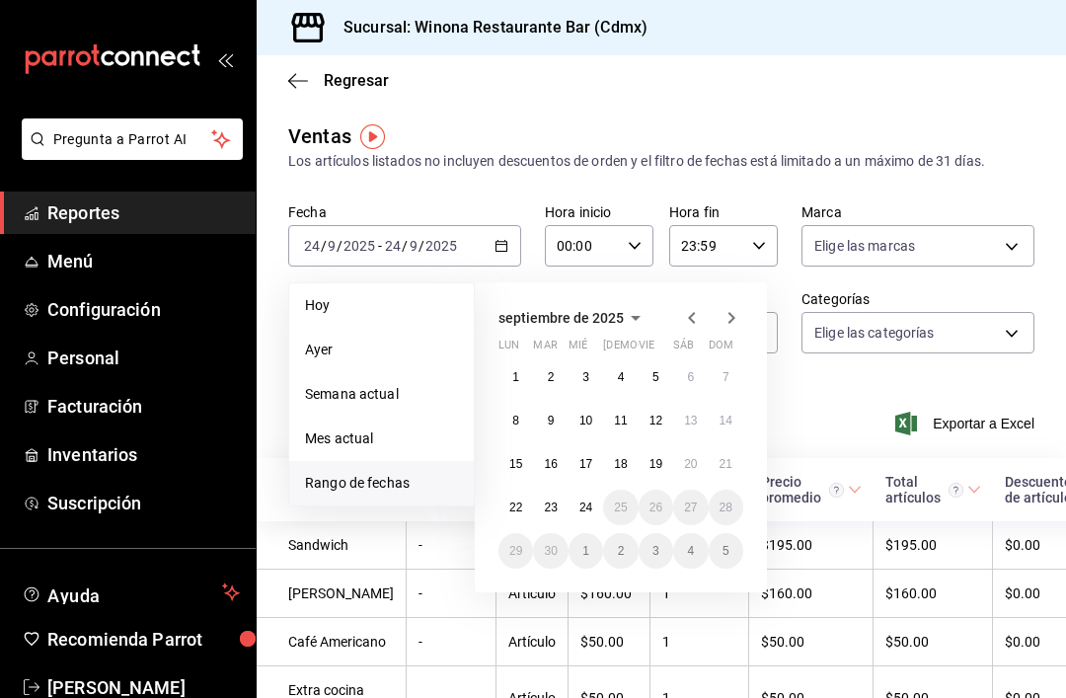
click at [701, 312] on icon "button" at bounding box center [692, 318] width 24 height 24
click at [658, 376] on abbr "1" at bounding box center [655, 377] width 7 height 14
click at [727, 327] on icon "button" at bounding box center [731, 318] width 24 height 24
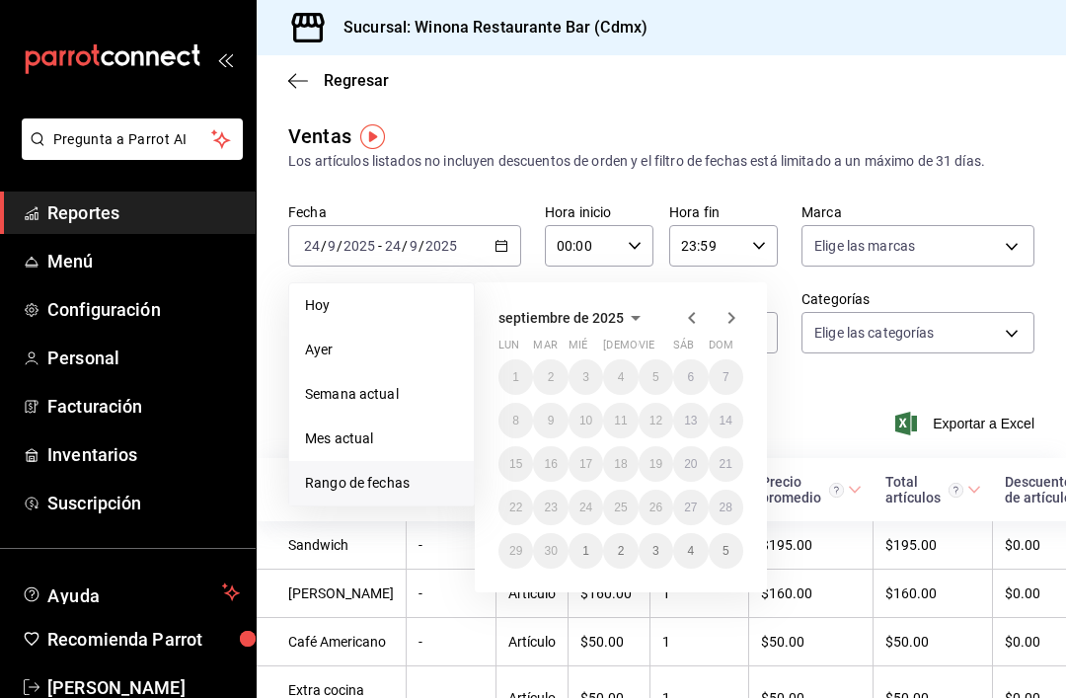
click at [916, 138] on div "Ventas Los artículos listados no incluyen descuentos de orden y el filtro de fe…" at bounding box center [661, 146] width 746 height 50
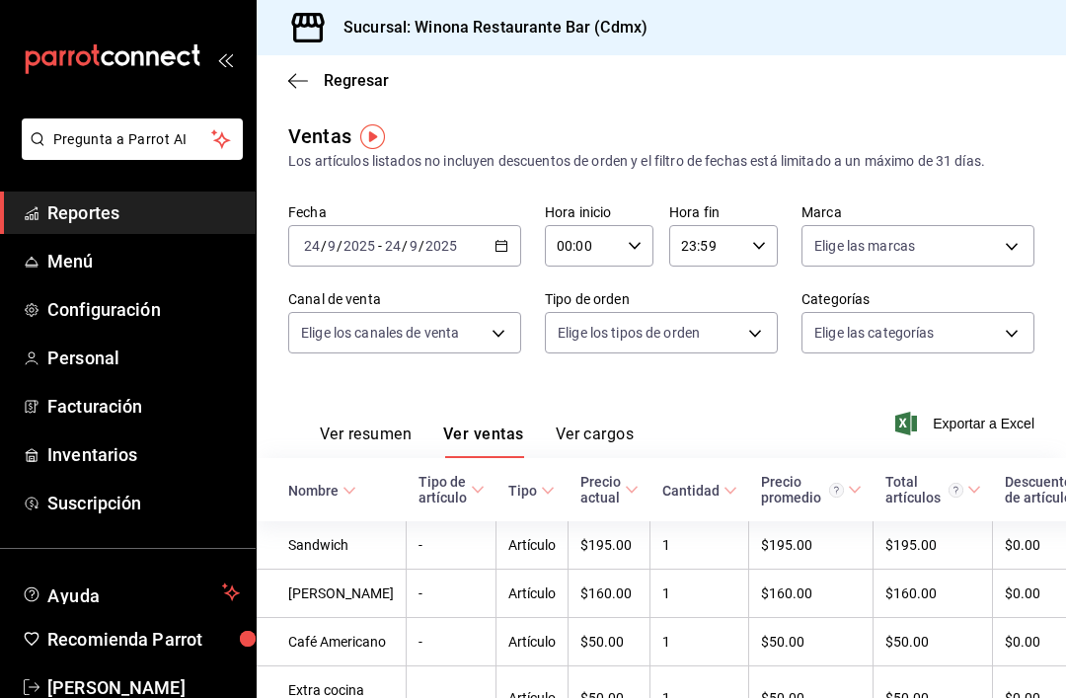
click at [156, 501] on span "Suscripción" at bounding box center [143, 503] width 192 height 27
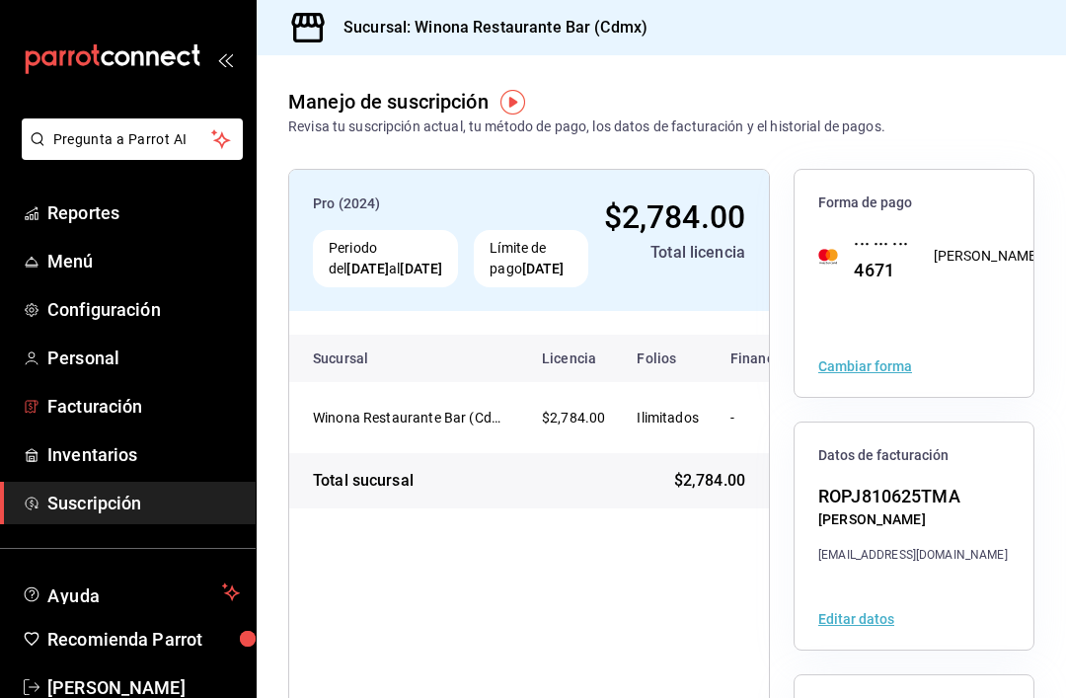
click at [162, 415] on span "Facturación" at bounding box center [143, 406] width 192 height 27
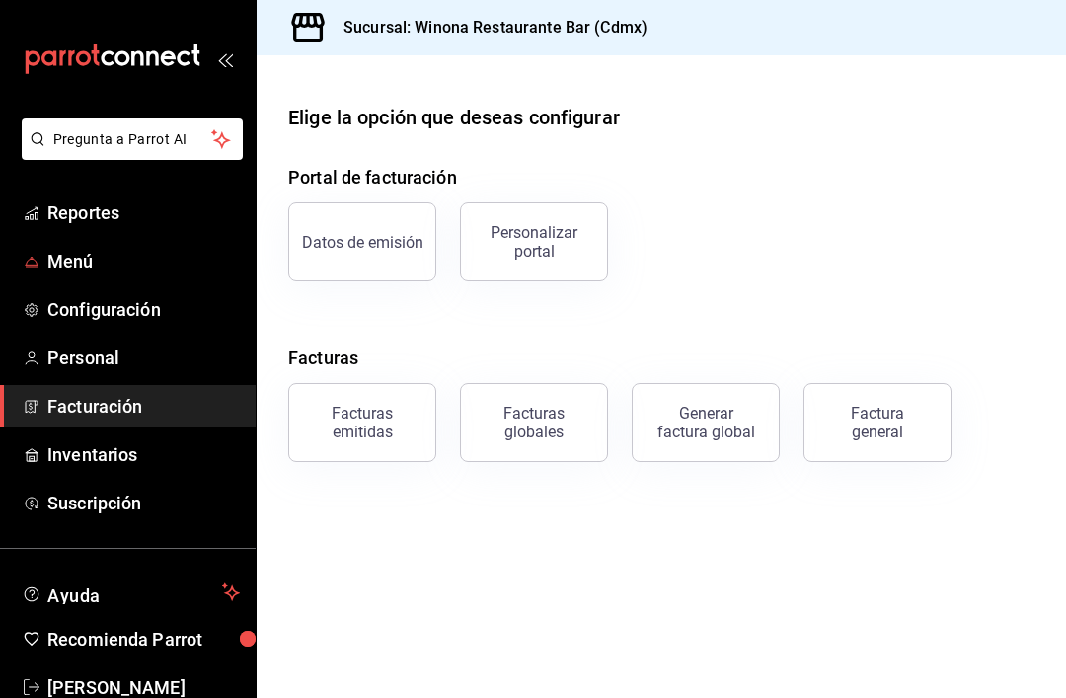
click at [146, 258] on span "Menú" at bounding box center [143, 261] width 192 height 27
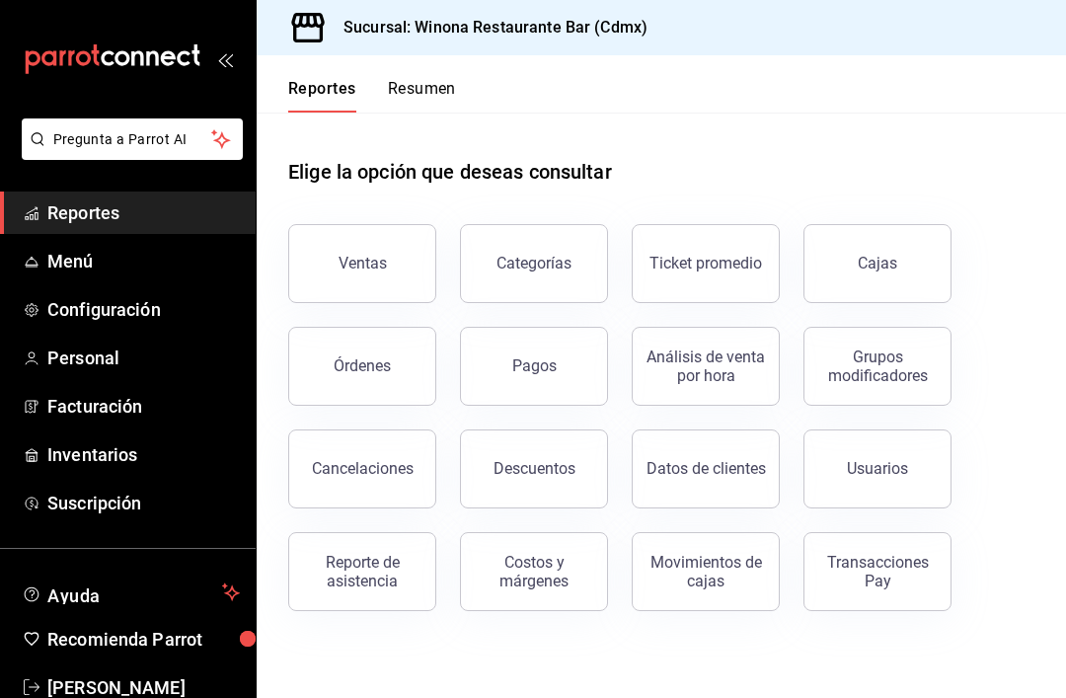
click at [149, 464] on span "Inventarios" at bounding box center [143, 454] width 192 height 27
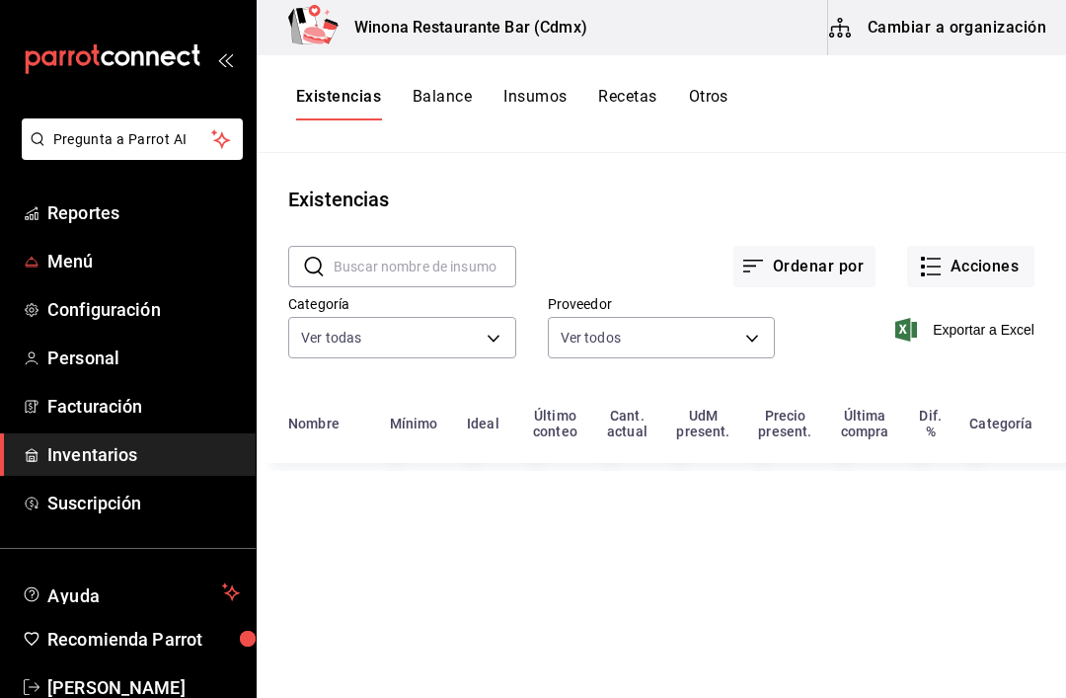
click at [91, 269] on span "Menú" at bounding box center [143, 261] width 192 height 27
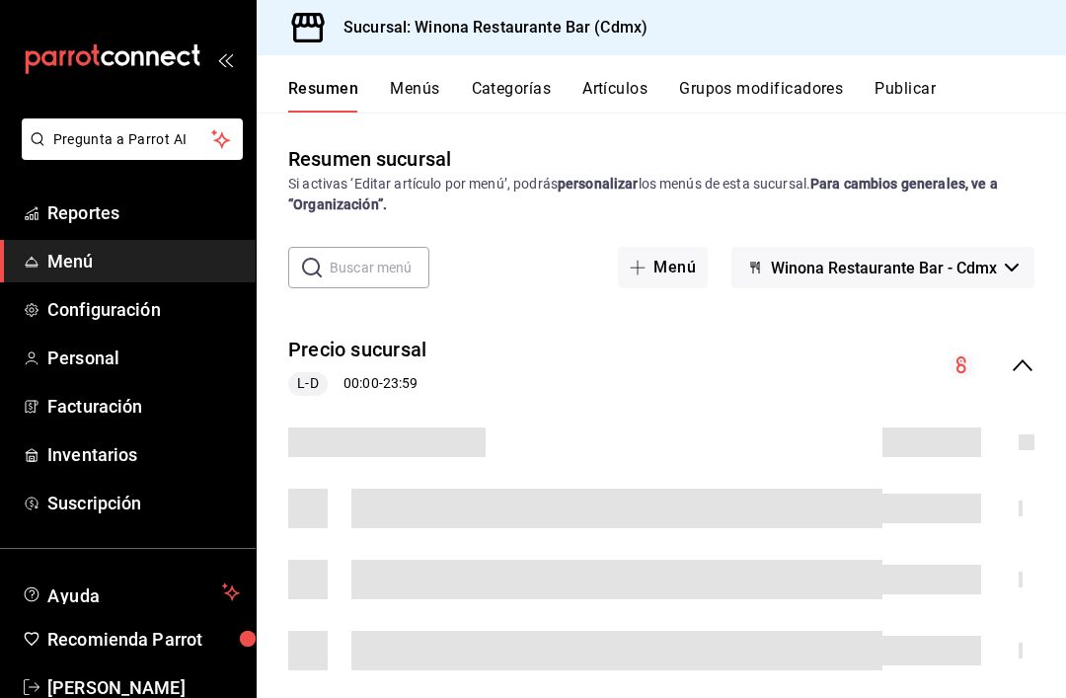
click at [435, 89] on button "Menús" at bounding box center [414, 96] width 49 height 34
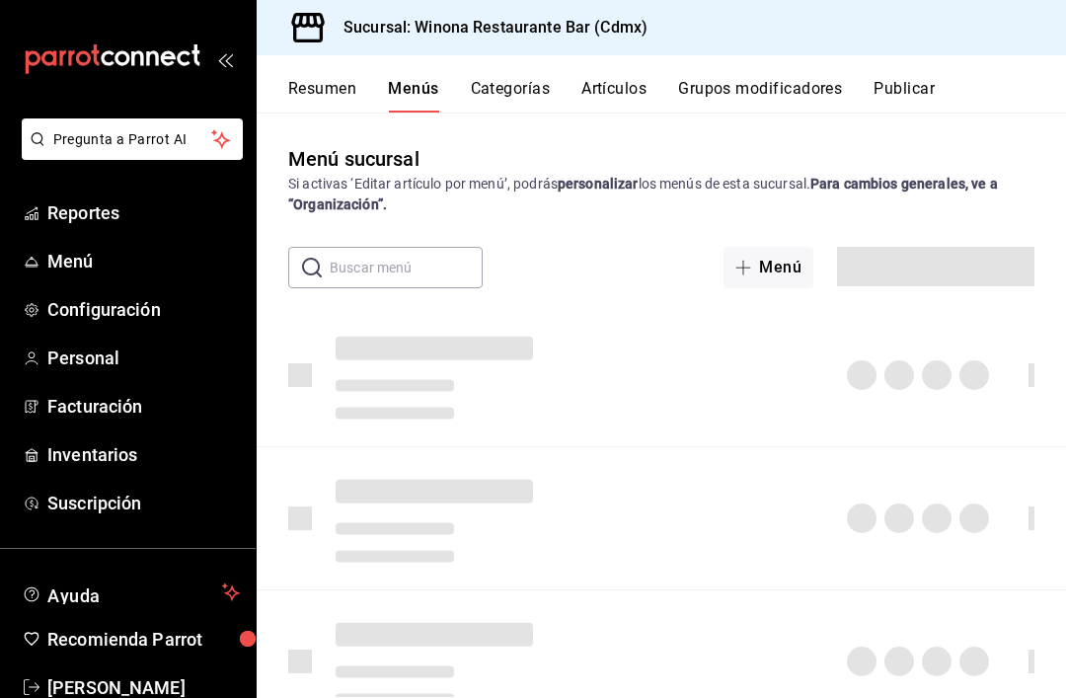
click at [527, 96] on button "Categorías" at bounding box center [511, 96] width 80 height 34
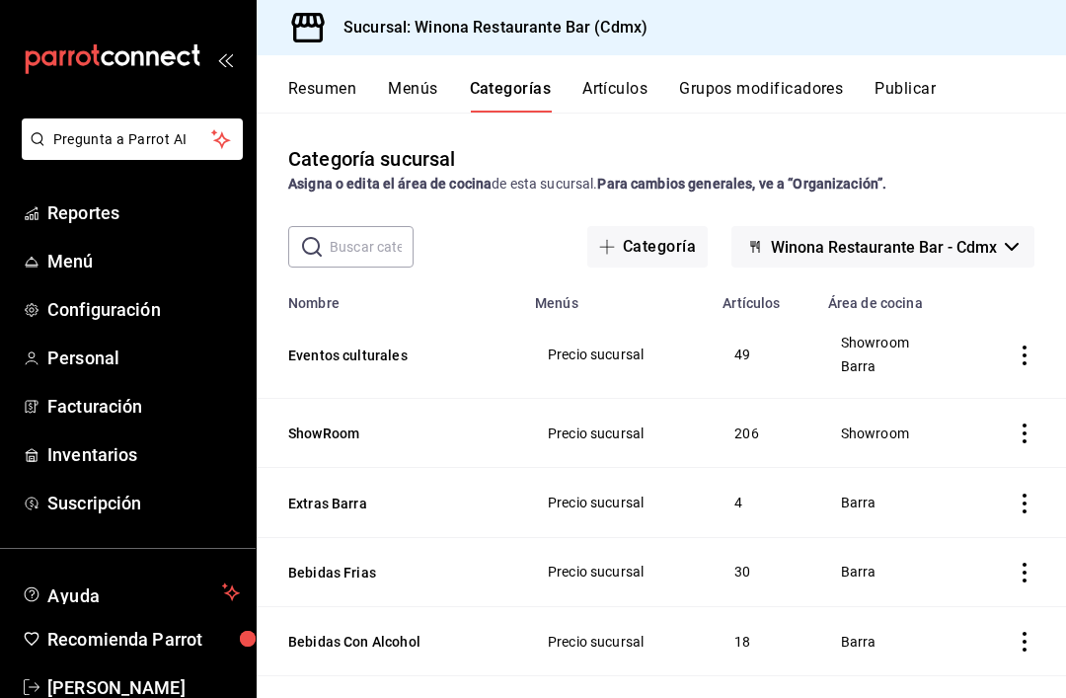
click at [647, 79] on button "Artículos" at bounding box center [614, 96] width 65 height 34
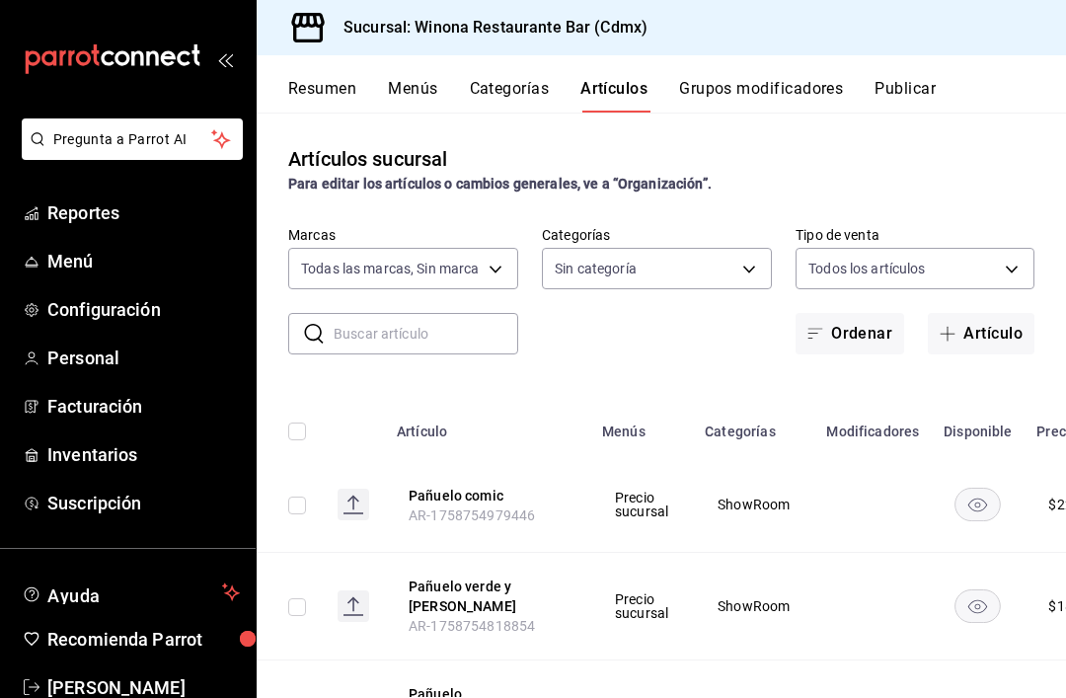
type input "908d6df4-2f26-4775-af38-303bc5da28fc"
type input "d988eb86-8b76-456a-932a-bba2e53dadab,5bf03305-0487-47d5-9649-1ba07f098c26,e7b73…"
click at [998, 341] on button "Artículo" at bounding box center [981, 333] width 107 height 41
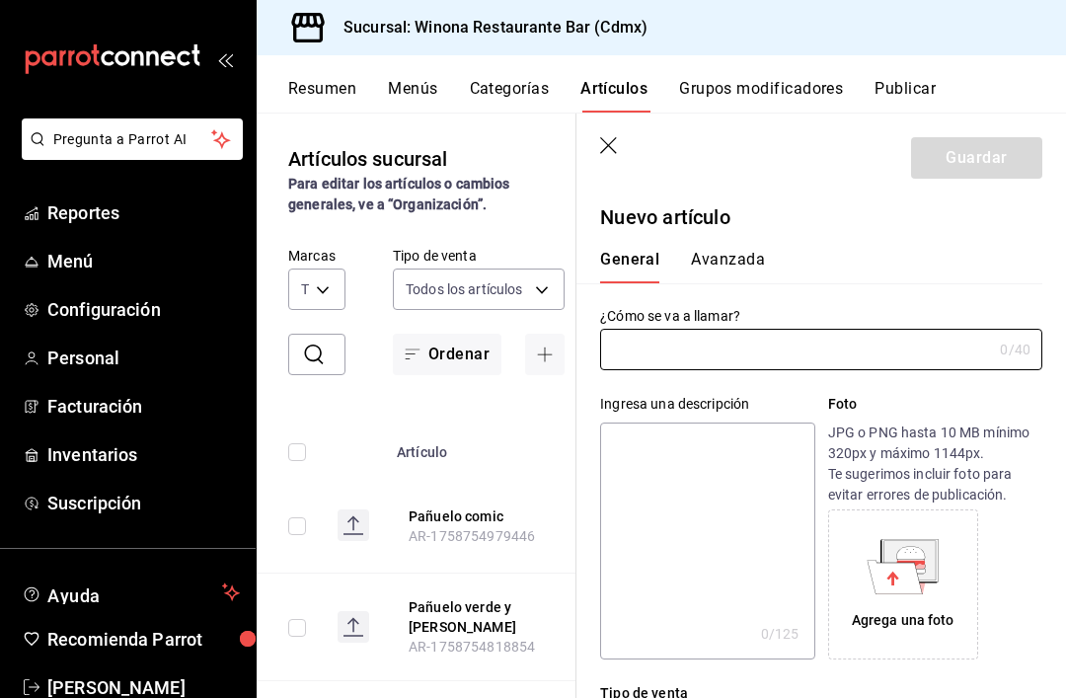
type input "AR-1758755866388"
click at [720, 346] on input "text" at bounding box center [796, 349] width 392 height 39
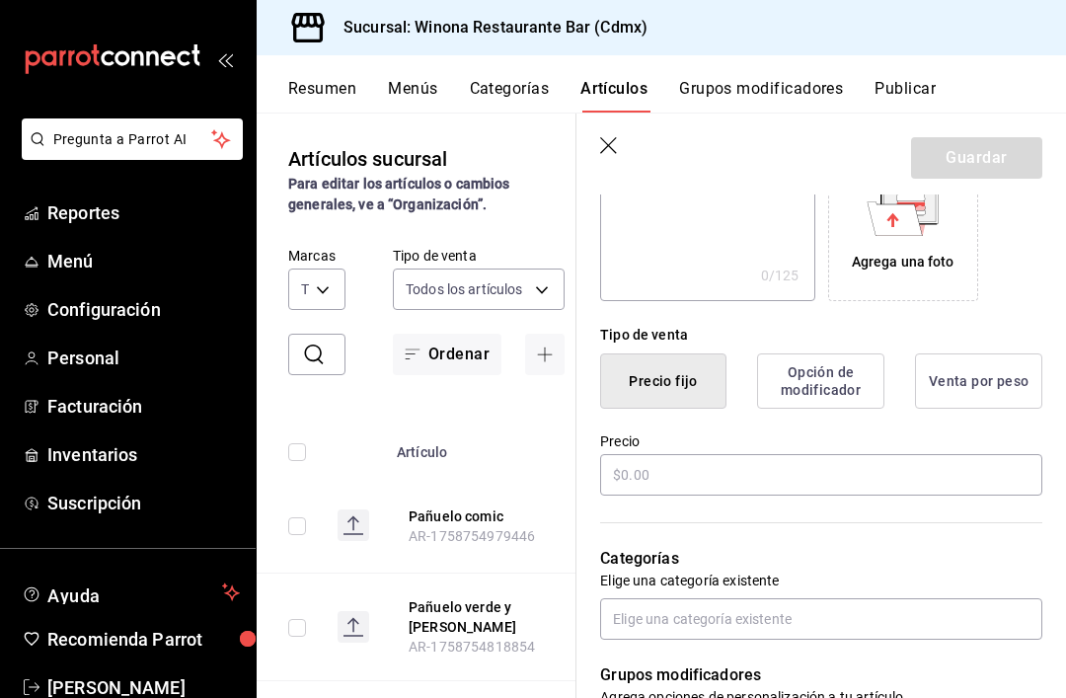
scroll to position [374, 0]
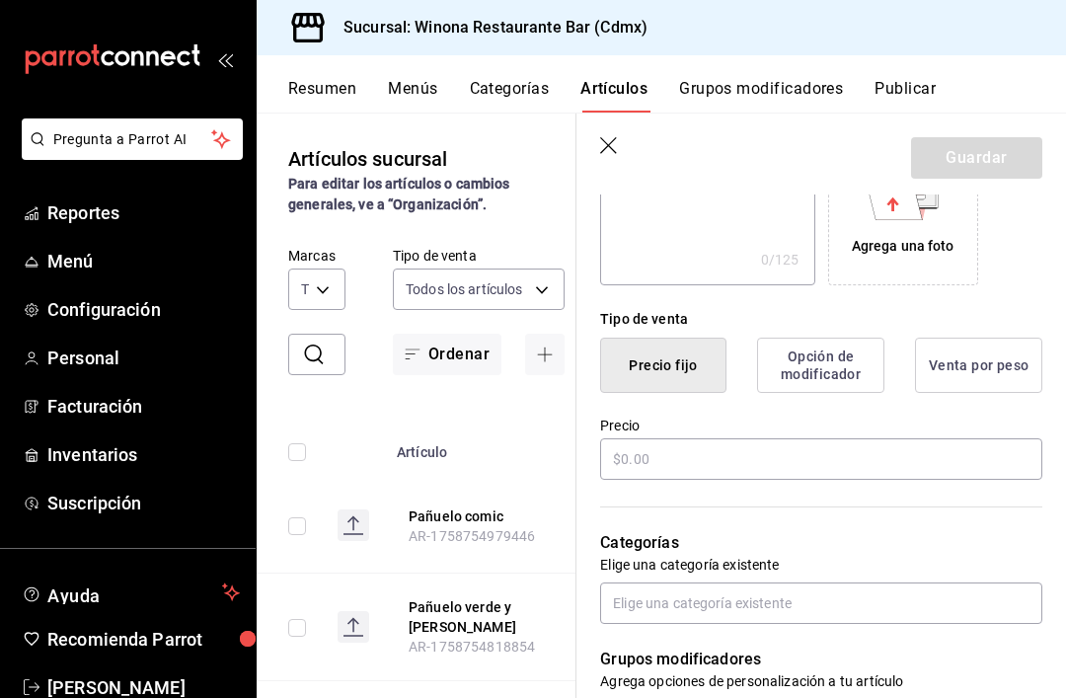
type input "Llamafante 2"
click at [827, 462] on input "text" at bounding box center [821, 458] width 442 height 41
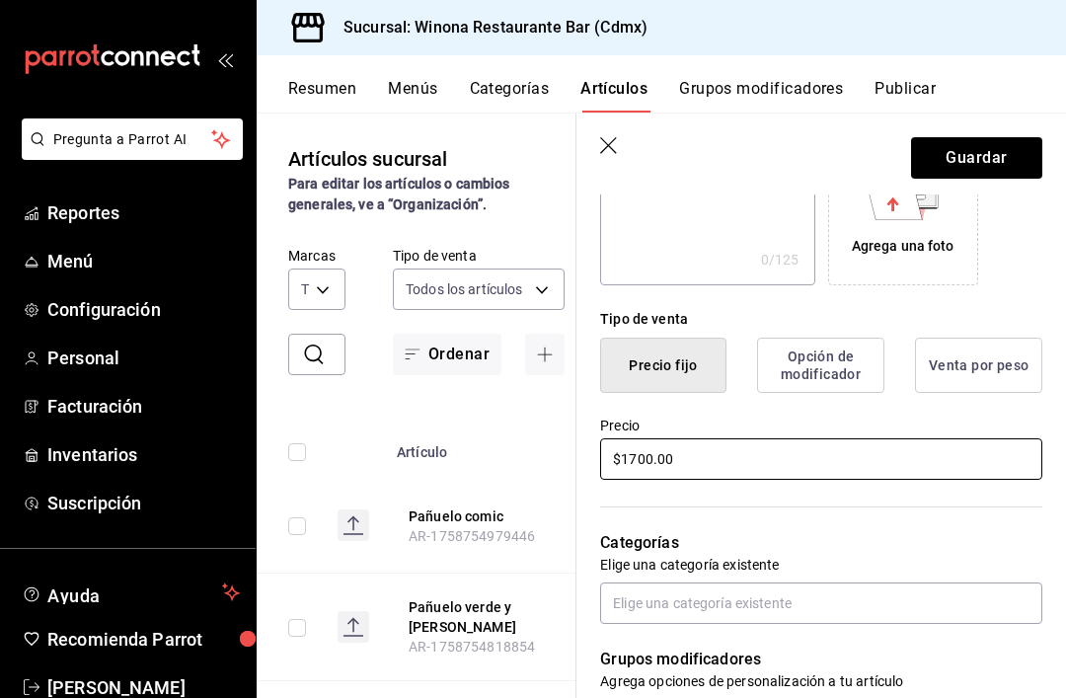
type input "$1700.00"
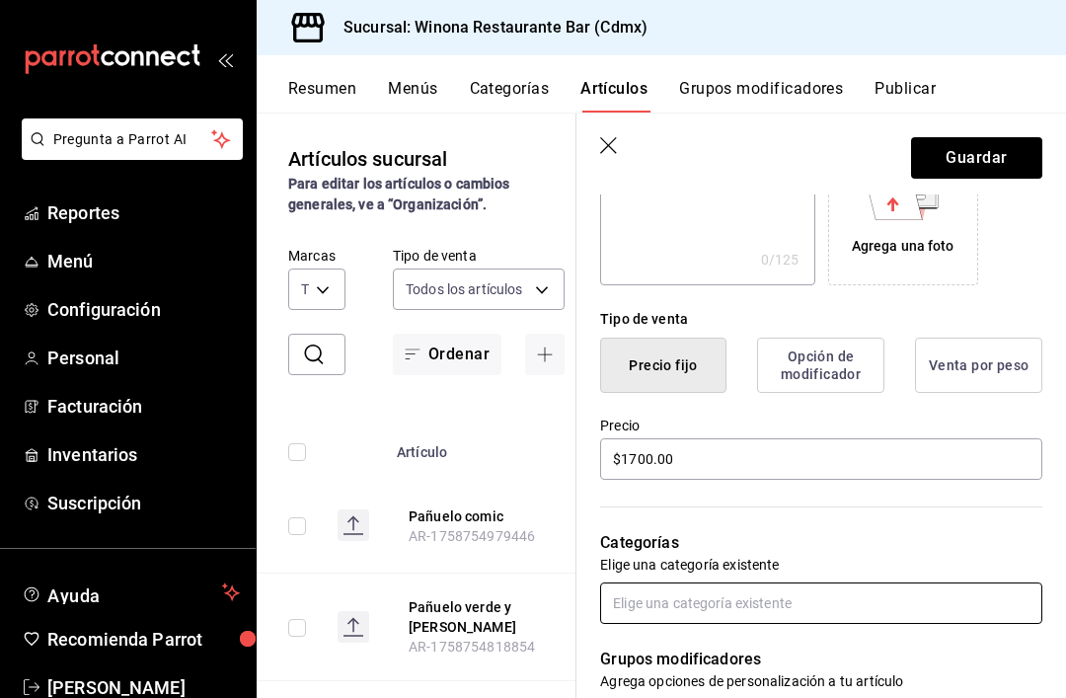
click at [828, 598] on input "text" at bounding box center [821, 602] width 442 height 41
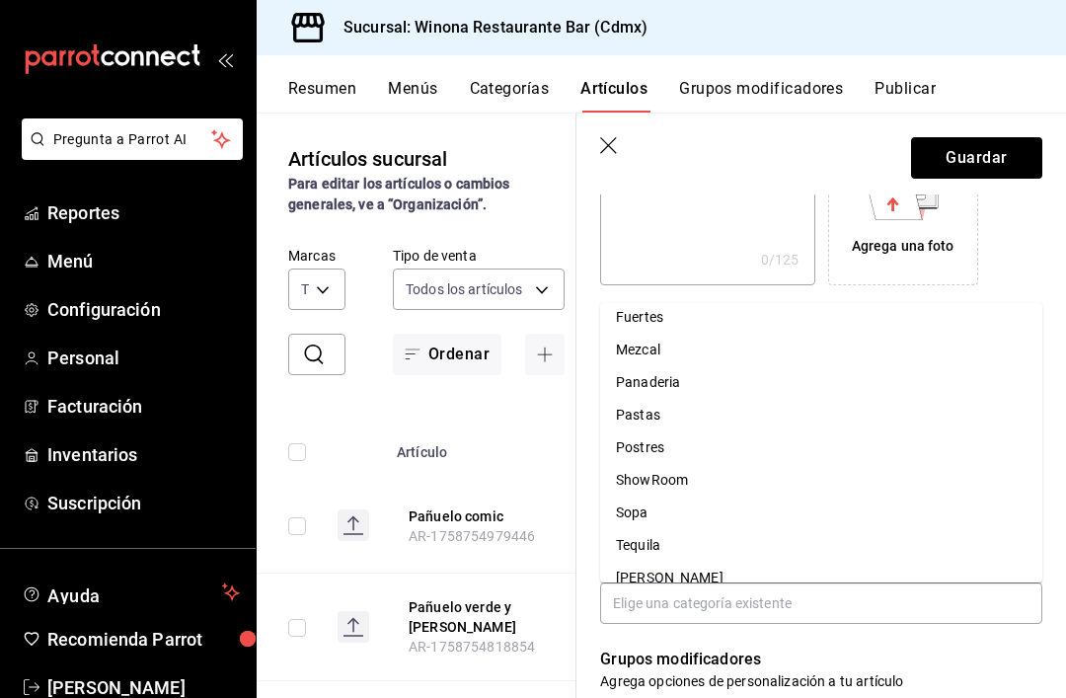
scroll to position [269, 0]
click at [711, 470] on li "ShowRoom" at bounding box center [821, 481] width 442 height 33
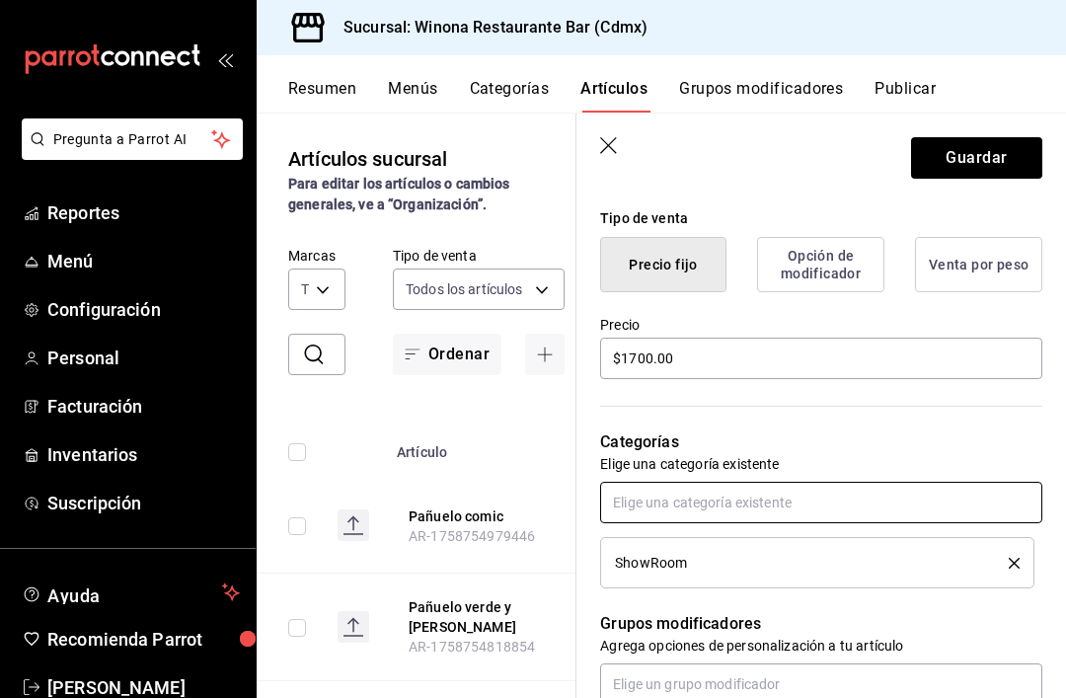
scroll to position [570, 0]
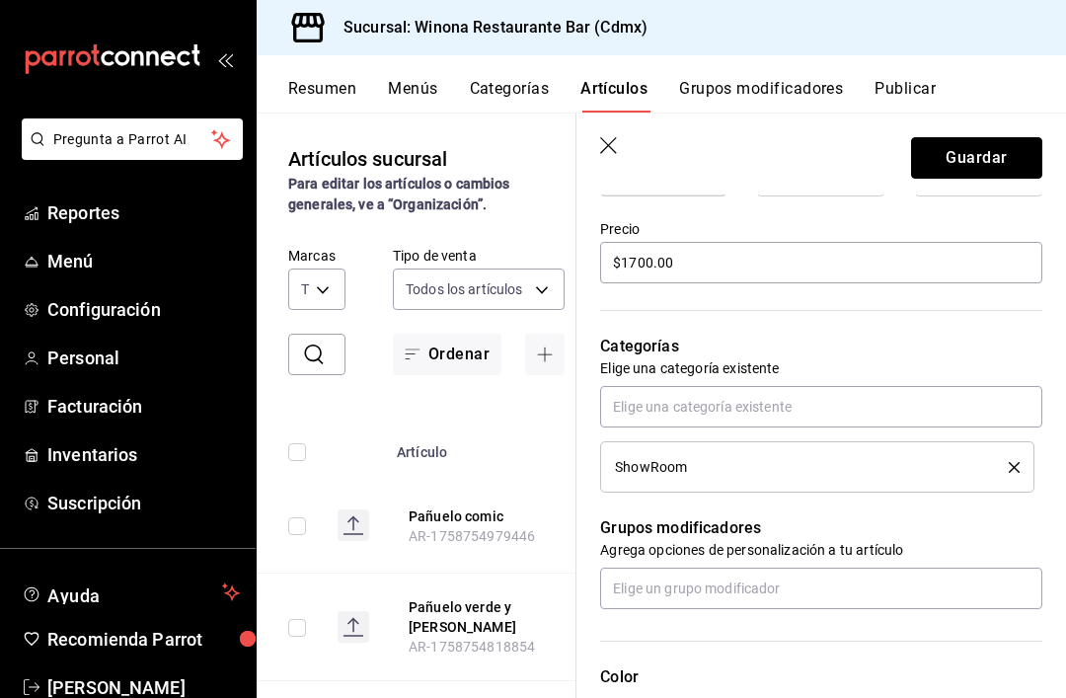
click at [1020, 151] on button "Guardar" at bounding box center [976, 157] width 131 height 41
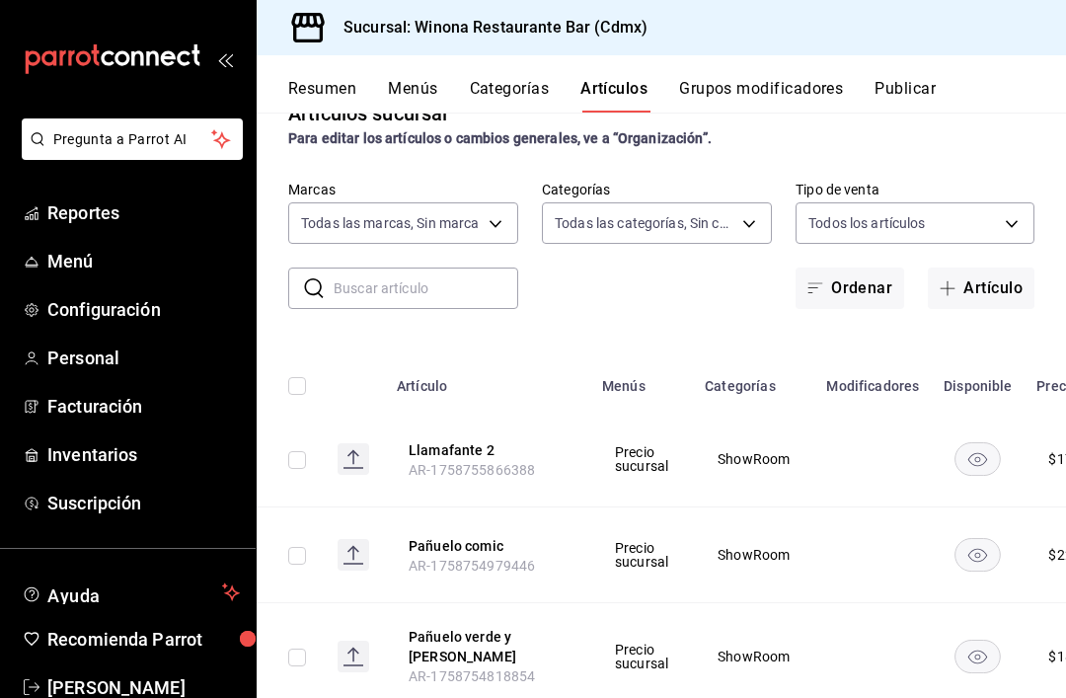
scroll to position [44, 0]
click at [1006, 294] on button "Artículo" at bounding box center [981, 288] width 107 height 41
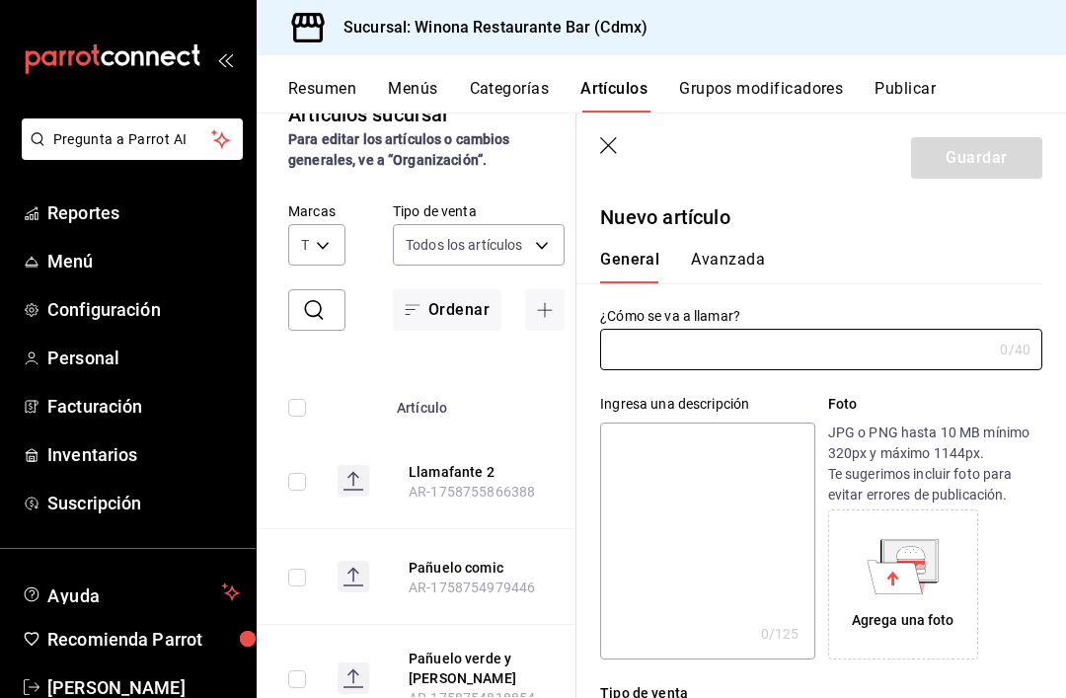
click at [885, 361] on input "text" at bounding box center [796, 349] width 392 height 39
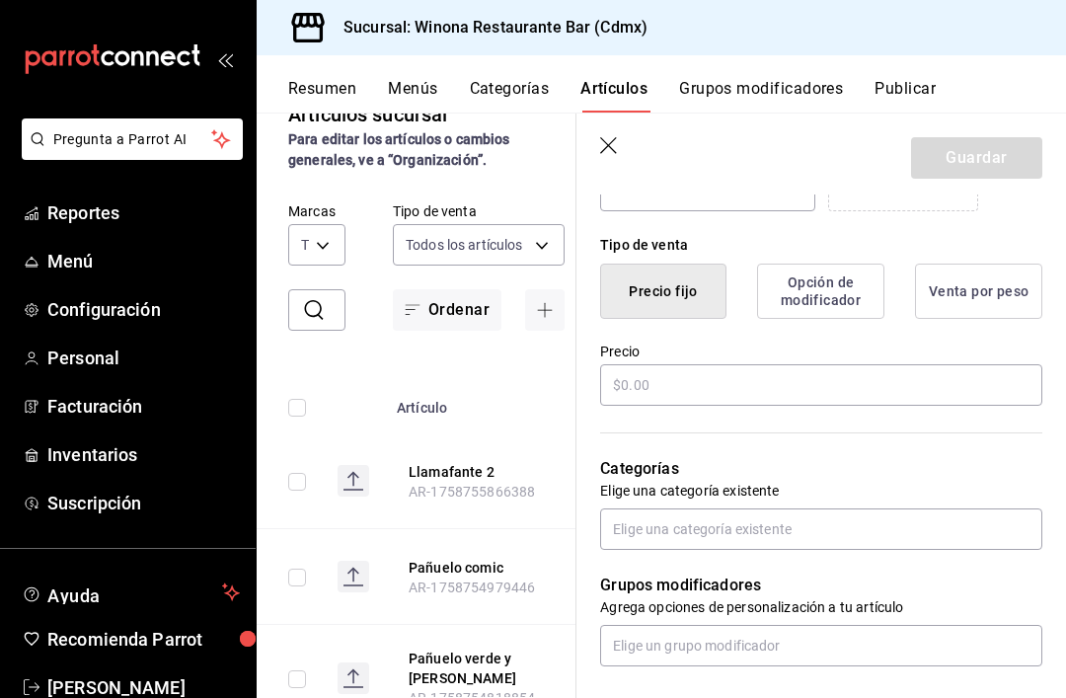
scroll to position [451, 0]
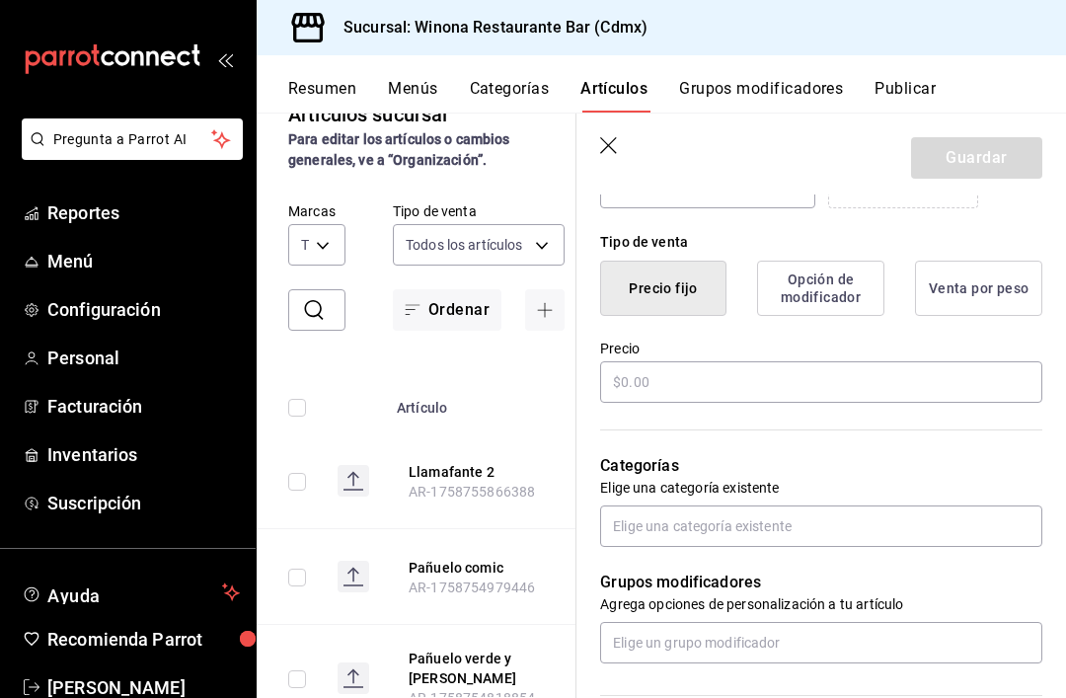
type input "Chaleco Llamafante"
click at [957, 389] on input "text" at bounding box center [821, 381] width 442 height 41
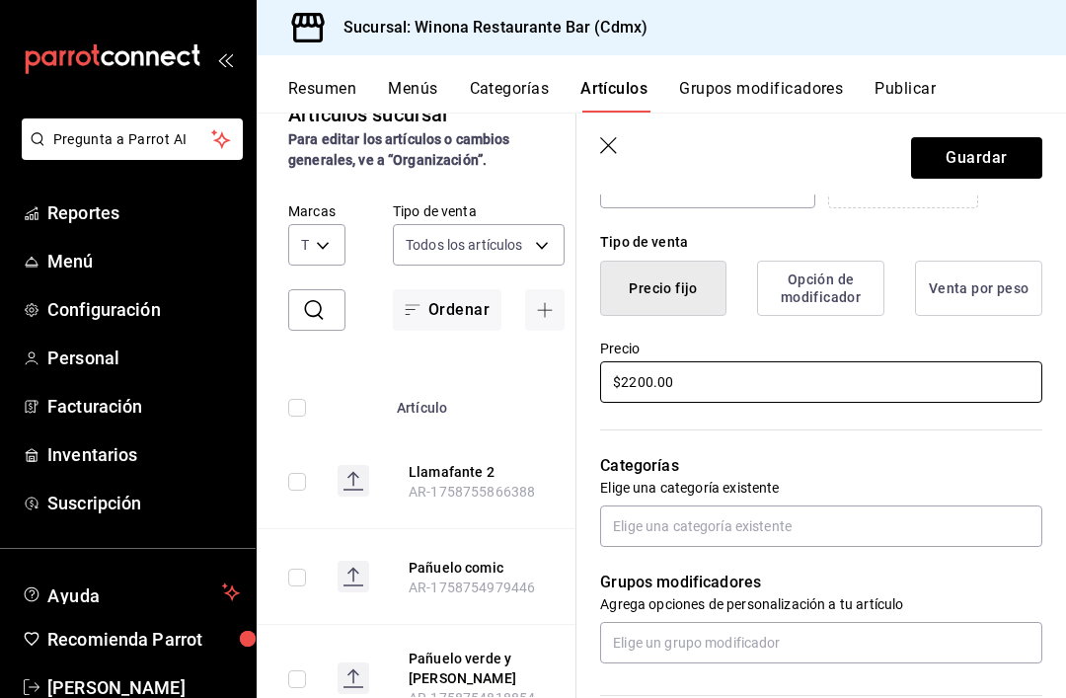
type input "$2200.00"
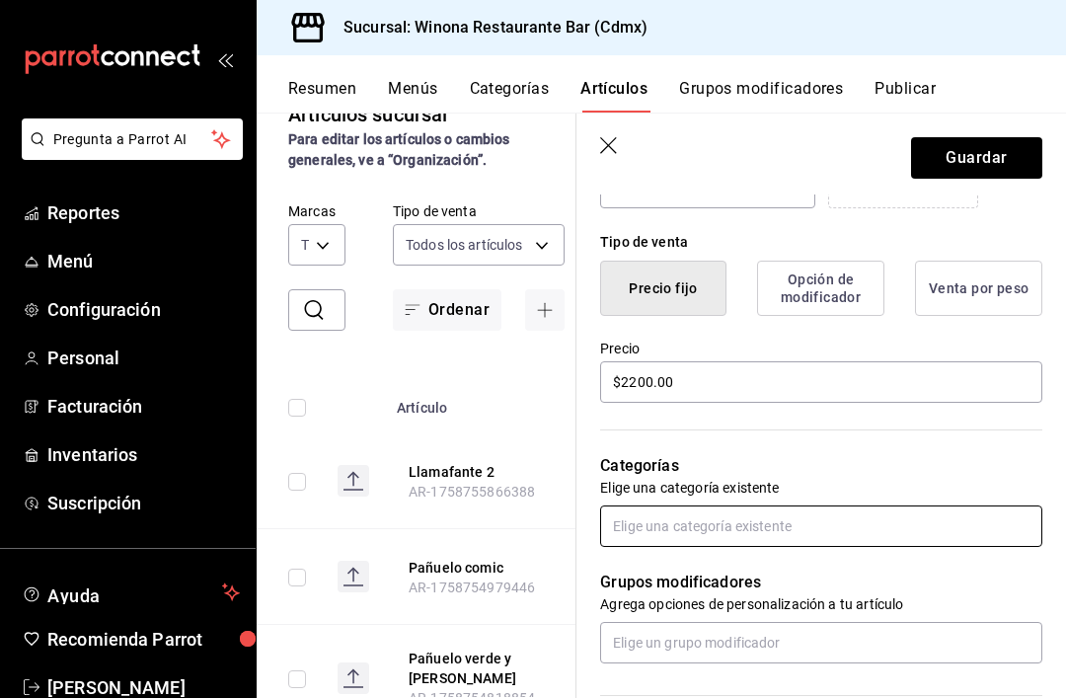
click at [930, 515] on input "text" at bounding box center [821, 525] width 442 height 41
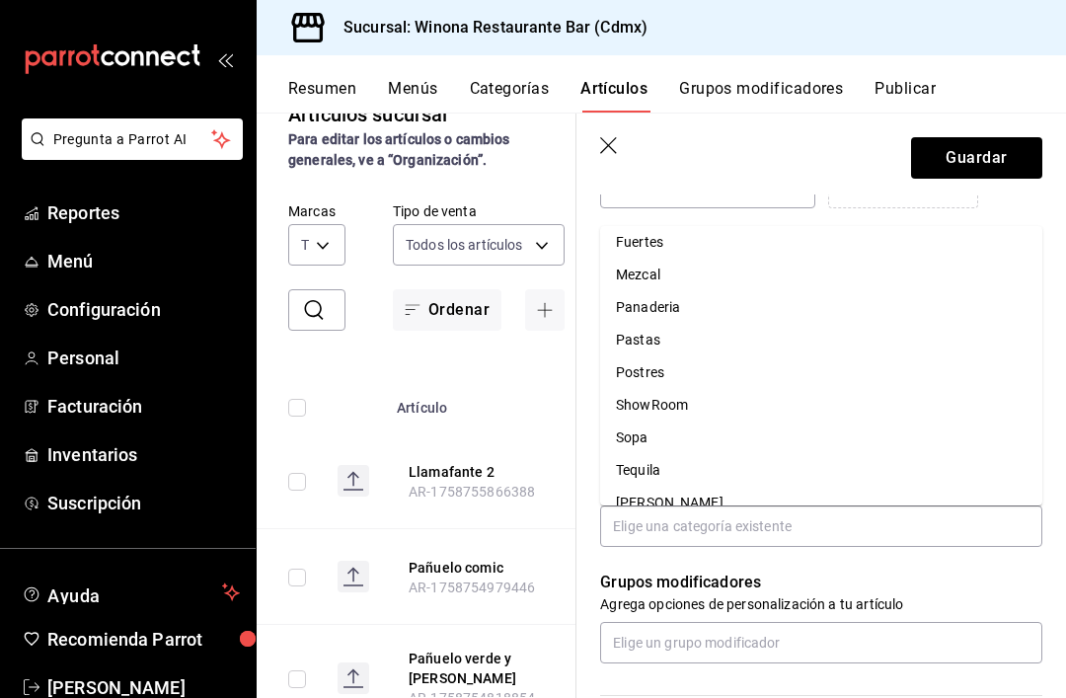
scroll to position [288, 0]
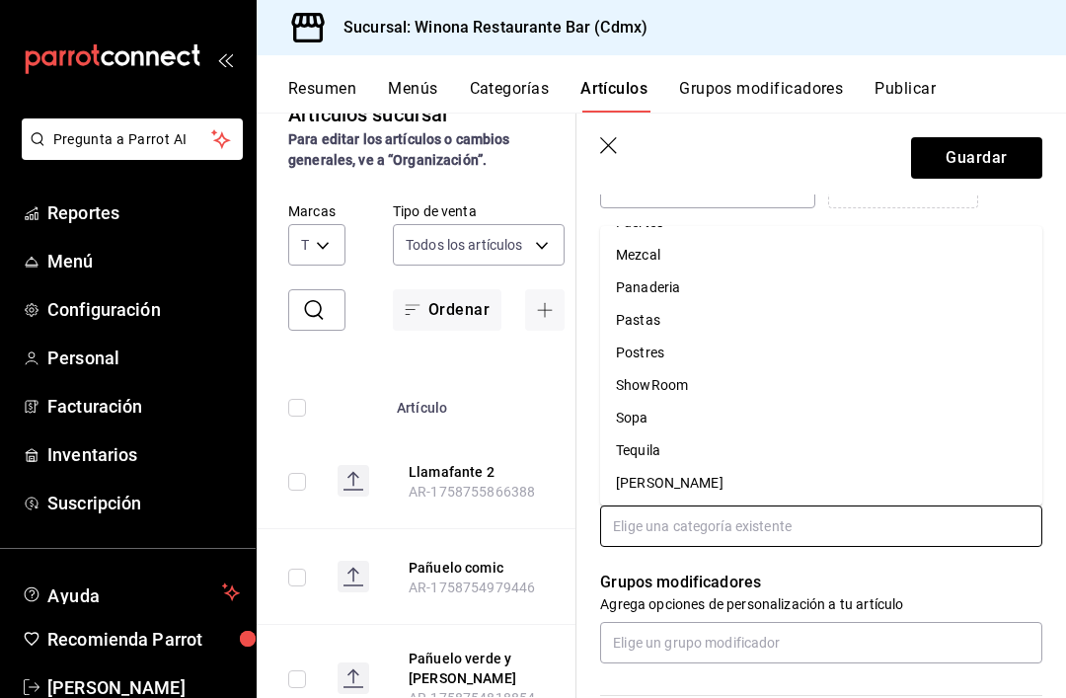
click at [768, 372] on li "ShowRoom" at bounding box center [821, 385] width 442 height 33
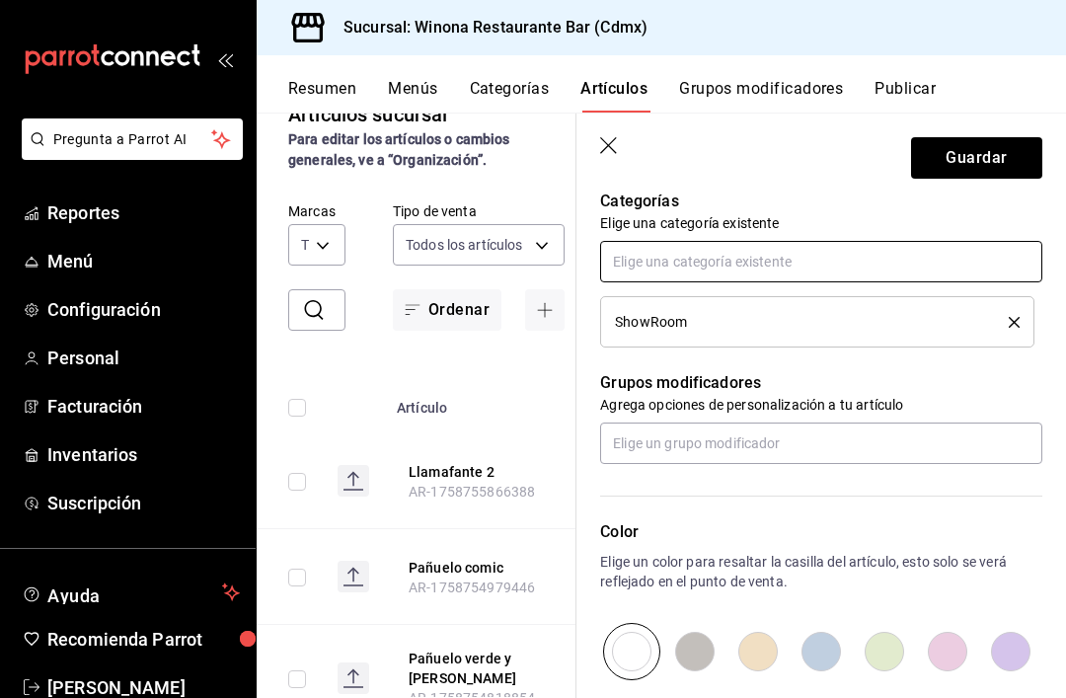
scroll to position [714, 0]
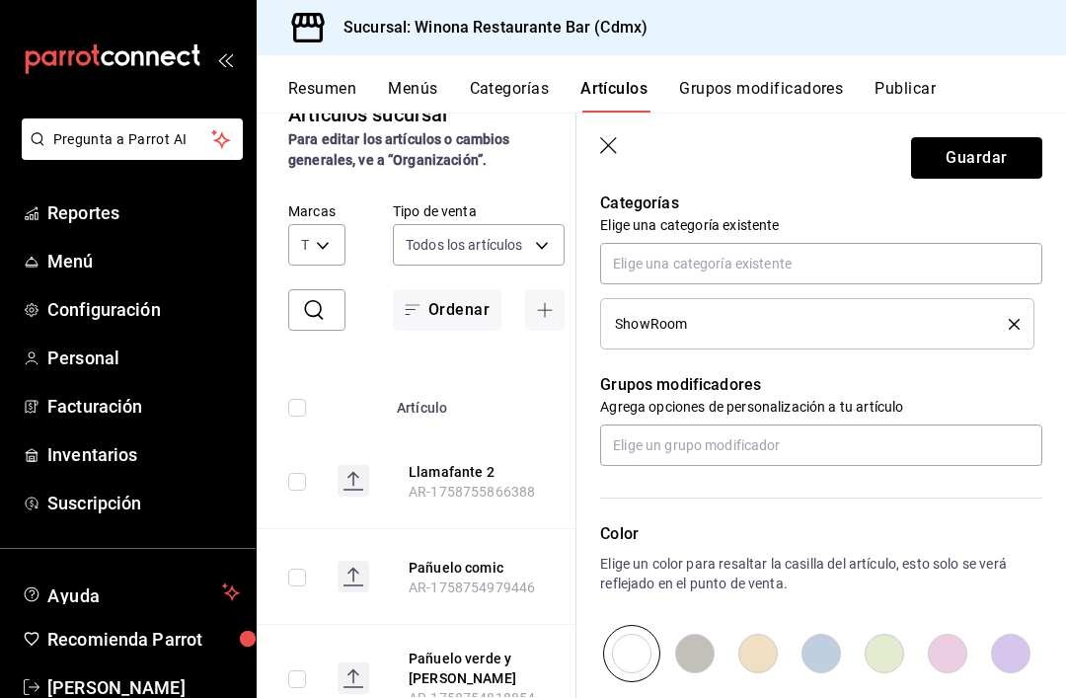
click at [1018, 161] on button "Guardar" at bounding box center [976, 157] width 131 height 41
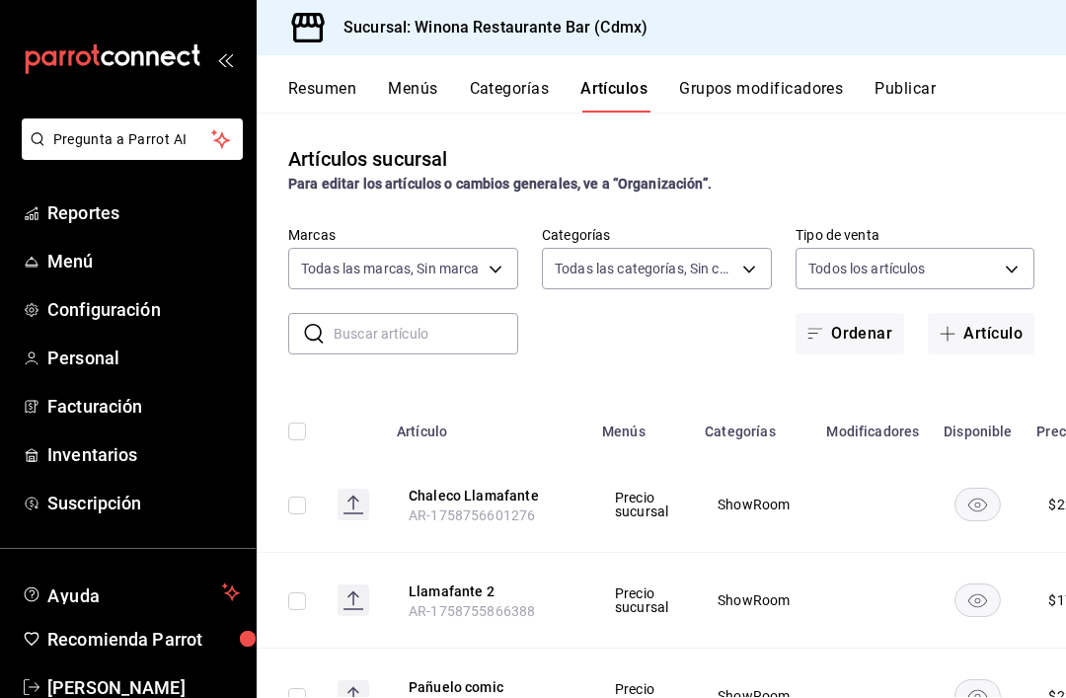
click at [1028, 325] on button "Artículo" at bounding box center [981, 333] width 107 height 41
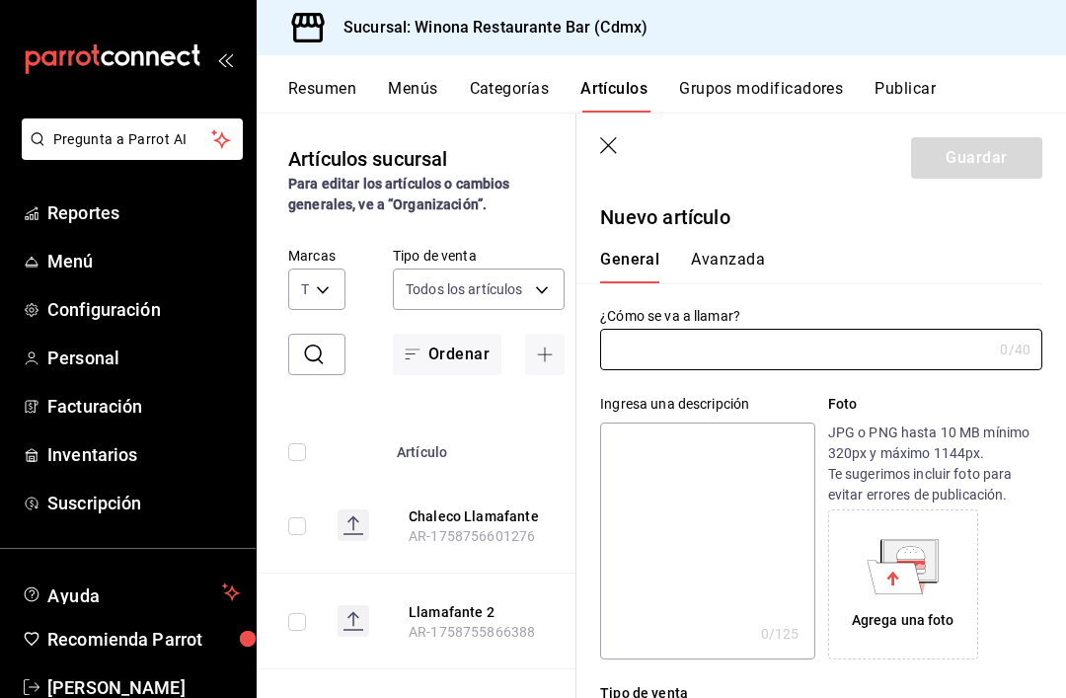
type input "AR-1758756787392"
click at [941, 349] on input "text" at bounding box center [796, 349] width 392 height 39
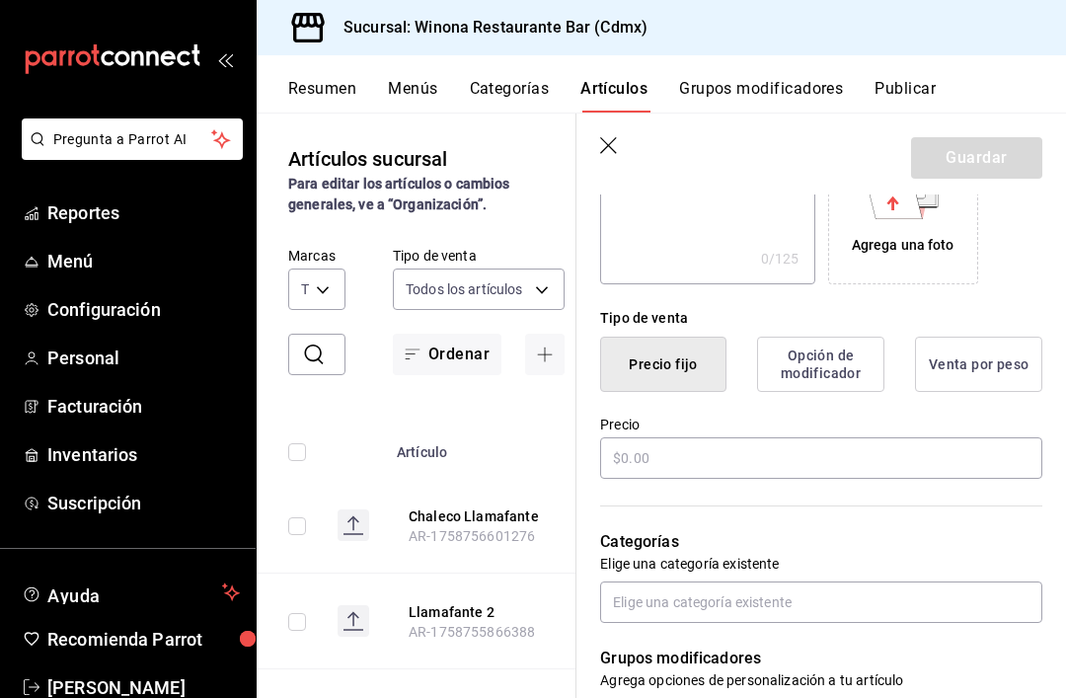
scroll to position [415, 0]
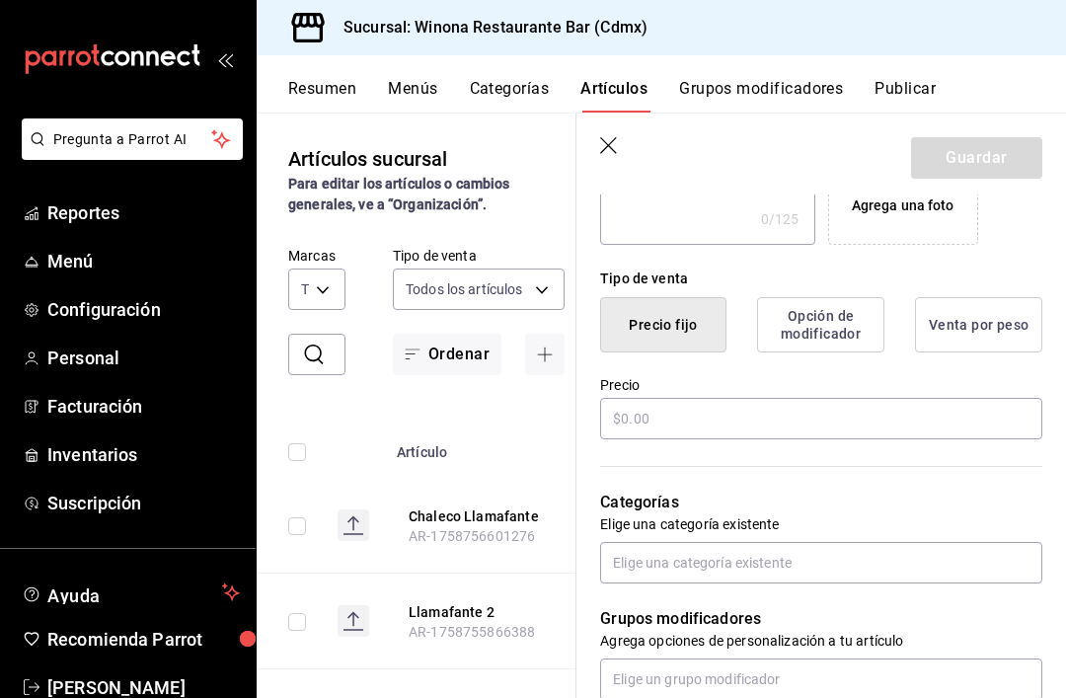
type input "Pantalón Llamafante"
click at [955, 434] on input "text" at bounding box center [821, 418] width 442 height 41
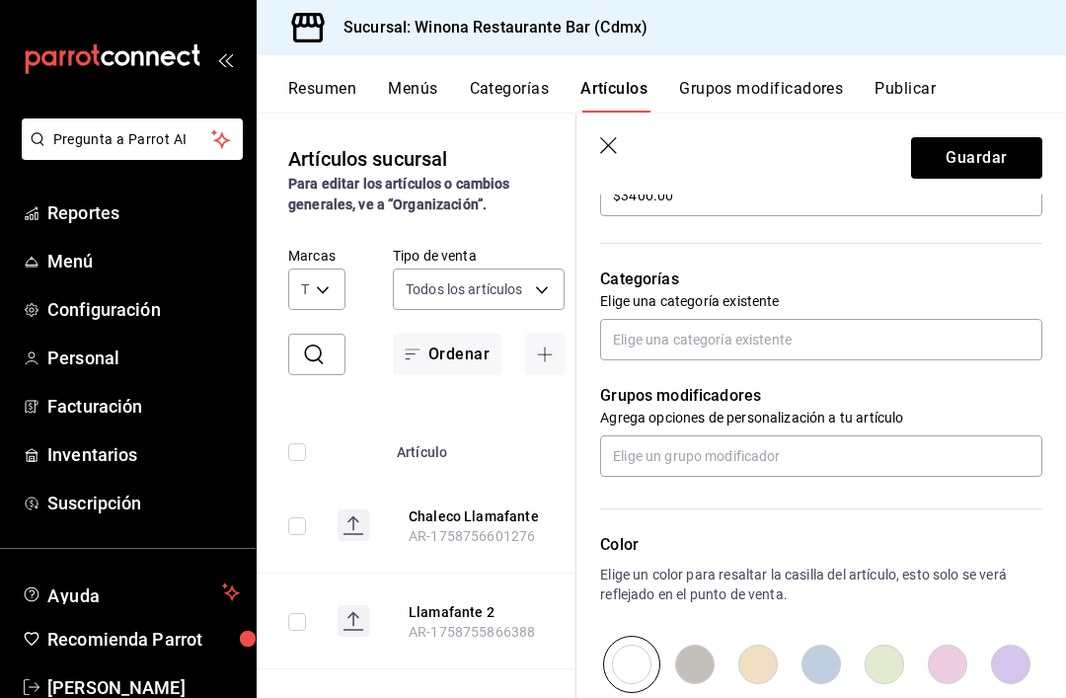
scroll to position [637, 0]
type input "$3400.00"
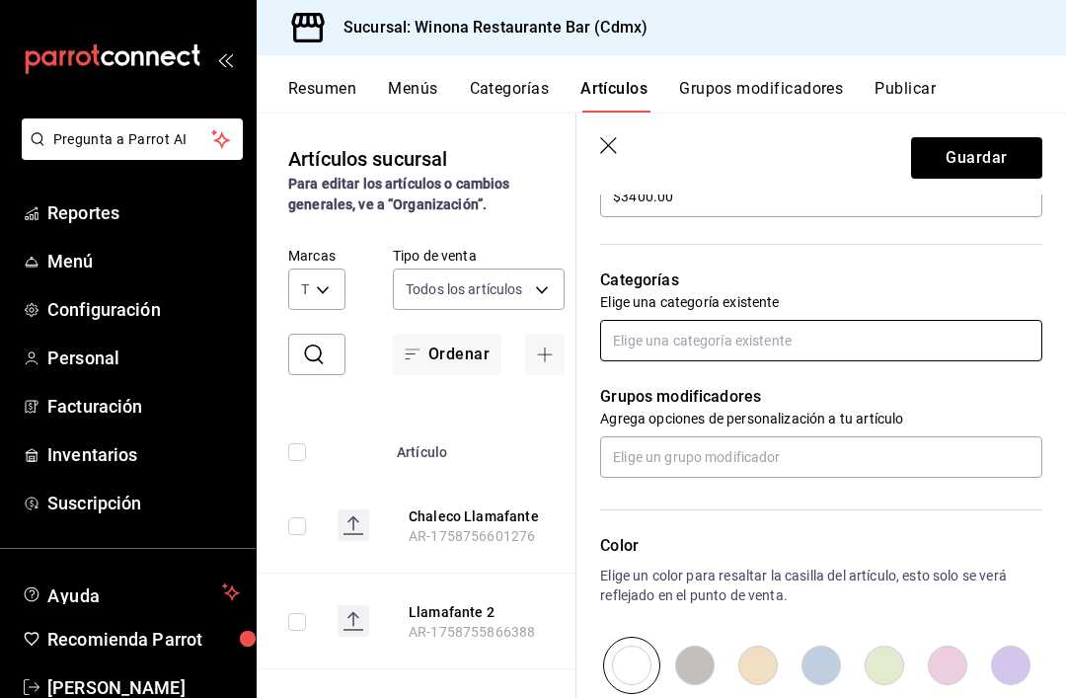
click at [982, 360] on input "text" at bounding box center [821, 340] width 442 height 41
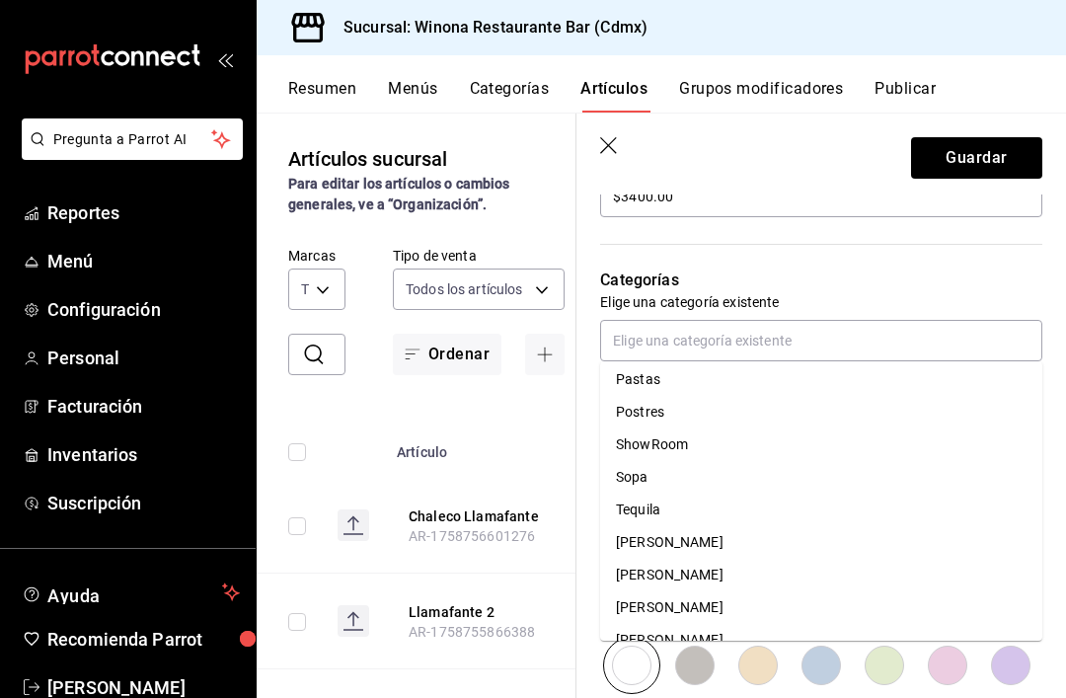
scroll to position [363, 0]
click at [697, 448] on li "ShowRoom" at bounding box center [821, 445] width 442 height 33
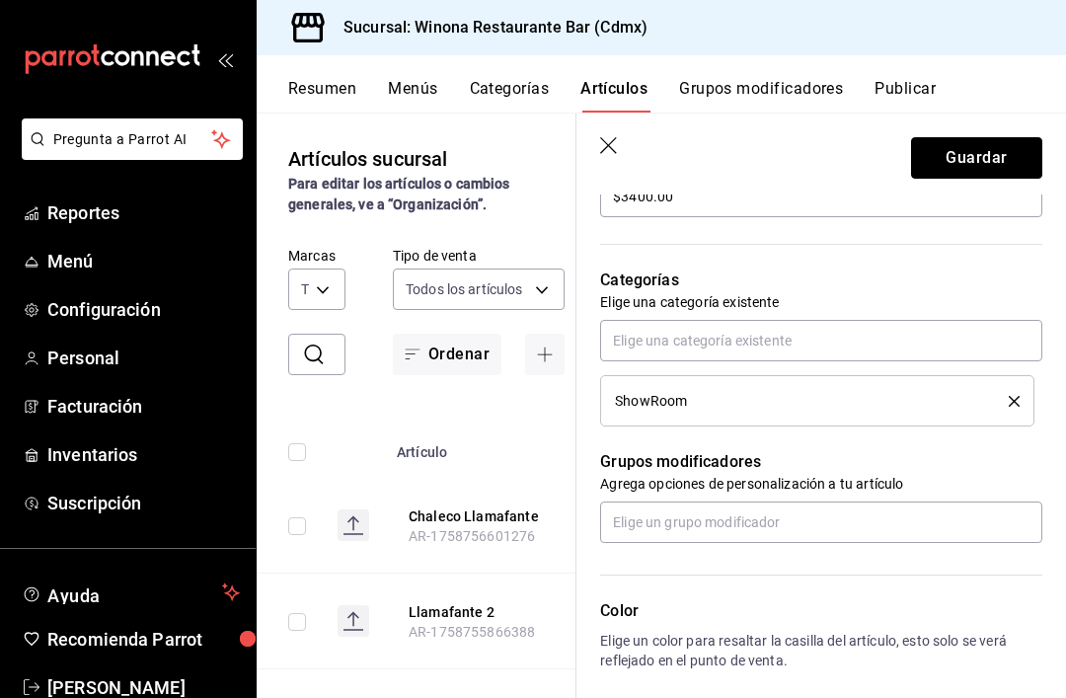
click at [1003, 168] on button "Guardar" at bounding box center [976, 157] width 131 height 41
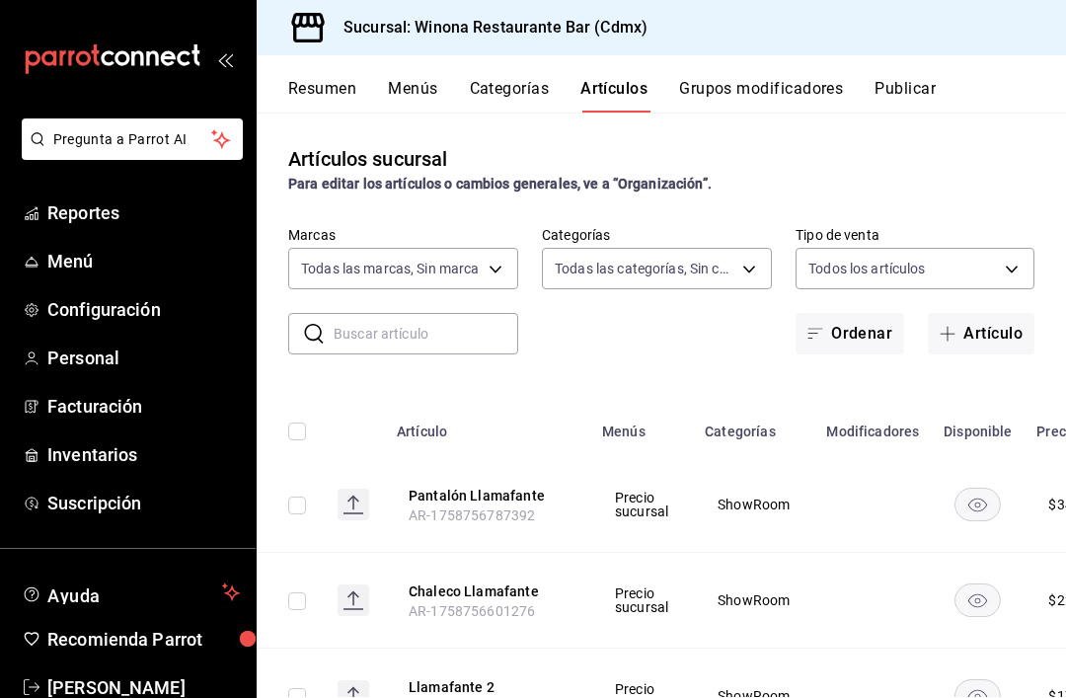
click at [1013, 337] on button "Artículo" at bounding box center [981, 333] width 107 height 41
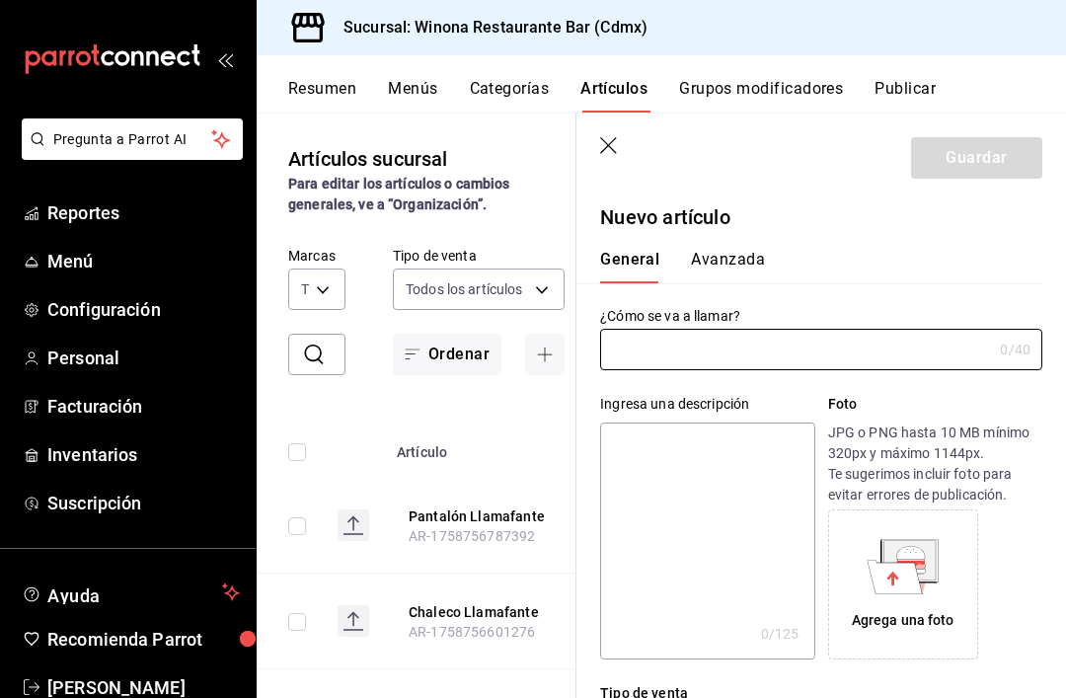
click at [920, 350] on input "text" at bounding box center [796, 349] width 392 height 39
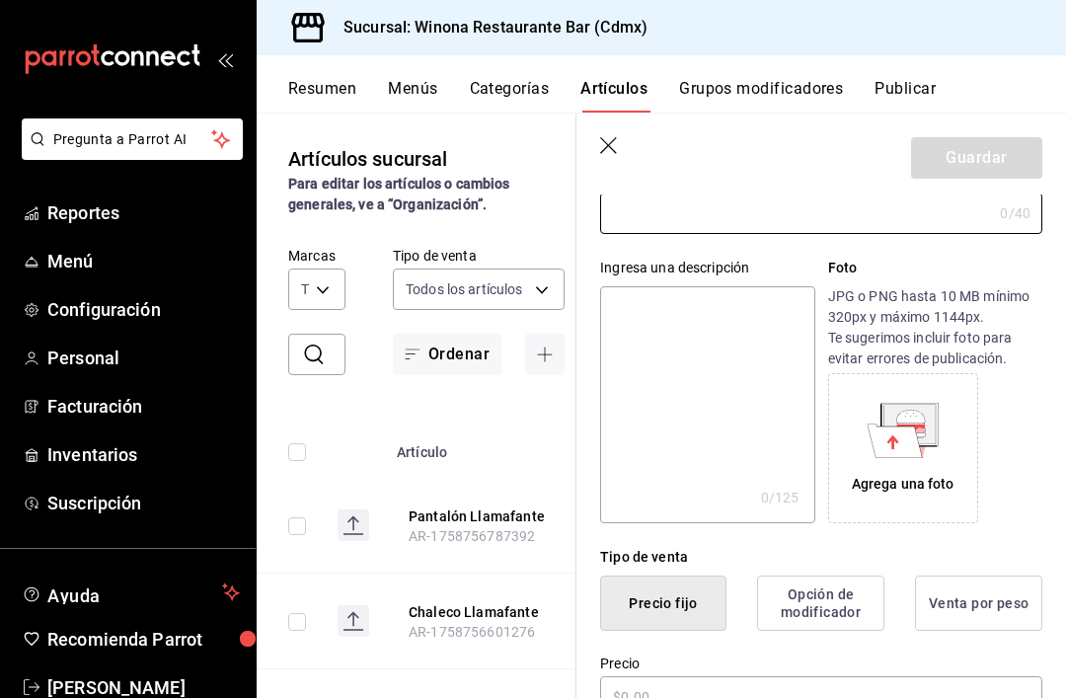
scroll to position [135, 0]
click at [676, 210] on input "Repuedra" at bounding box center [796, 213] width 392 height 39
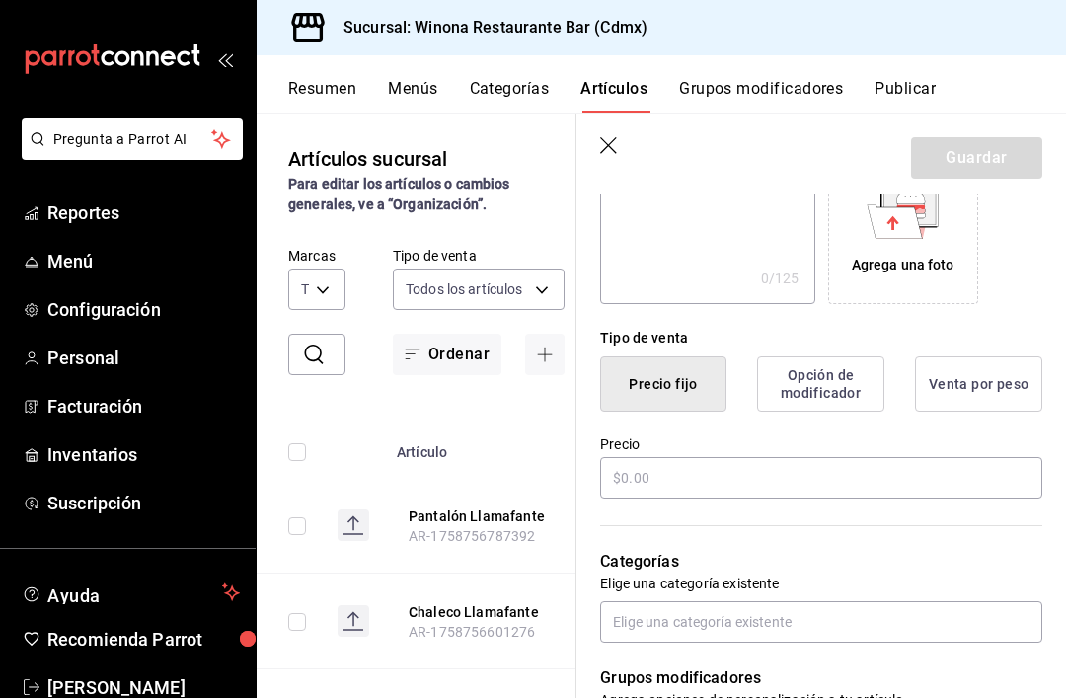
scroll to position [371, 0]
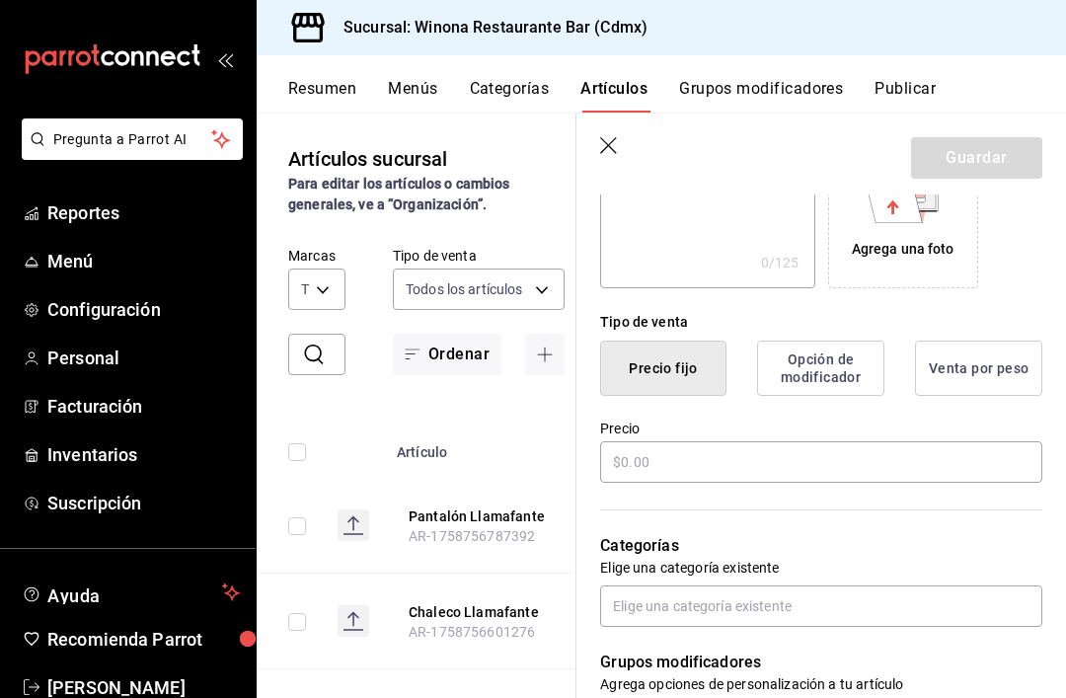
type input "Trousers azul y blanco"
click at [921, 462] on input "text" at bounding box center [821, 461] width 442 height 41
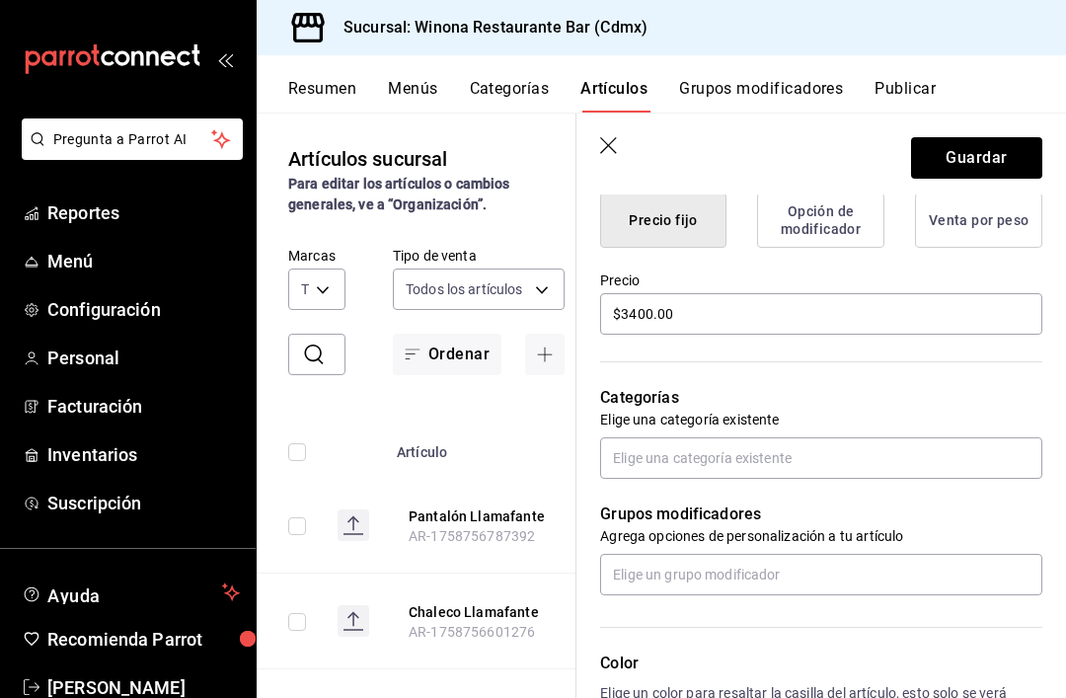
scroll to position [521, 0]
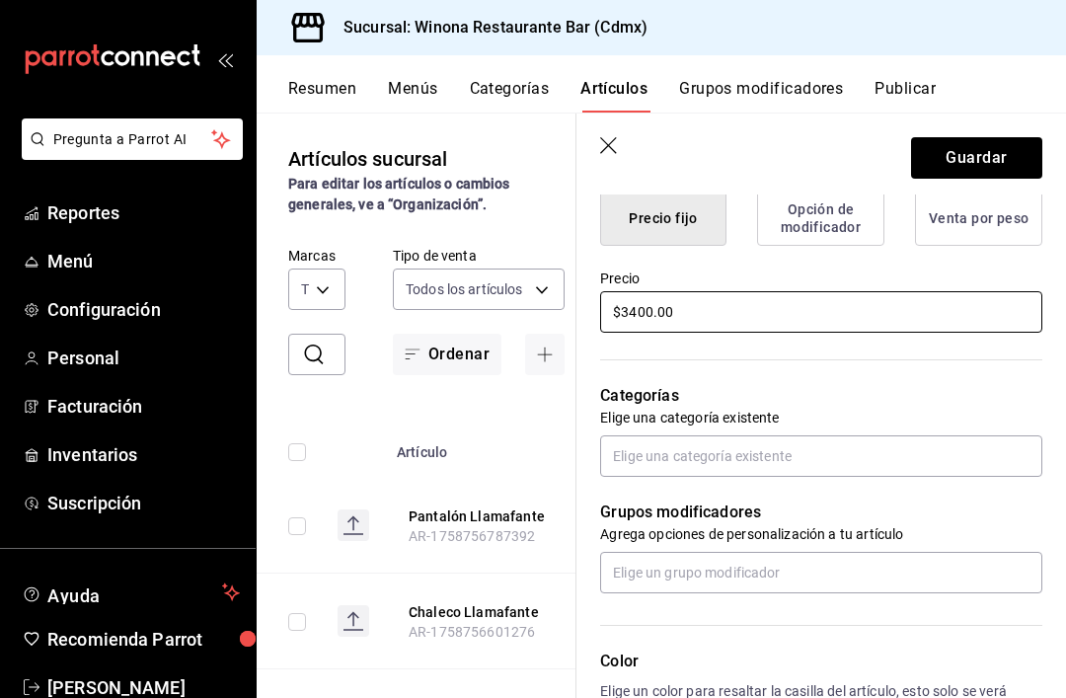
type input "$3400.00"
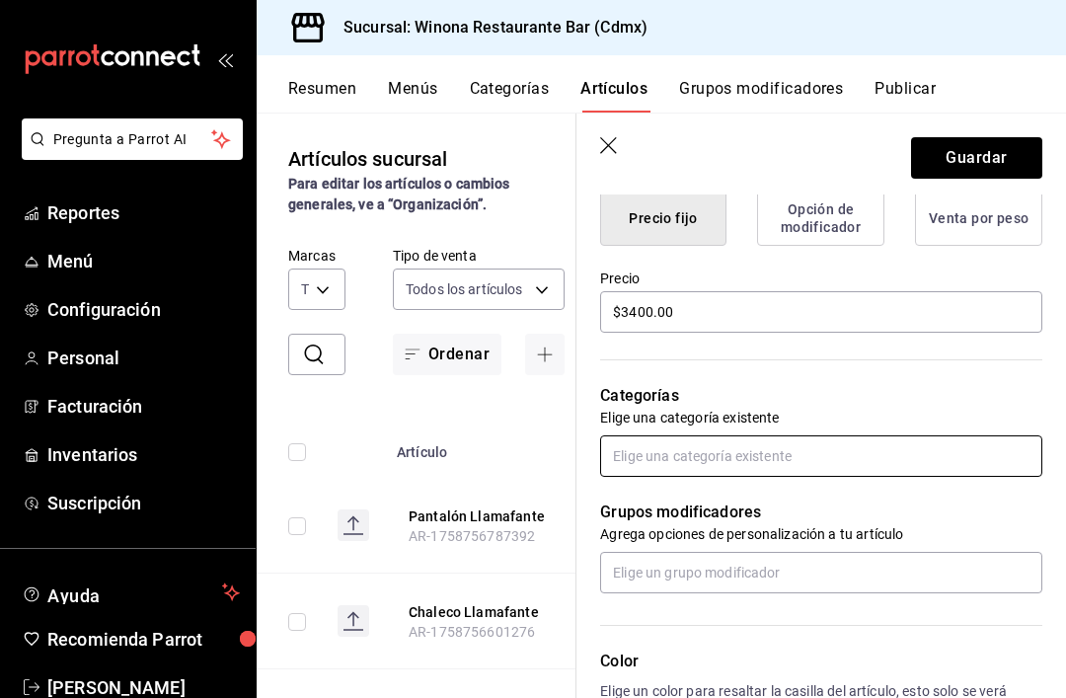
click at [981, 456] on input "text" at bounding box center [821, 455] width 442 height 41
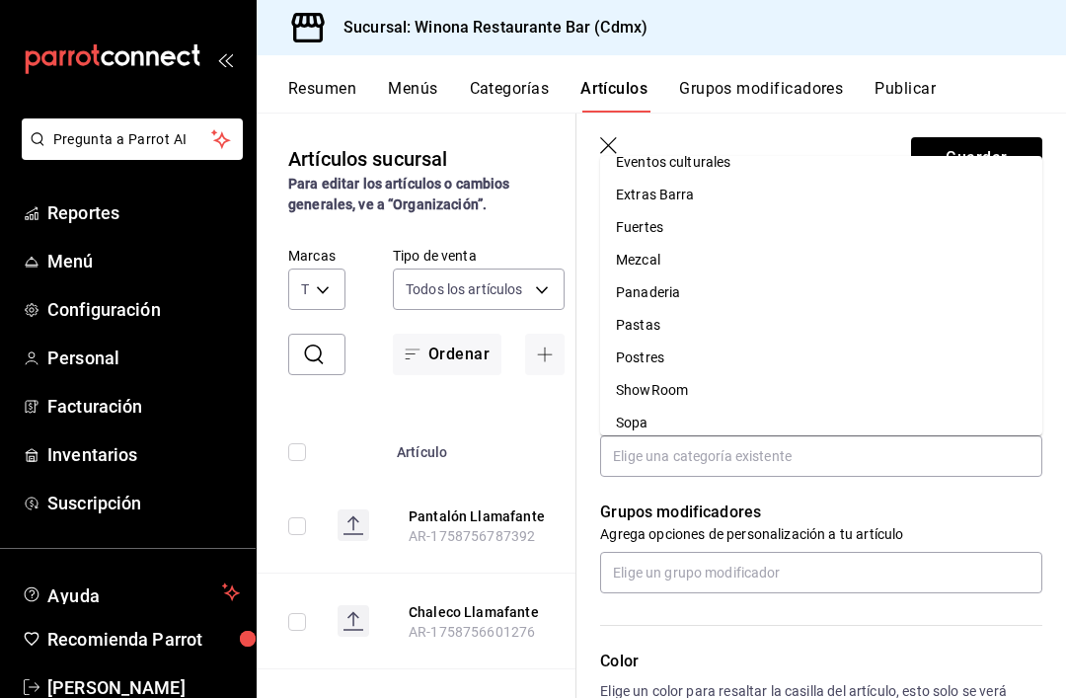
scroll to position [223, 0]
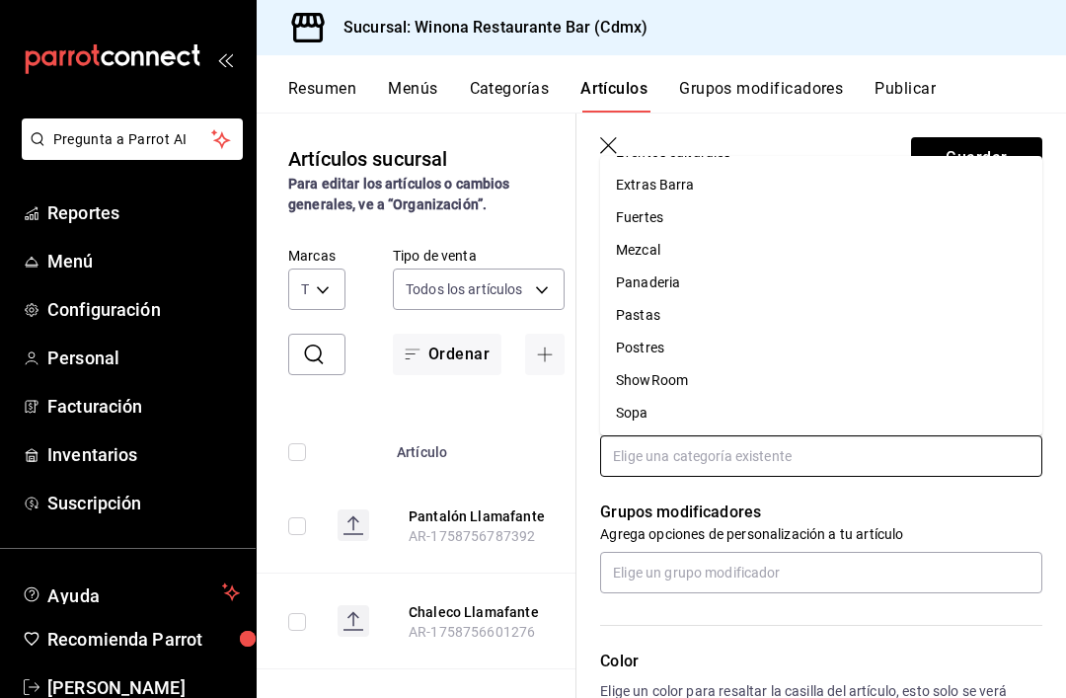
click at [768, 364] on li "ShowRoom" at bounding box center [821, 380] width 442 height 33
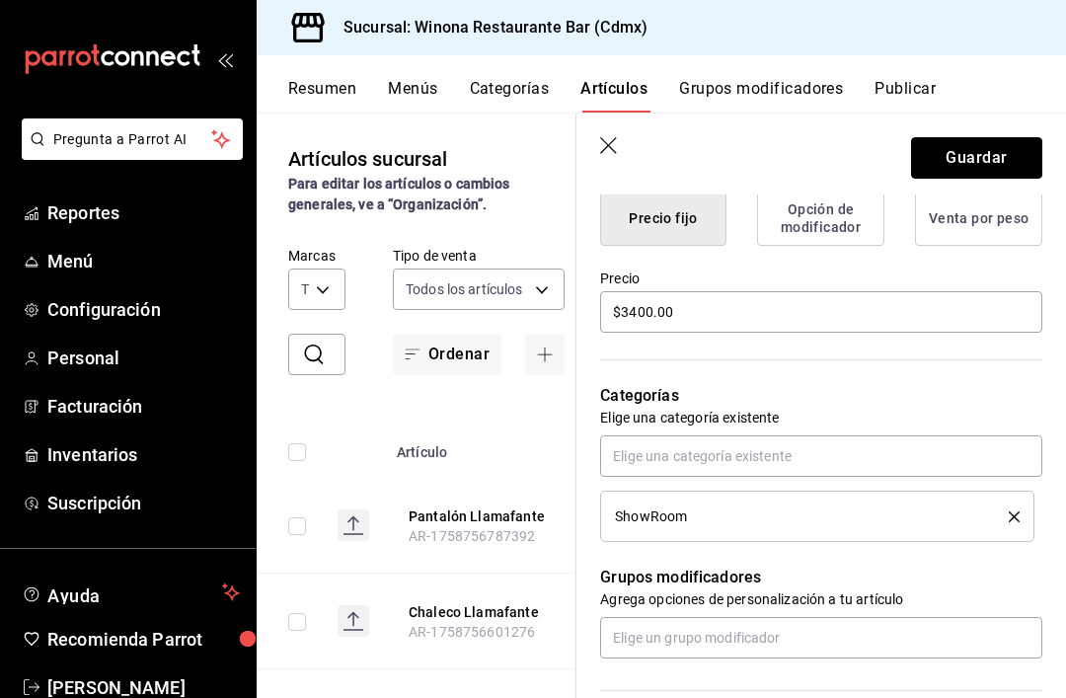
click at [1018, 166] on button "Guardar" at bounding box center [976, 157] width 131 height 41
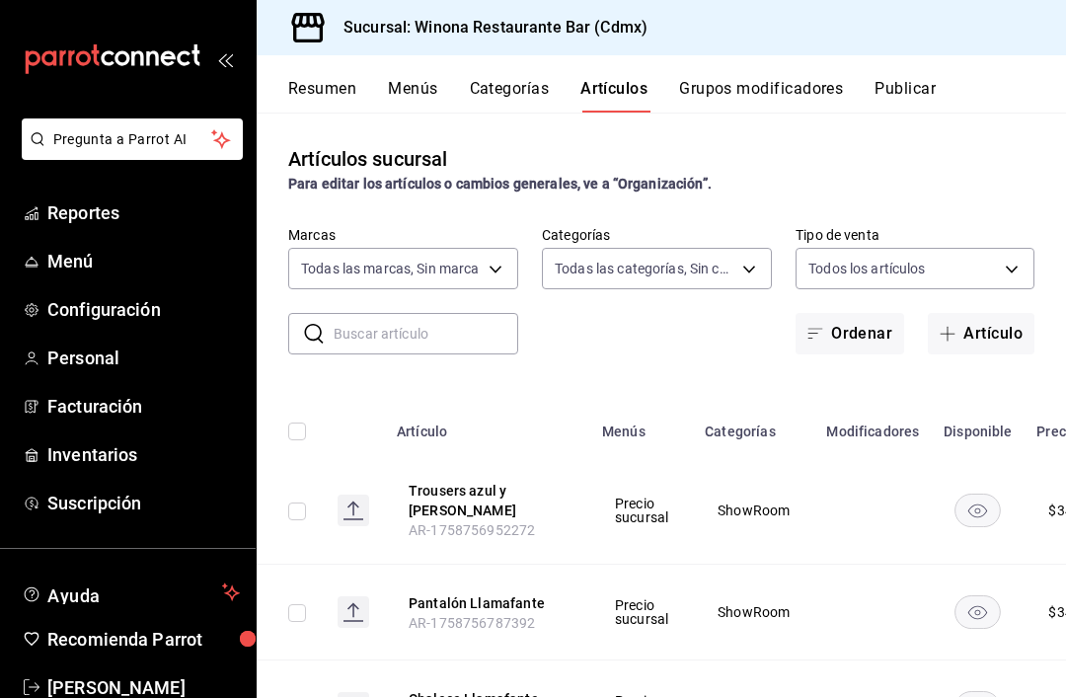
click at [1004, 322] on button "Artículo" at bounding box center [981, 333] width 107 height 41
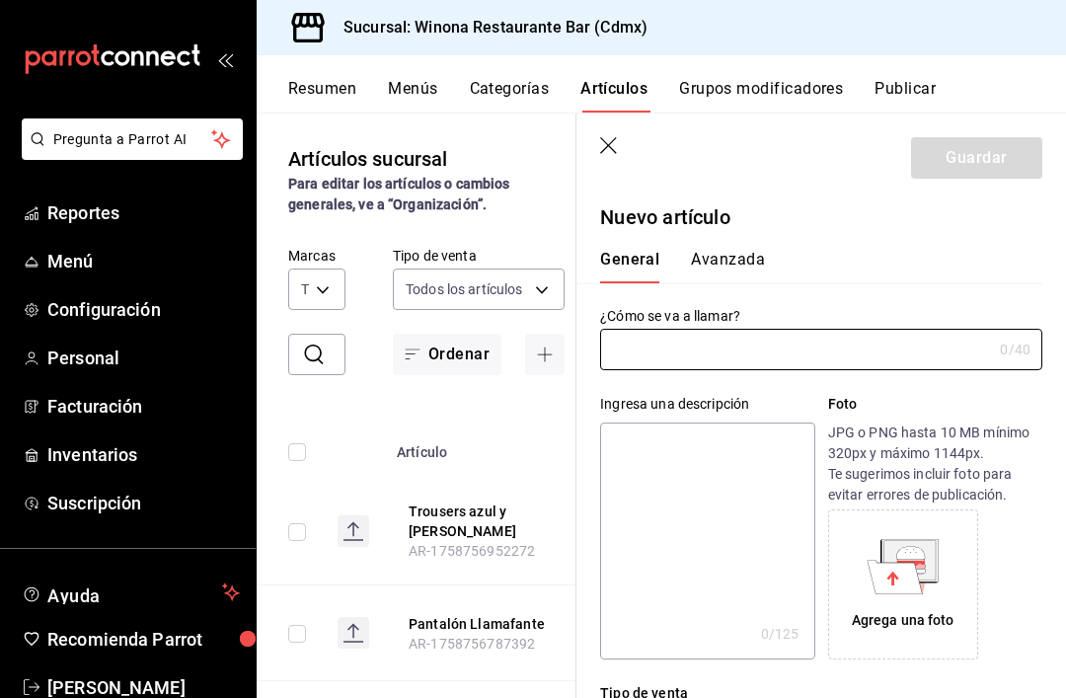
type input "AR-1758757093426"
click at [881, 346] on input "text" at bounding box center [796, 349] width 392 height 39
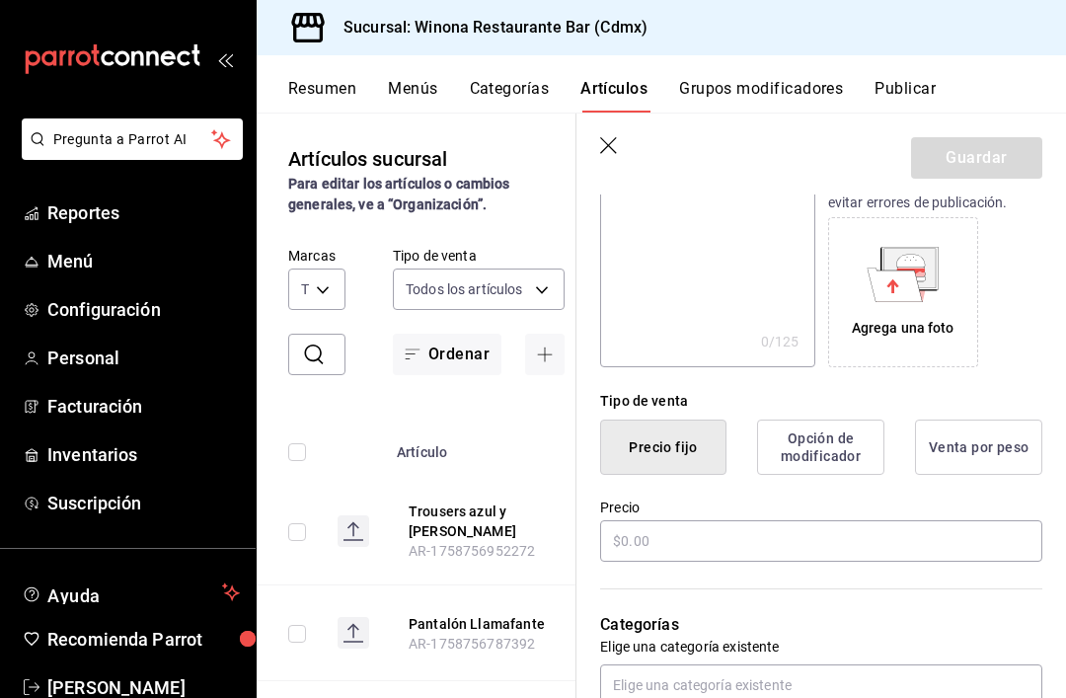
scroll to position [292, 0]
type input "Close your eyes"
click at [877, 539] on input "text" at bounding box center [821, 540] width 442 height 41
type input "$0.00"
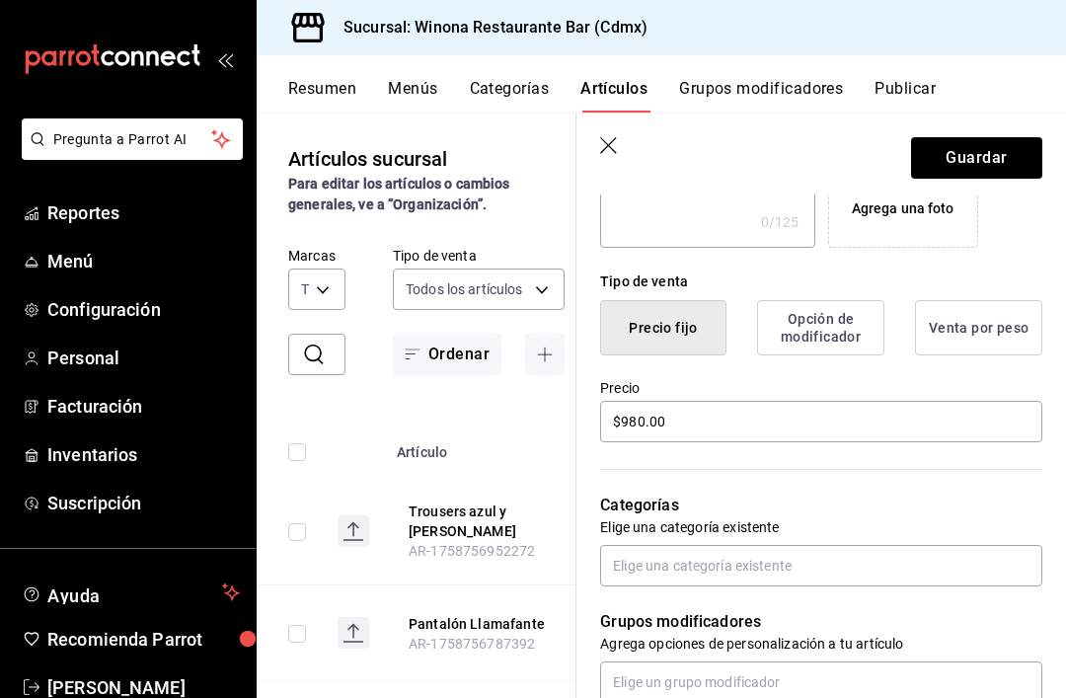
scroll to position [545, 0]
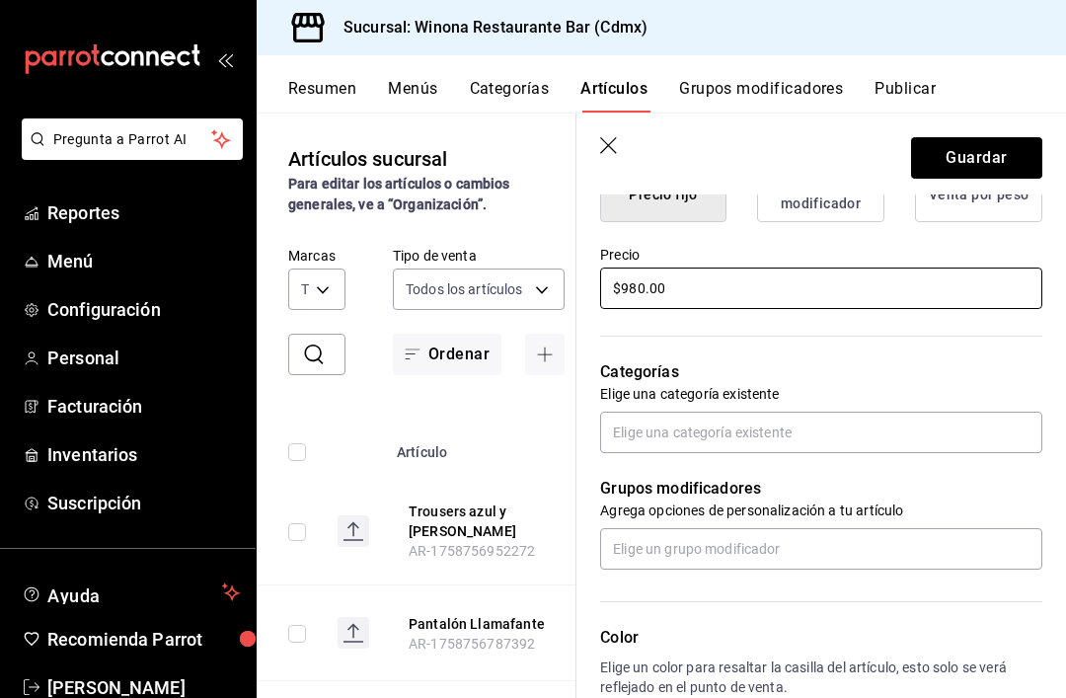
type input "$980.00"
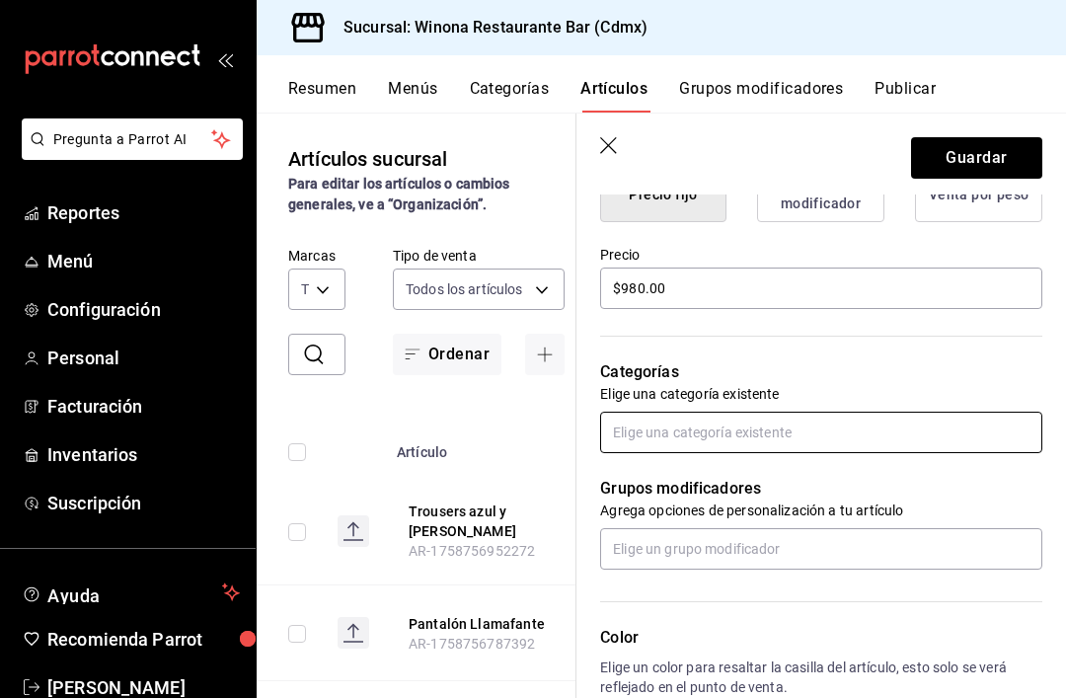
click at [933, 449] on input "text" at bounding box center [821, 432] width 442 height 41
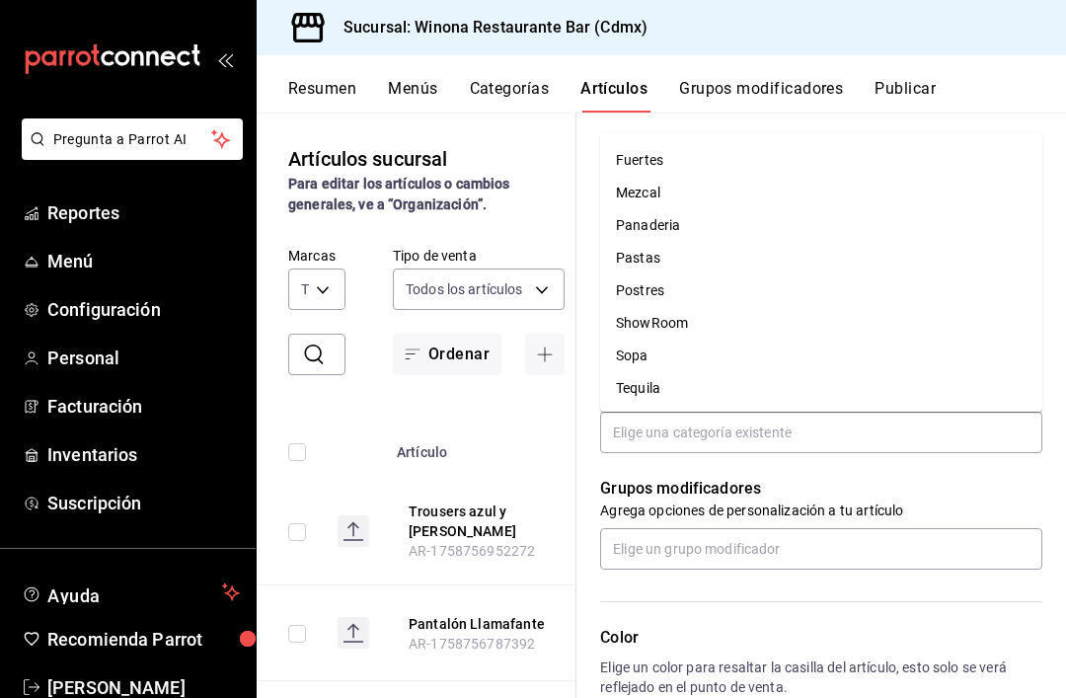
scroll to position [255, 0]
click at [692, 309] on li "ShowRoom" at bounding box center [821, 325] width 442 height 33
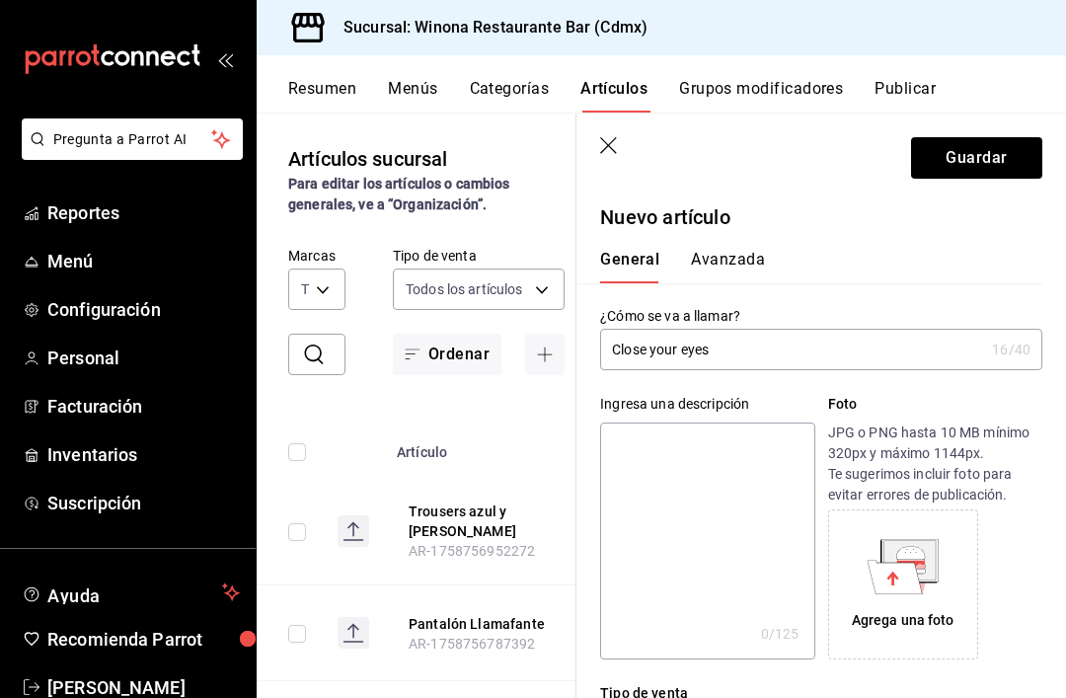
scroll to position [0, 0]
click at [1001, 160] on button "Guardar" at bounding box center [976, 157] width 131 height 41
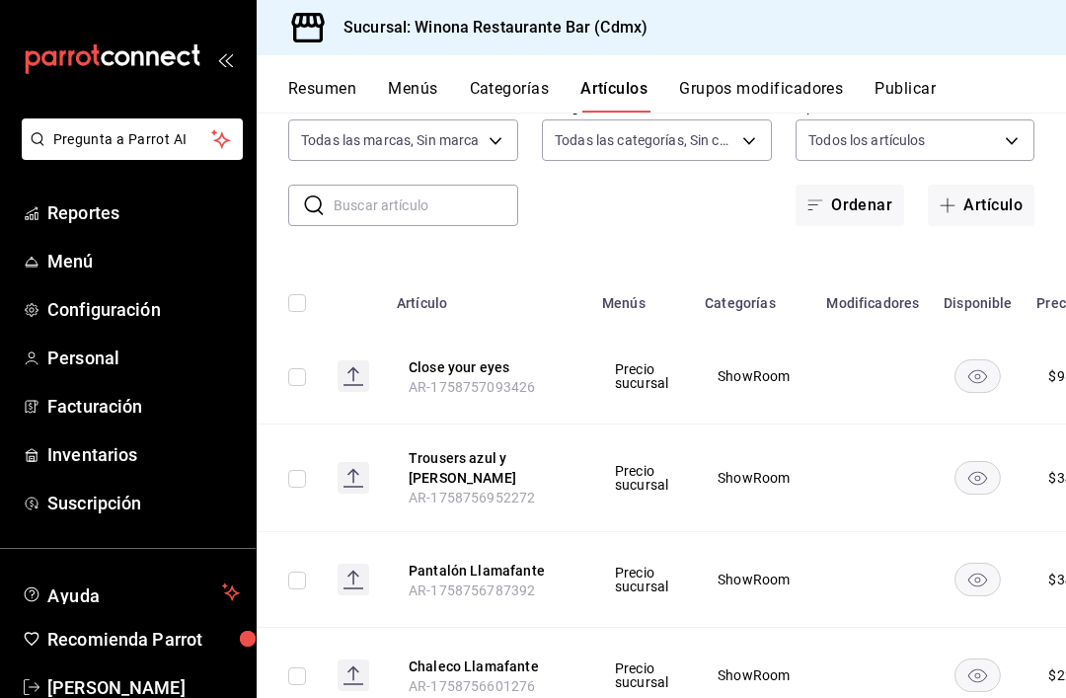
scroll to position [129, 0]
